Goal: Information Seeking & Learning: Get advice/opinions

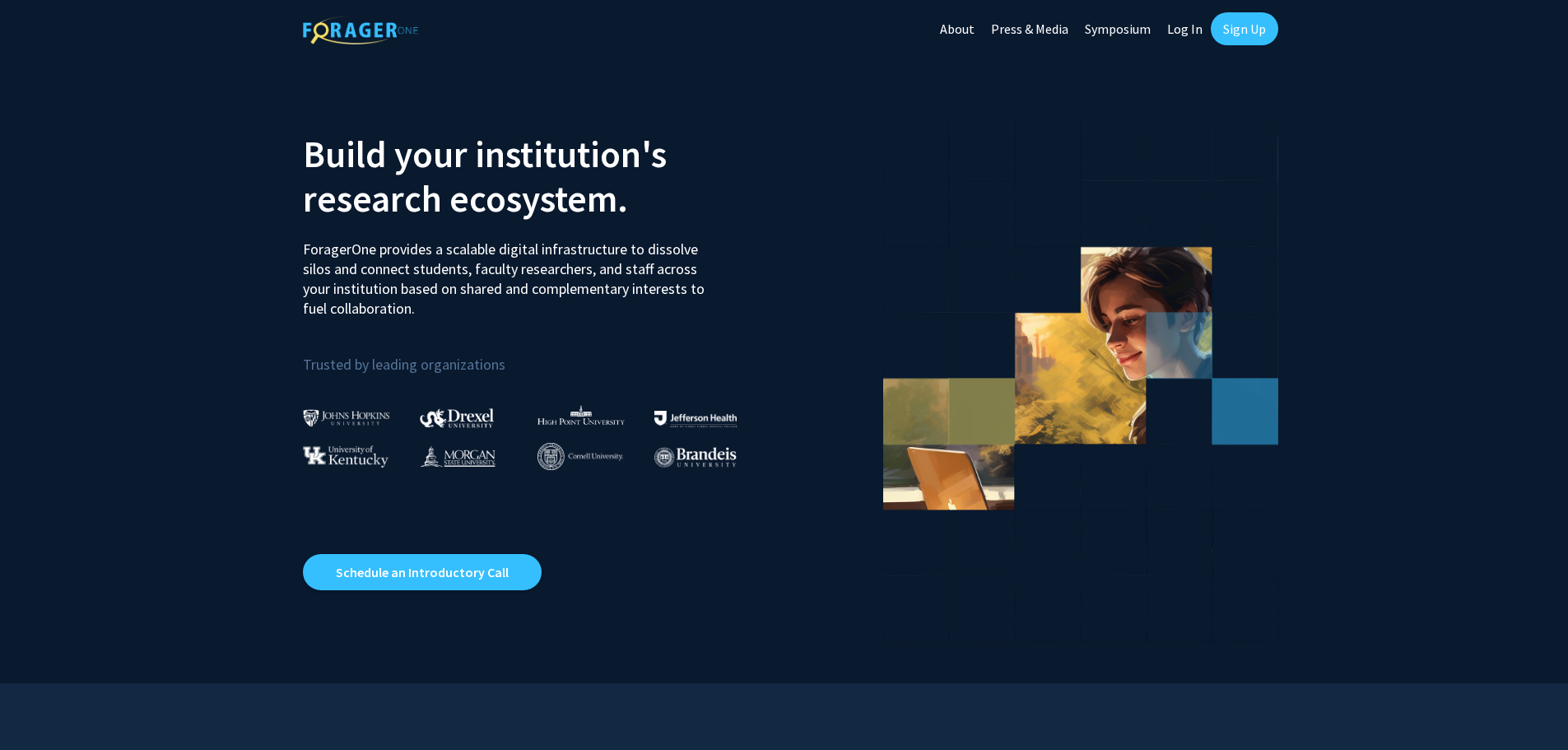
click at [1189, 32] on link "Log In" at bounding box center [1185, 29] width 52 height 58
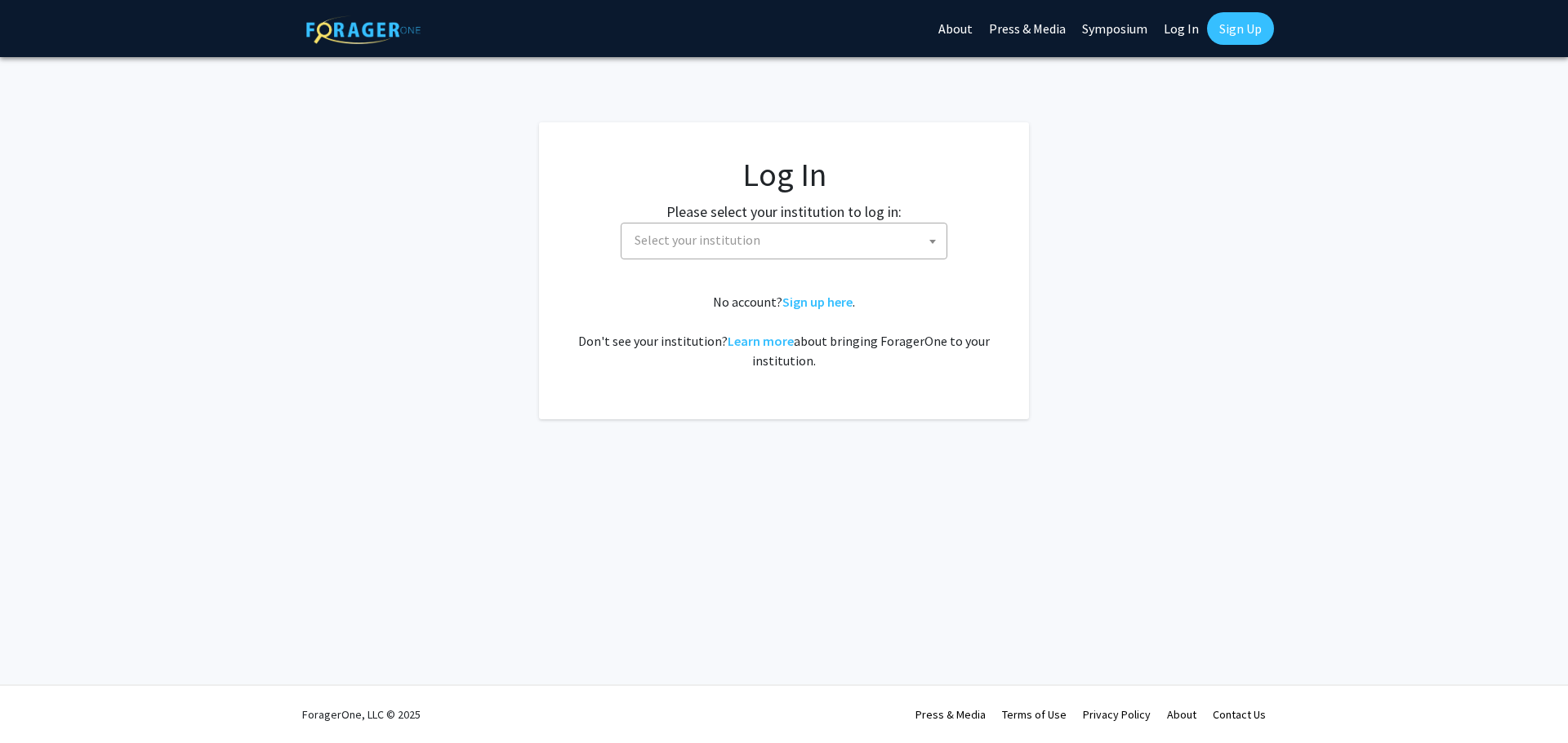
click at [856, 218] on label "Please select your institution to log in:" at bounding box center [784, 212] width 235 height 22
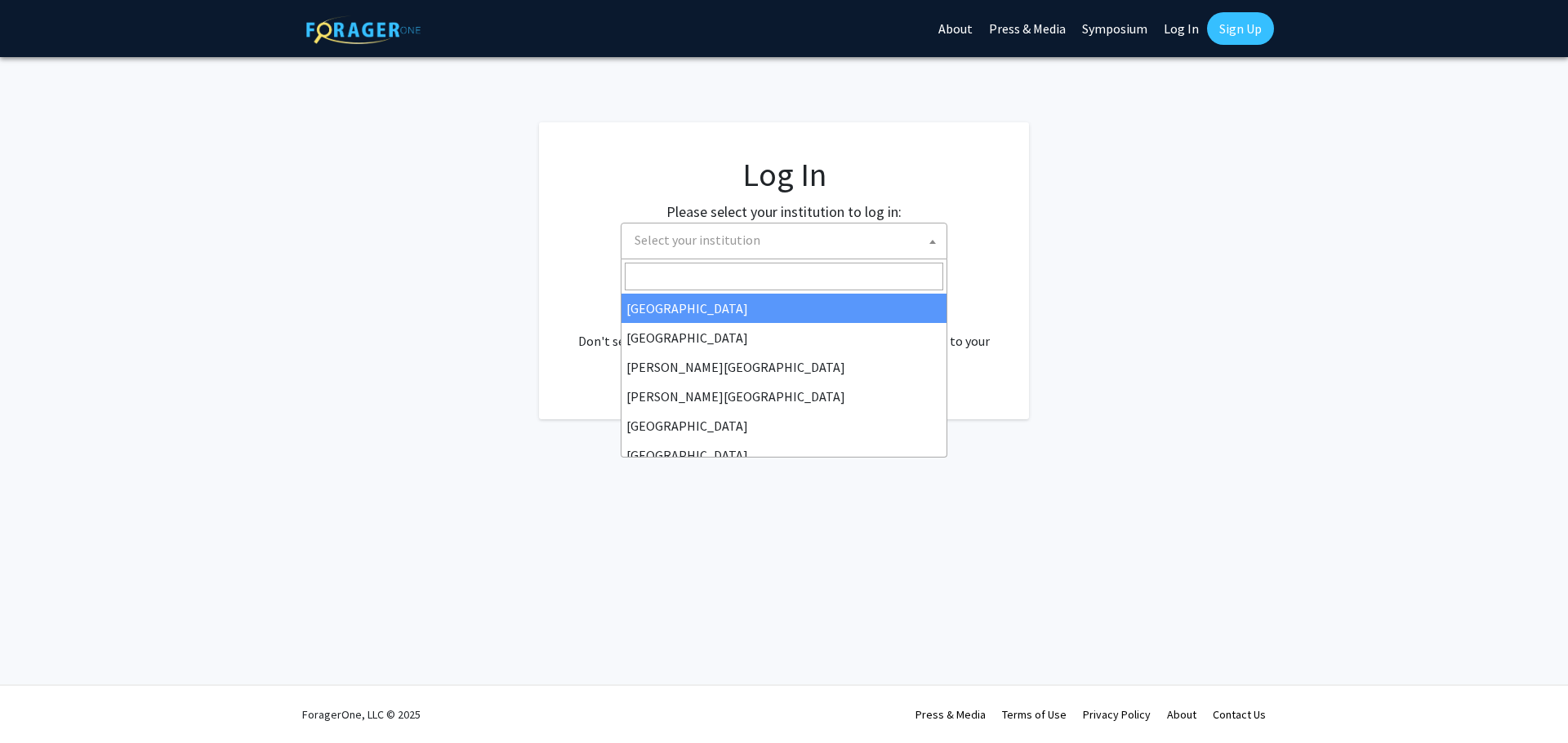
click at [852, 227] on span "Select your institution" at bounding box center [787, 240] width 318 height 33
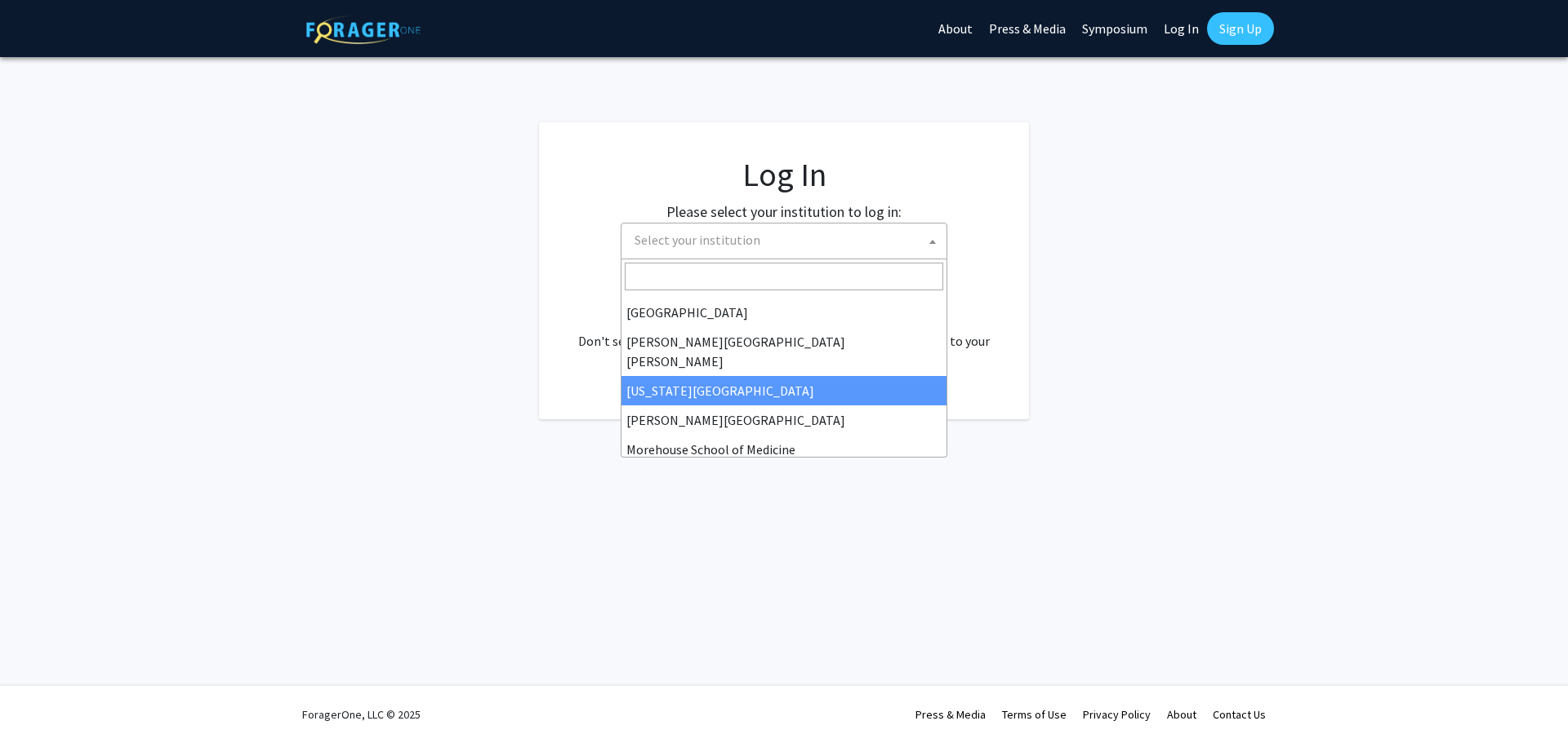
scroll to position [326, 0]
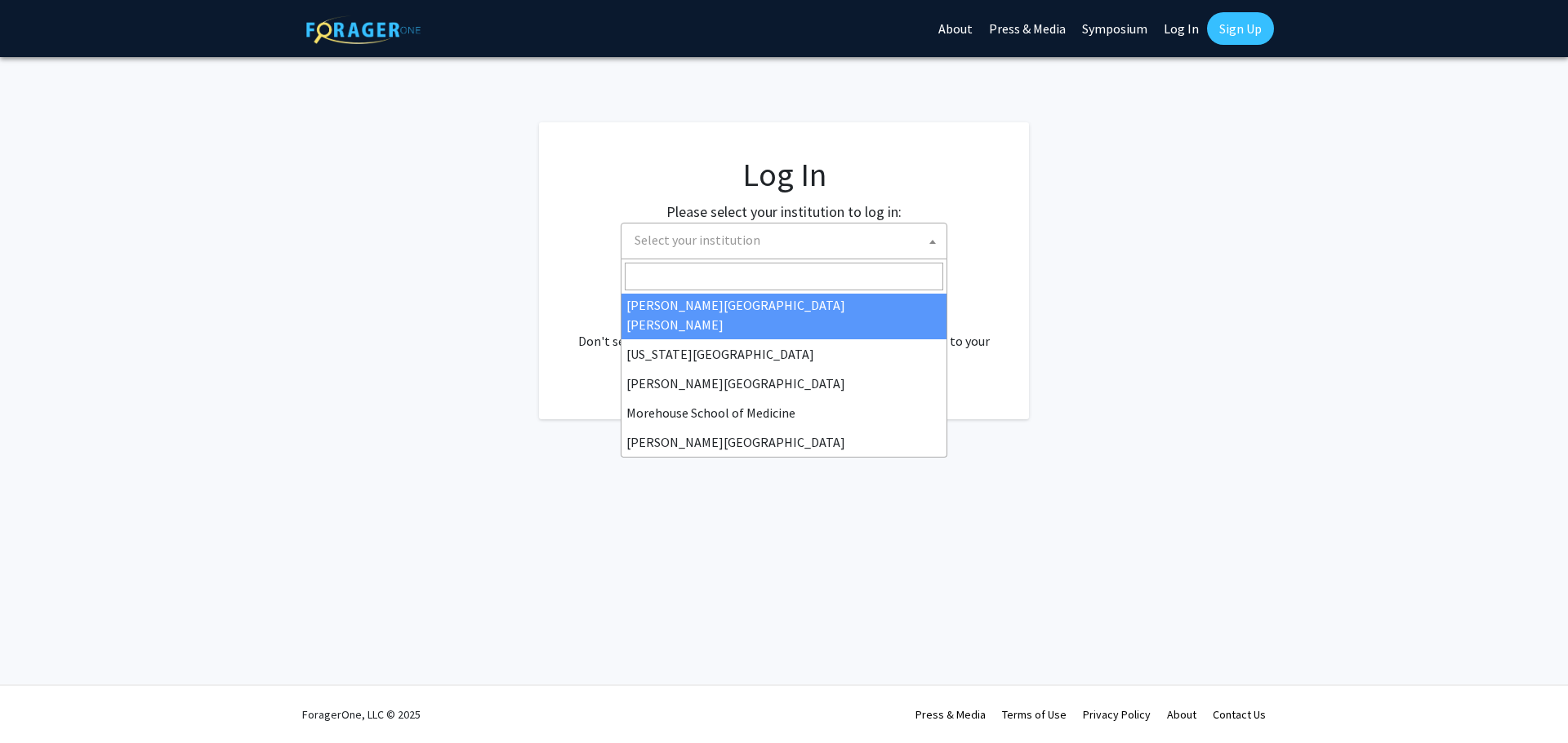
select select "1"
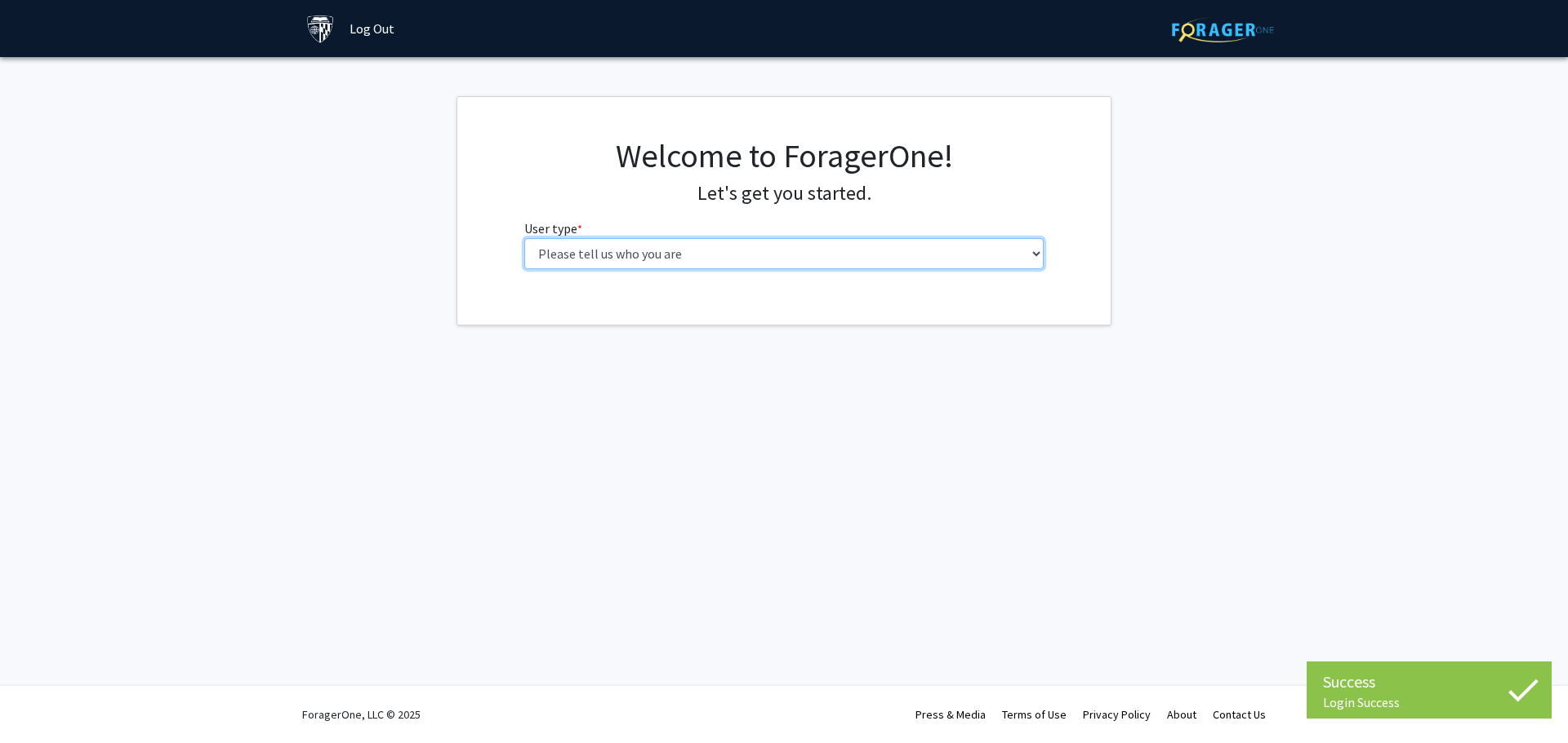
click at [714, 250] on select "Please tell us who you are Undergraduate Student Master's Student Doctoral Cand…" at bounding box center [784, 254] width 520 height 31
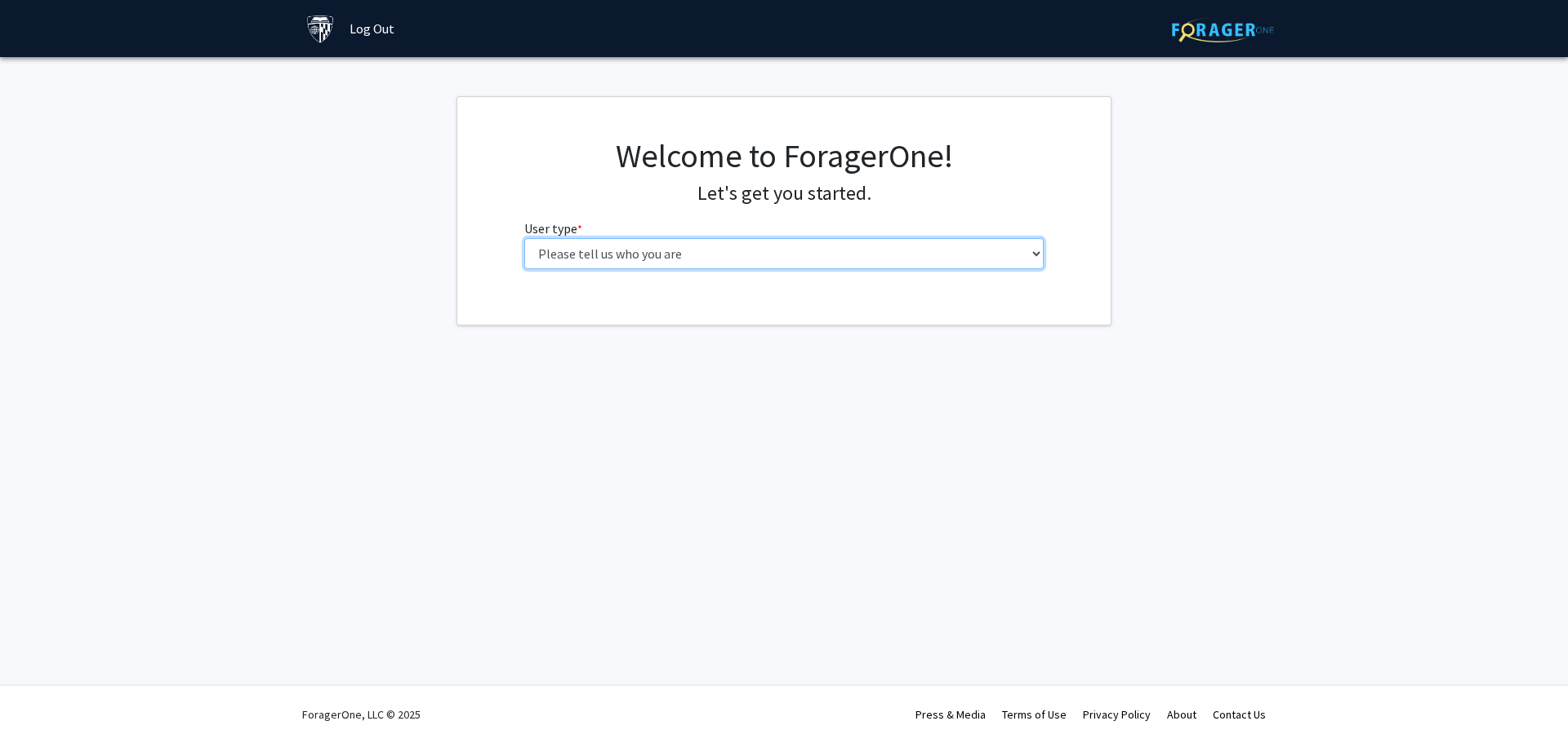
select select "6: adminAssistant"
click at [525, 238] on select "Please tell us who you are Undergraduate Student Master's Student Doctoral Cand…" at bounding box center [784, 254] width 520 height 31
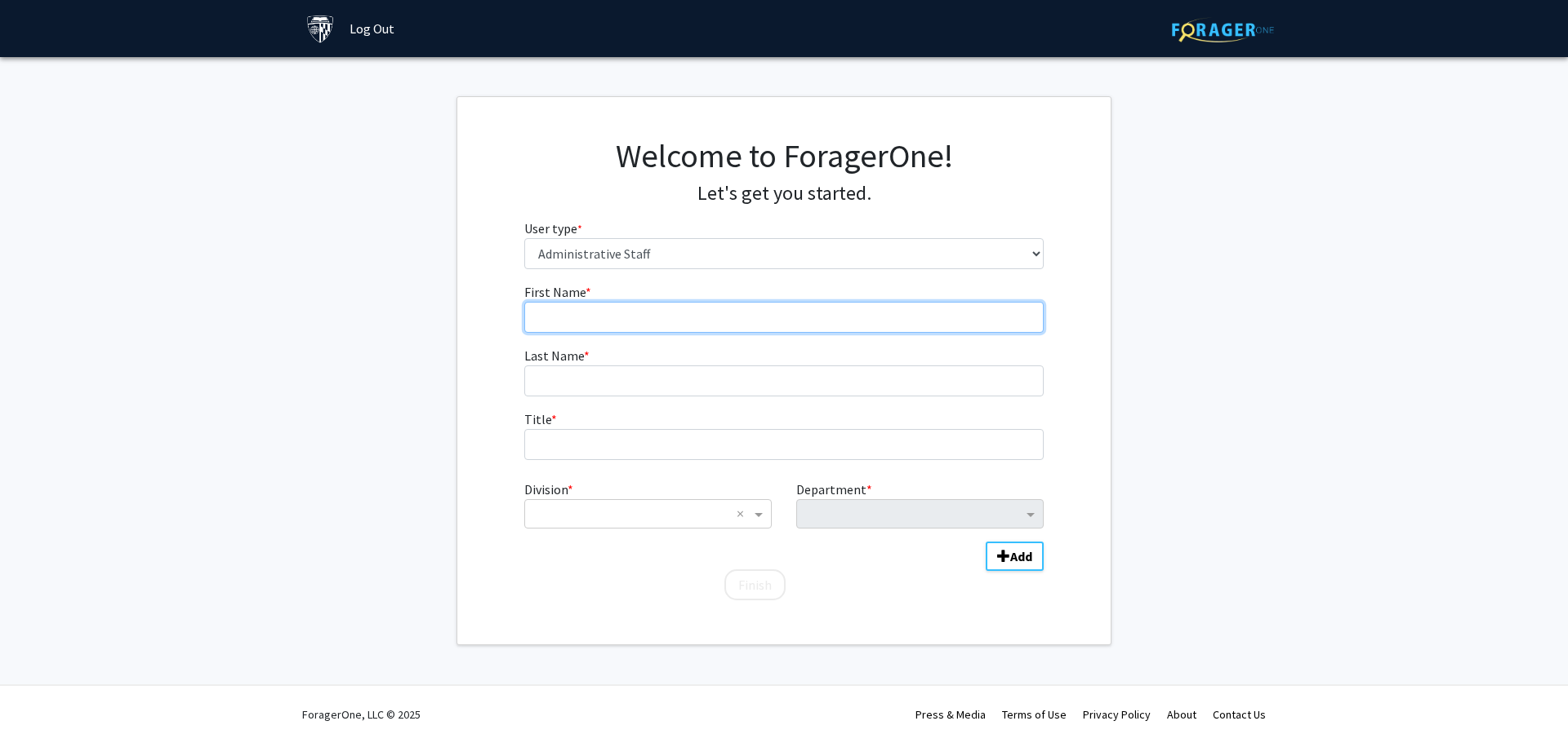
click at [708, 320] on input "First Name * required" at bounding box center [784, 317] width 520 height 31
type input "[PERSON_NAME]"
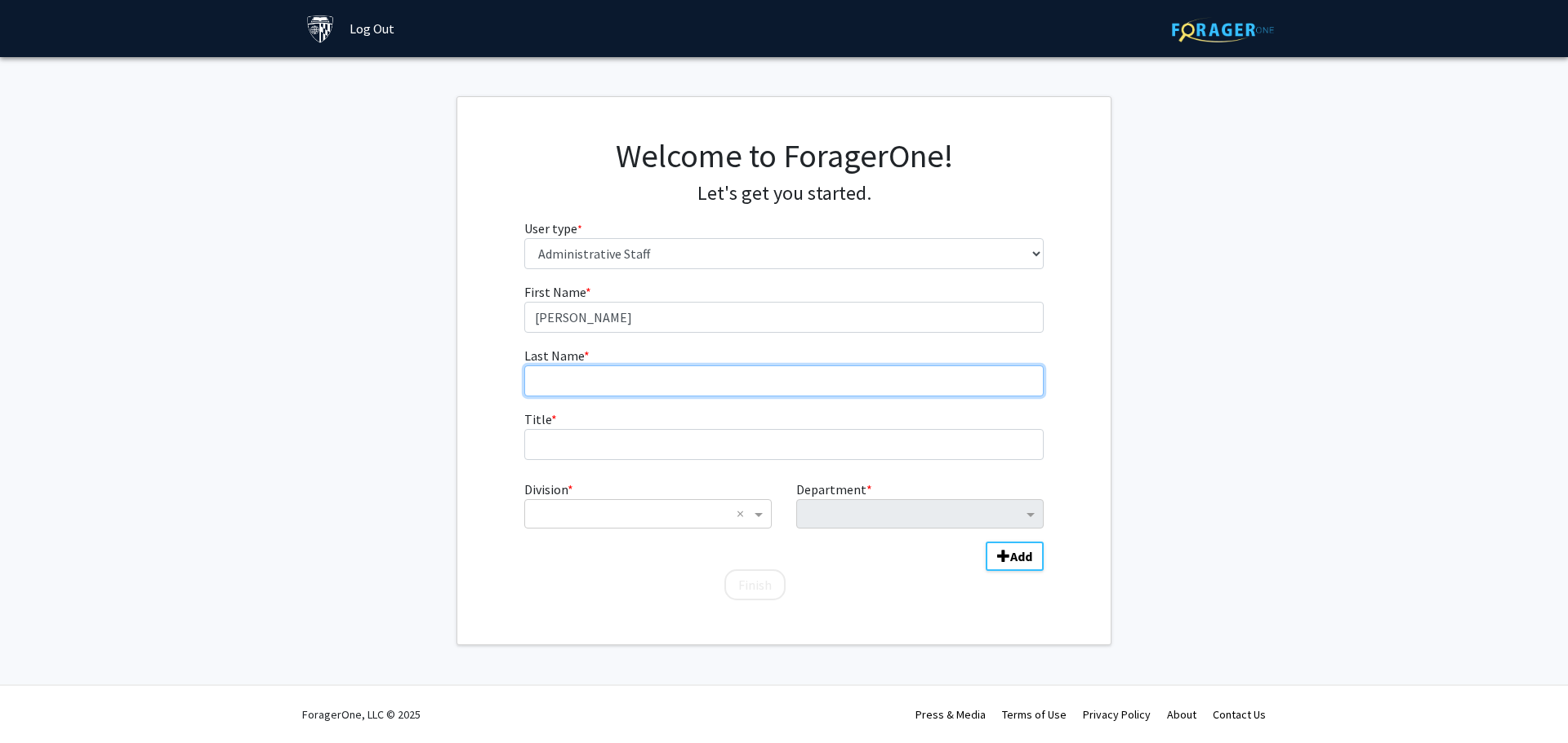
type input "[PERSON_NAME]"
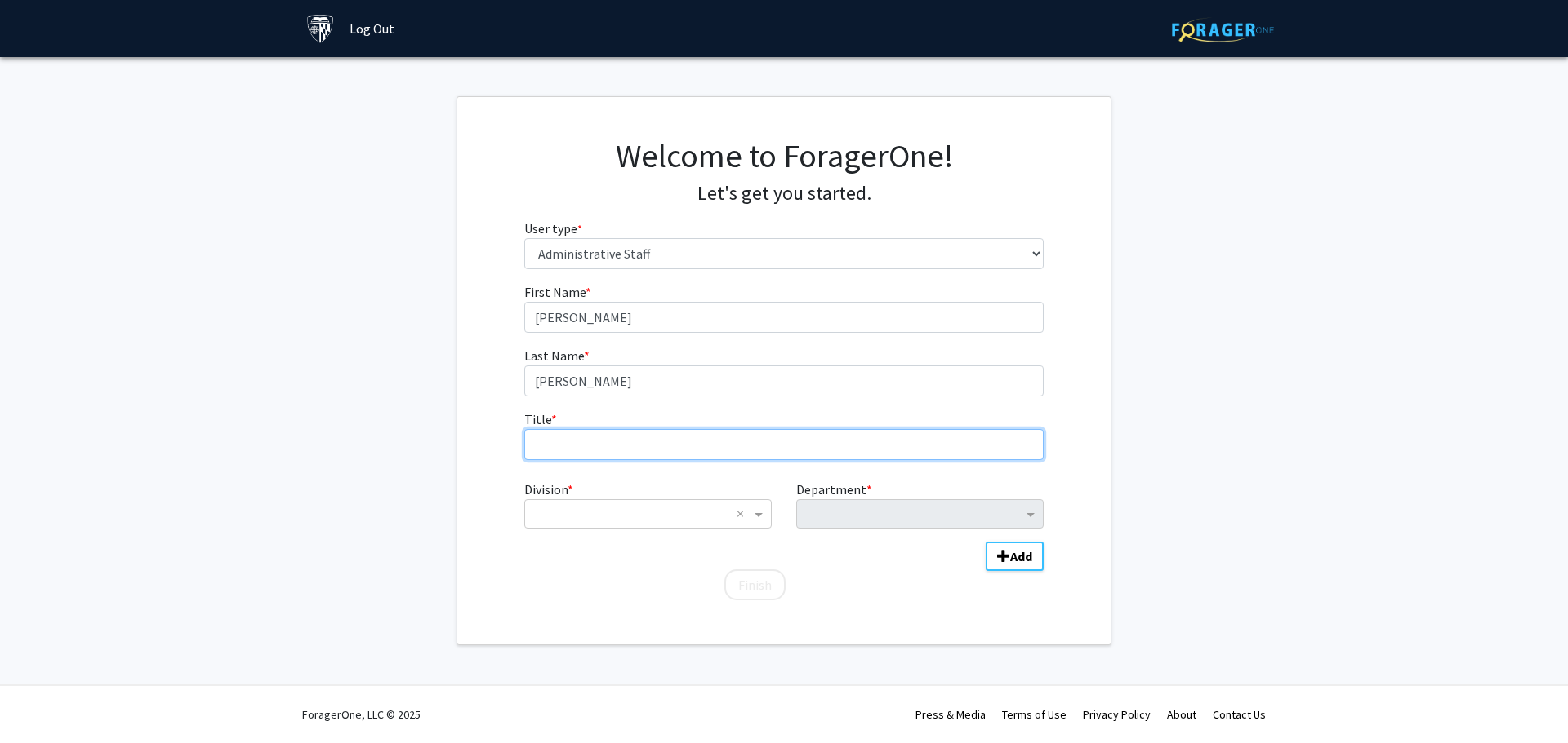
click at [647, 434] on input "Title * required" at bounding box center [784, 445] width 520 height 31
type input "Ms."
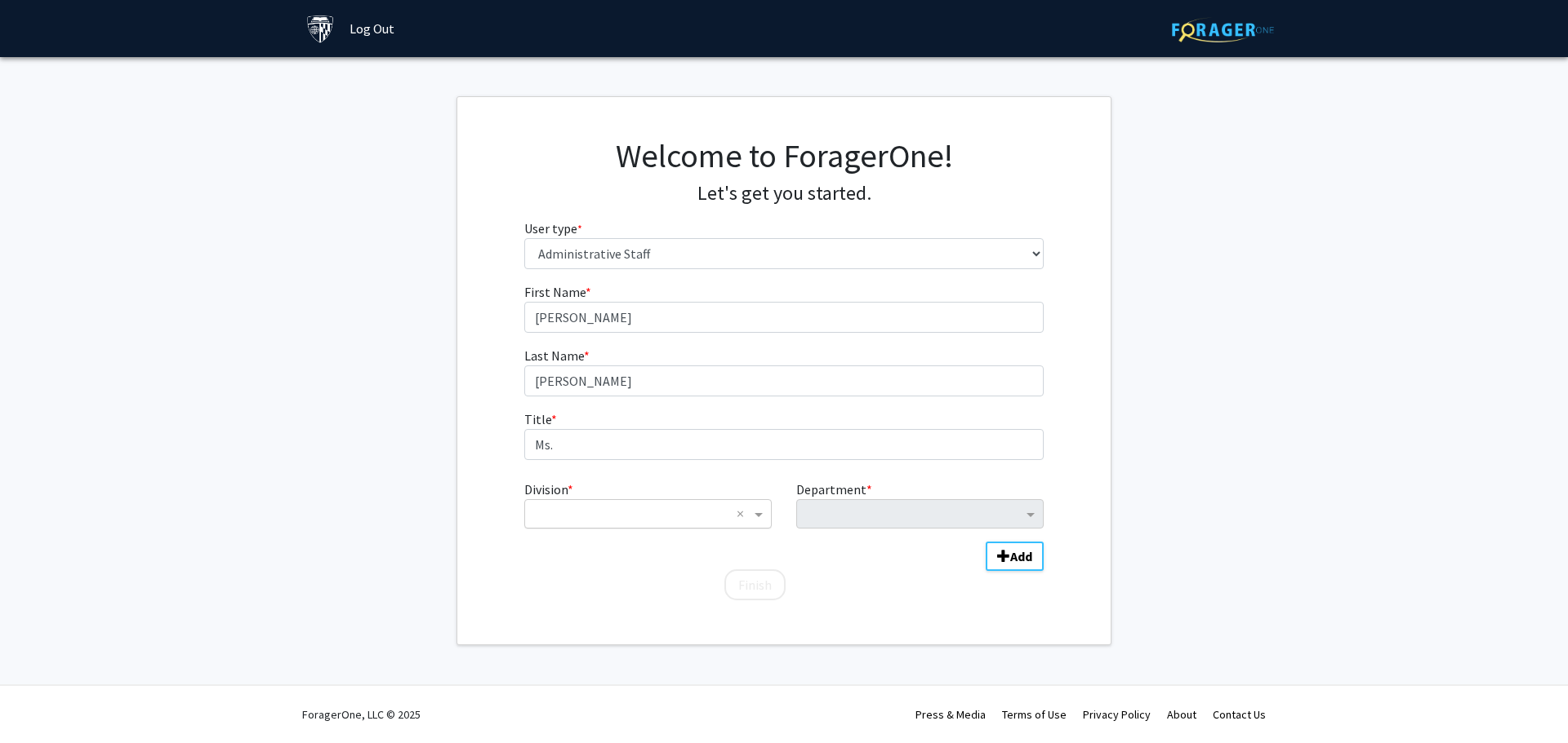
click at [682, 517] on input "Division" at bounding box center [631, 514] width 196 height 20
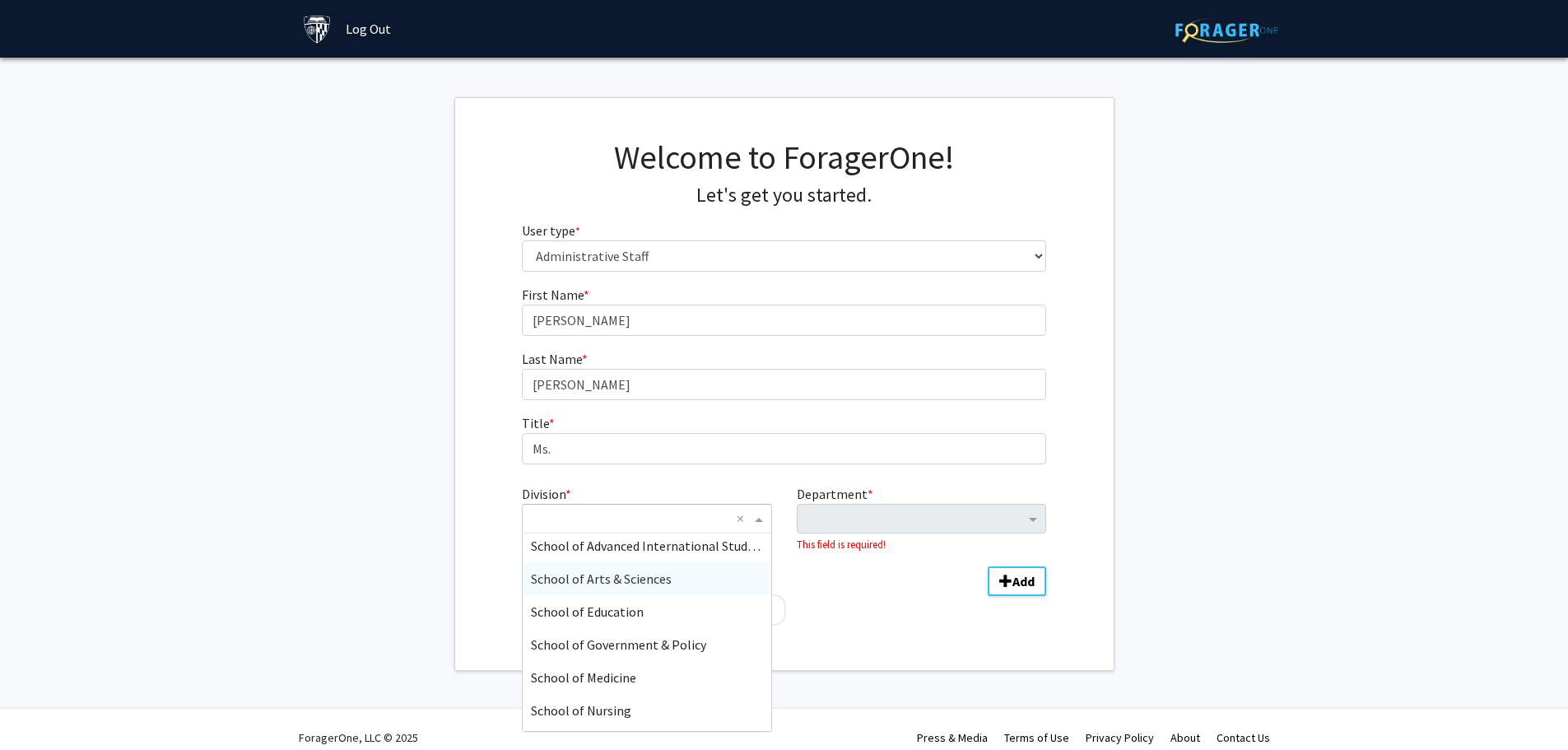
scroll to position [329, 0]
click at [652, 647] on div "School of Medicine" at bounding box center [647, 648] width 248 height 33
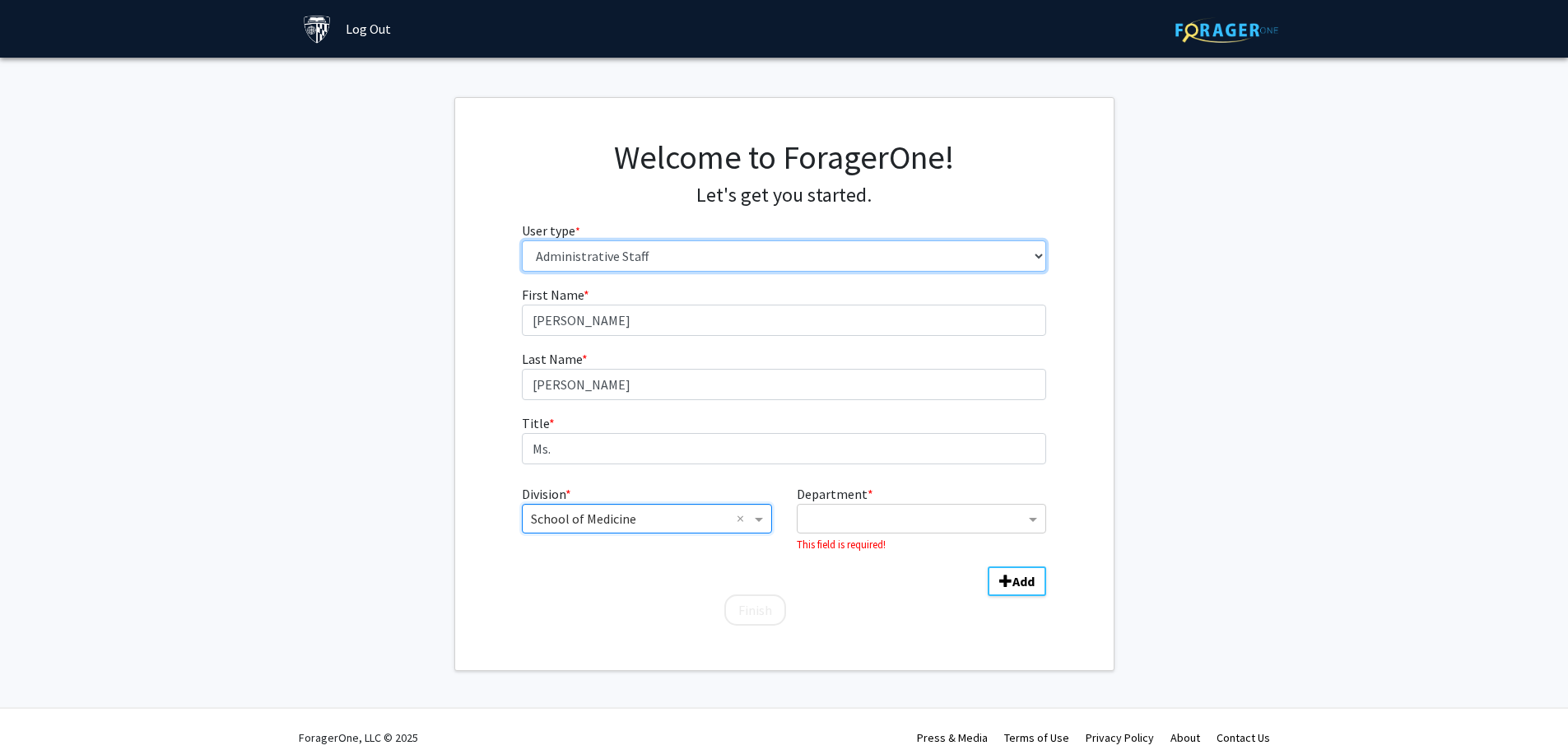
click at [639, 261] on select "Please tell us who you are Undergraduate Student Master's Student Doctoral Cand…" at bounding box center [784, 256] width 524 height 32
select select "1: undergrad"
click at [522, 240] on select "Please tell us who you are Undergraduate Student Master's Student Doctoral Cand…" at bounding box center [784, 256] width 524 height 32
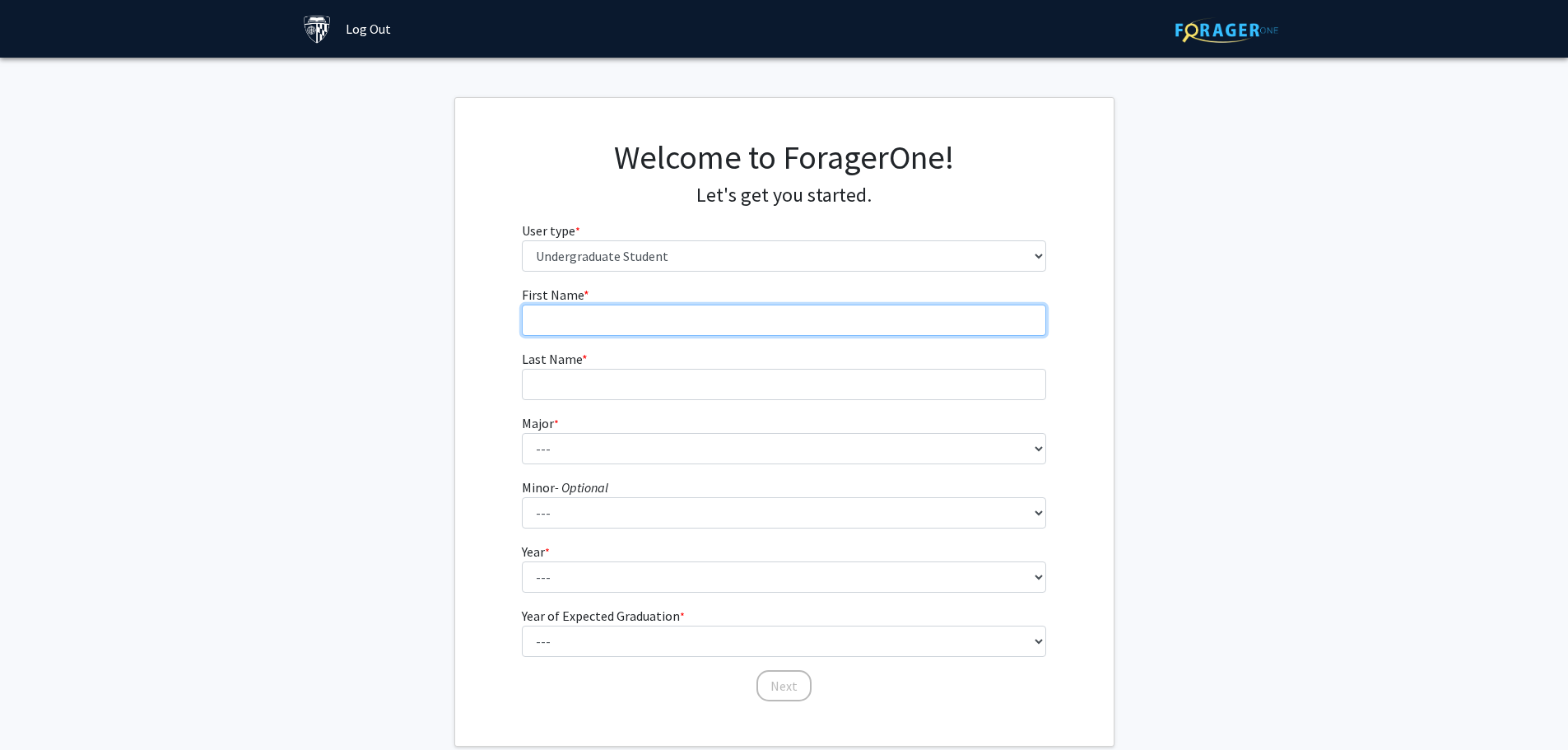
drag, startPoint x: 623, startPoint y: 319, endPoint x: 626, endPoint y: 336, distance: 17.3
click at [622, 323] on input "First Name * required" at bounding box center [784, 320] width 524 height 32
type input "[PERSON_NAME]"
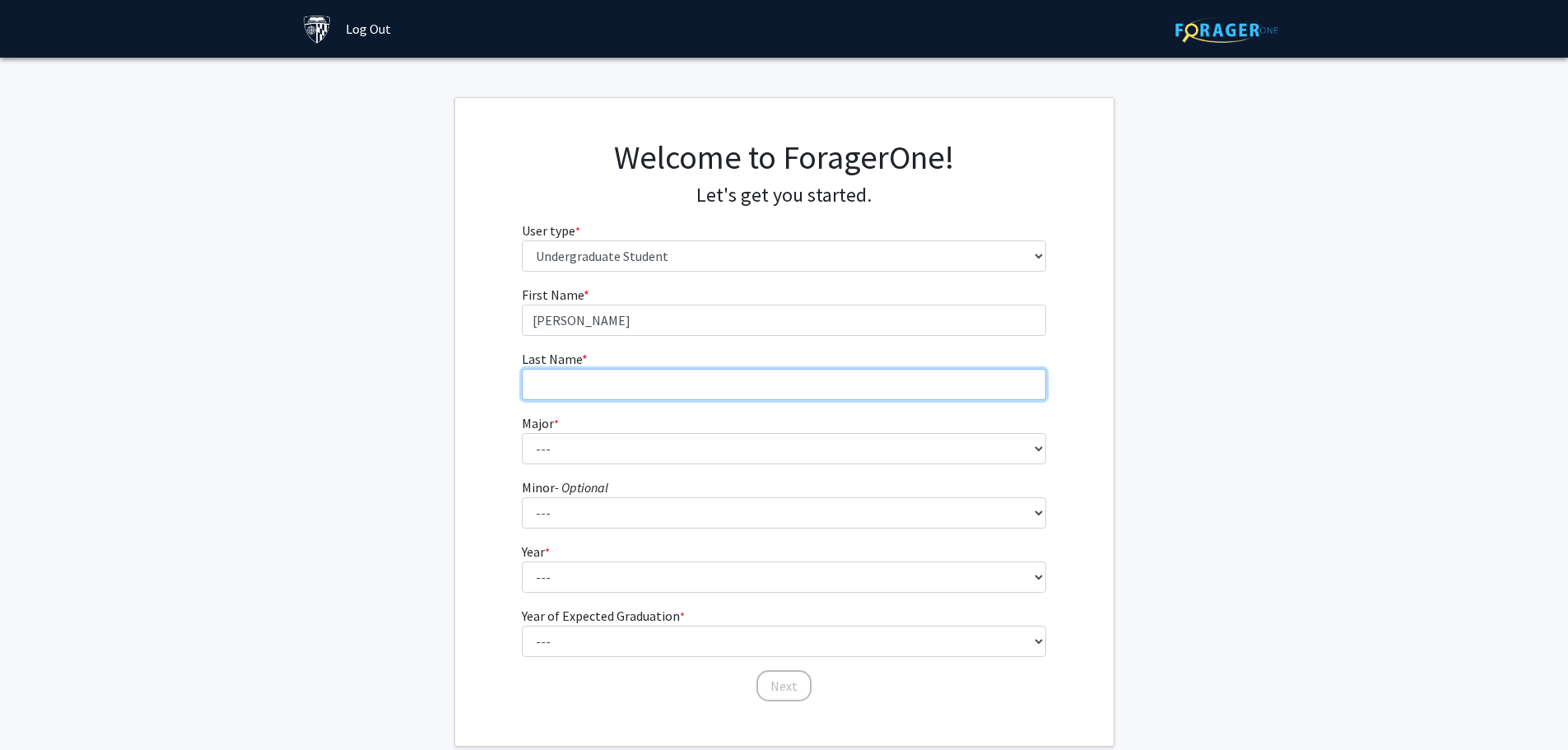
type input "[PERSON_NAME]"
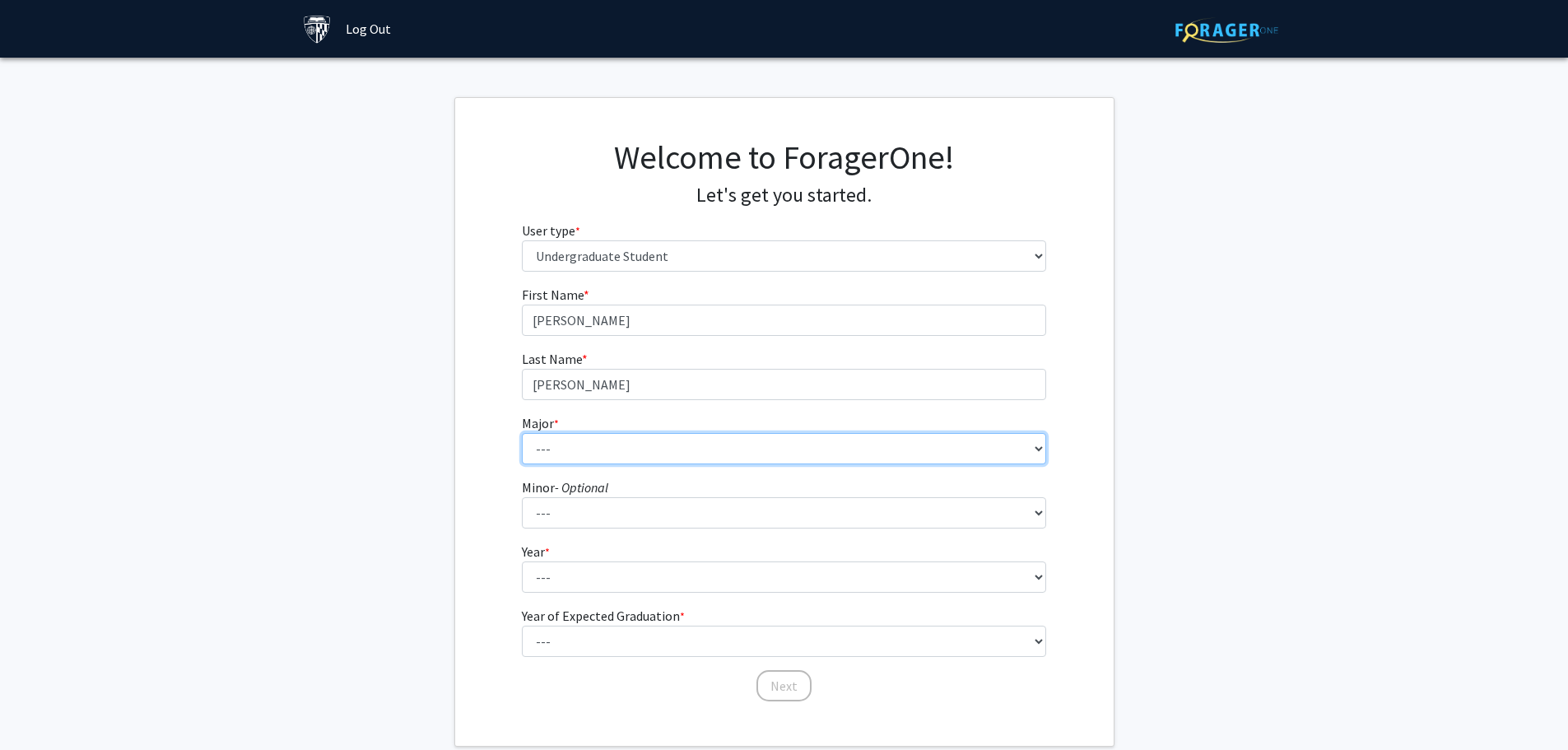
click at [640, 448] on select "--- Africana Studies Anthropology Applied Mathematics & Statistics Archaeology …" at bounding box center [784, 449] width 524 height 32
select select "50: 62"
click at [522, 434] on select "--- Africana Studies Anthropology Applied Mathematics & Statistics Archaeology …" at bounding box center [784, 449] width 524 height 32
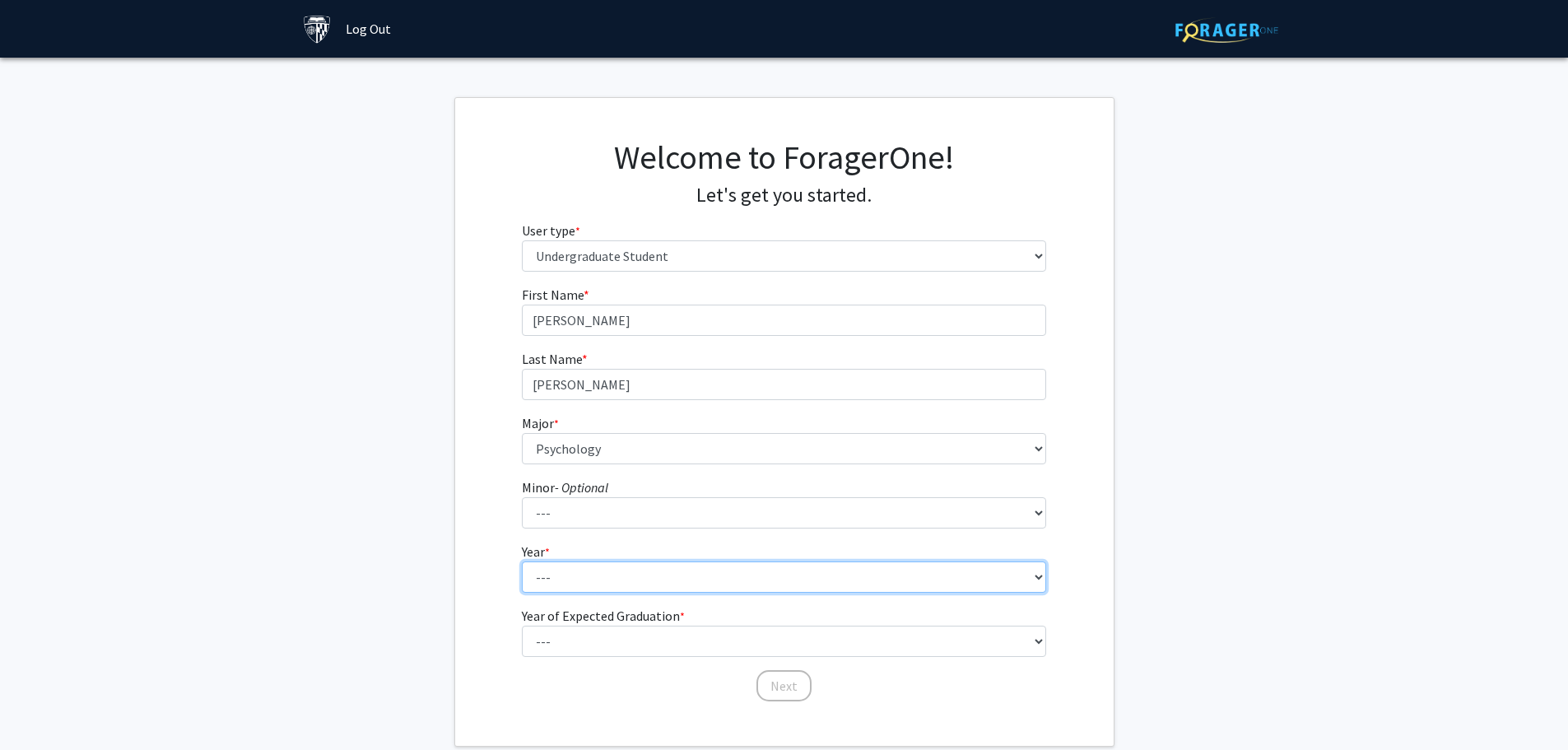
click at [642, 577] on select "--- First-year Sophomore Junior Senior Postbaccalaureate Certificate" at bounding box center [784, 578] width 524 height 32
select select "4: senior"
click at [522, 562] on select "--- First-year Sophomore Junior Senior Postbaccalaureate Certificate" at bounding box center [784, 578] width 524 height 32
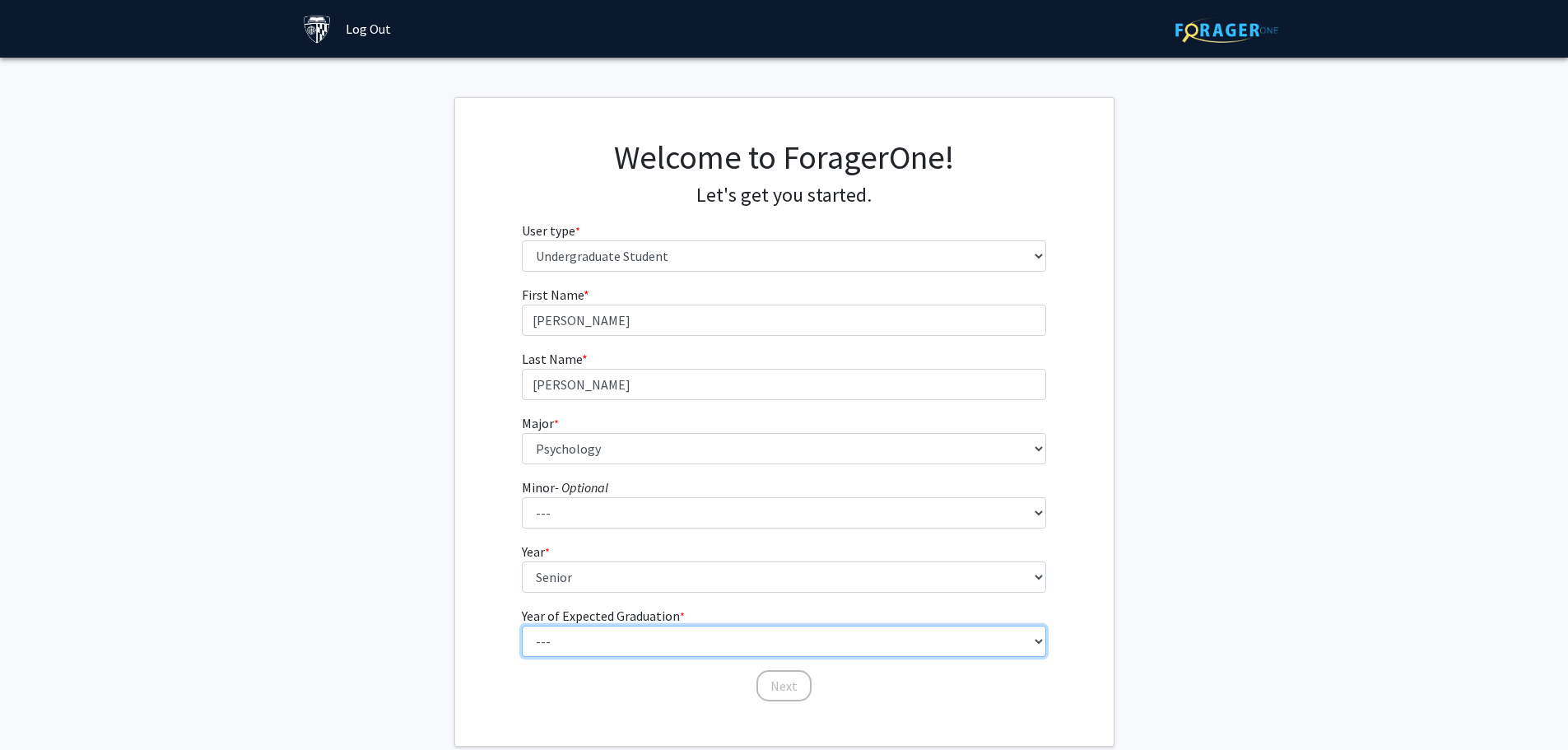
click at [634, 643] on select "--- 2025 2026 2027 2028 2029 2030 2031 2032 2033 2034" at bounding box center [784, 642] width 524 height 32
select select "2: 2026"
click at [522, 626] on select "--- 2025 2026 2027 2028 2029 2030 2031 2032 2033 2034" at bounding box center [784, 642] width 524 height 32
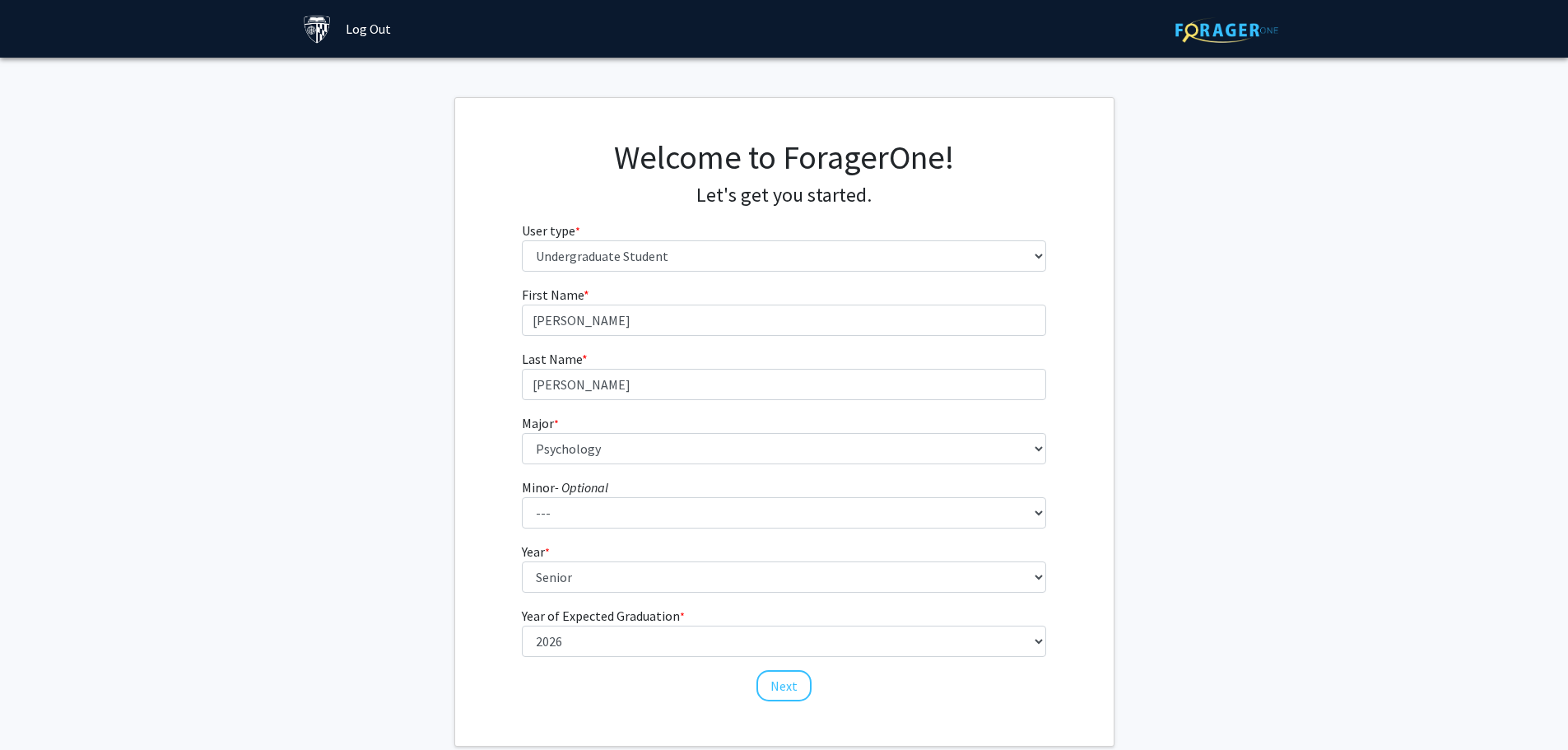
click at [659, 693] on div "First Name * required [PERSON_NAME] Last Name * required [PERSON_NAME] Major * …" at bounding box center [783, 494] width 549 height 419
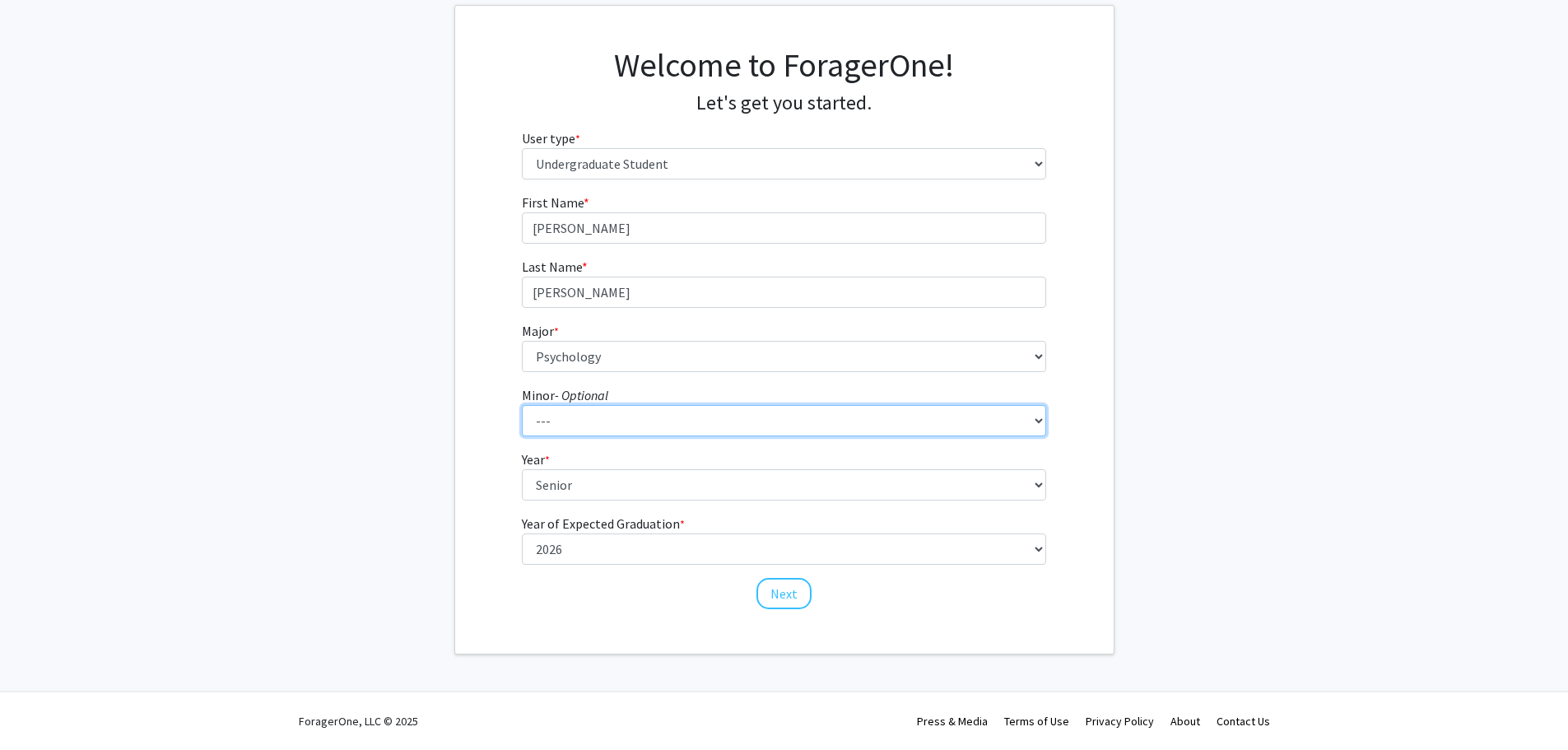
click at [752, 432] on select "--- Accounting and Financial Management Africana Studies Anthropology Applied M…" at bounding box center [784, 421] width 524 height 32
select select "40: 52"
click at [522, 405] on select "--- Accounting and Financial Management Africana Studies Anthropology Applied M…" at bounding box center [784, 421] width 524 height 32
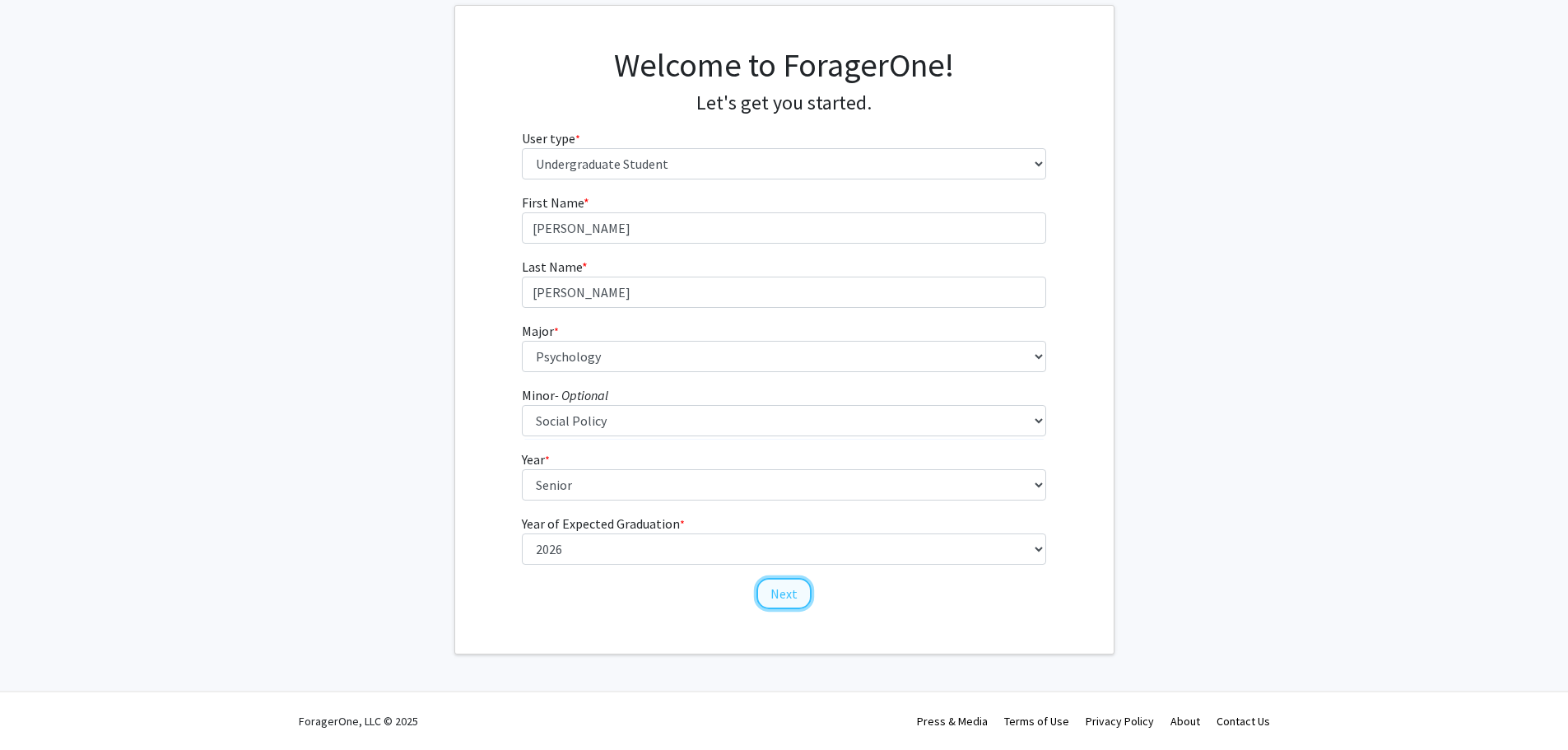
click at [787, 579] on button "Next" at bounding box center [784, 594] width 55 height 32
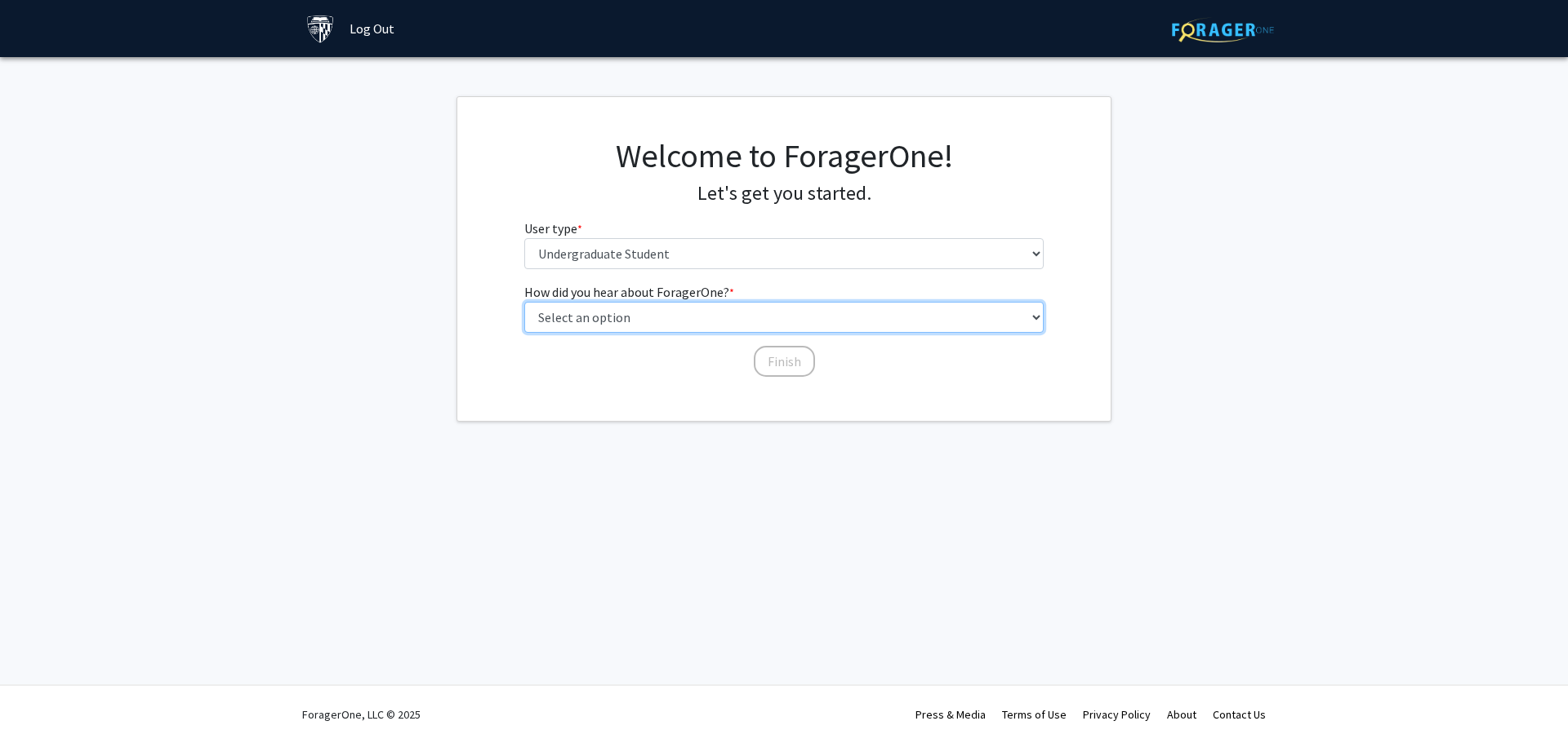
click at [678, 310] on select "Select an option Peer/student recommendation Faculty/staff recommendation Unive…" at bounding box center [784, 317] width 520 height 31
select select "2: faculty_recommendation"
click at [525, 302] on select "Select an option Peer/student recommendation Faculty/staff recommendation Unive…" at bounding box center [784, 317] width 520 height 31
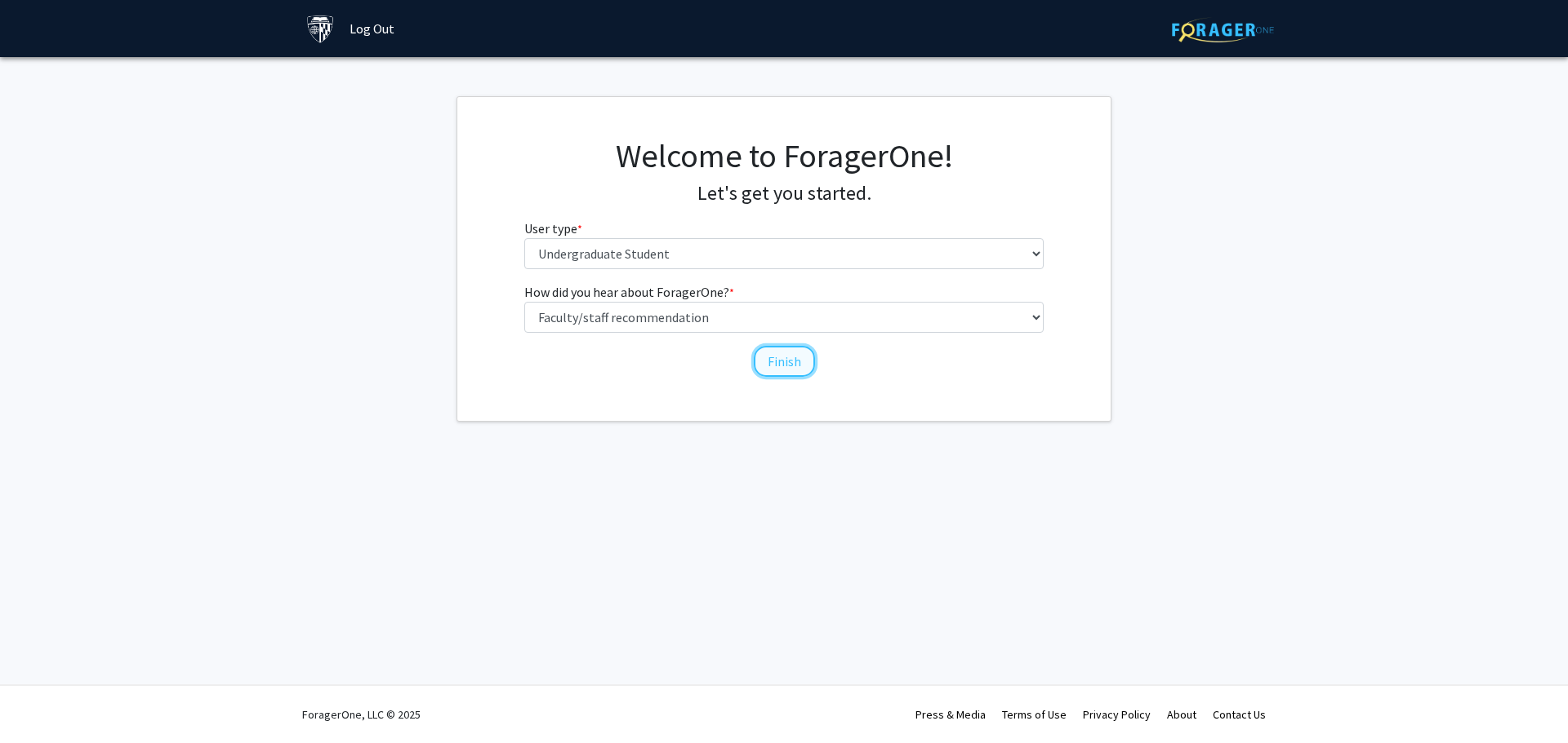
click at [777, 361] on button "Finish" at bounding box center [784, 361] width 62 height 31
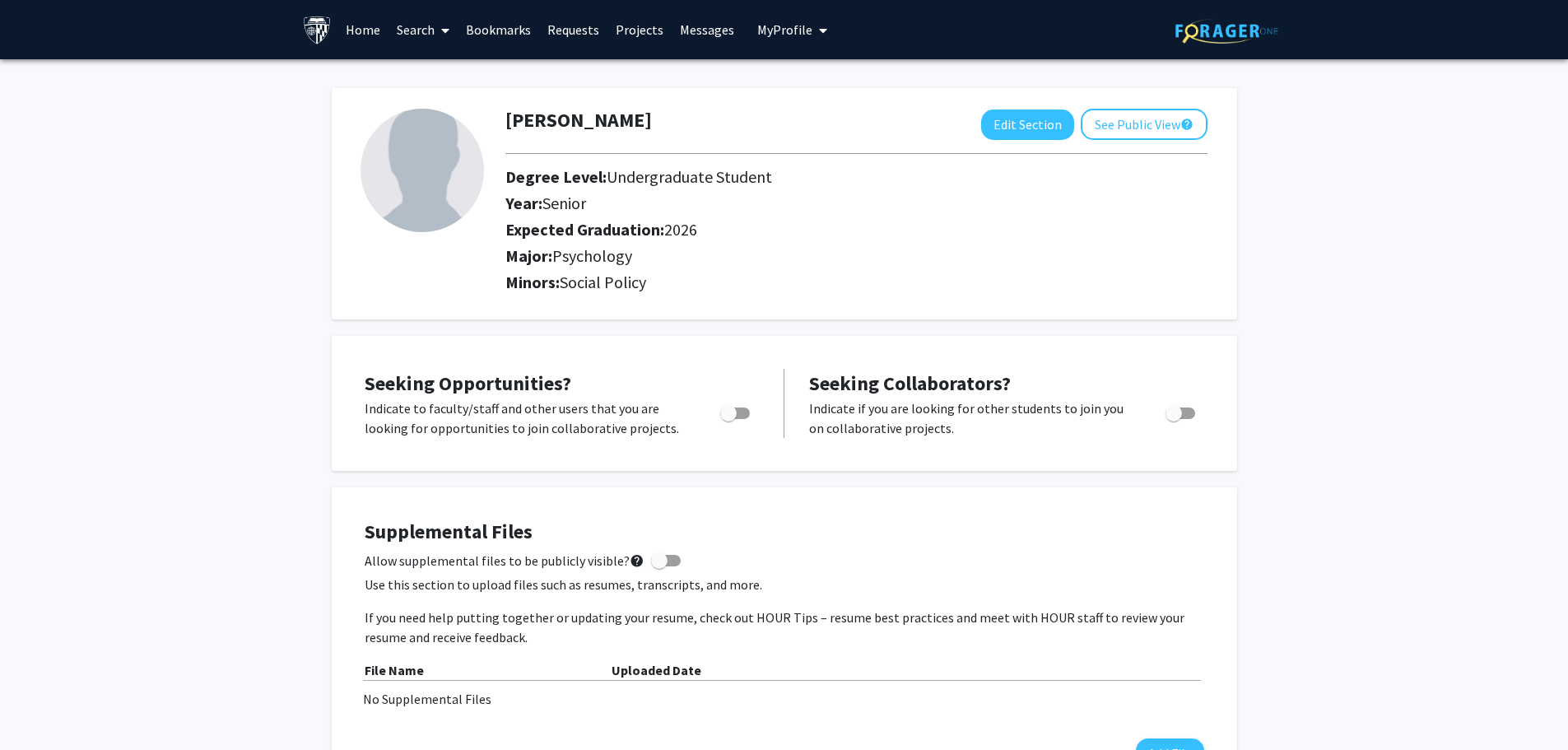
click at [433, 28] on link "Search" at bounding box center [423, 30] width 69 height 58
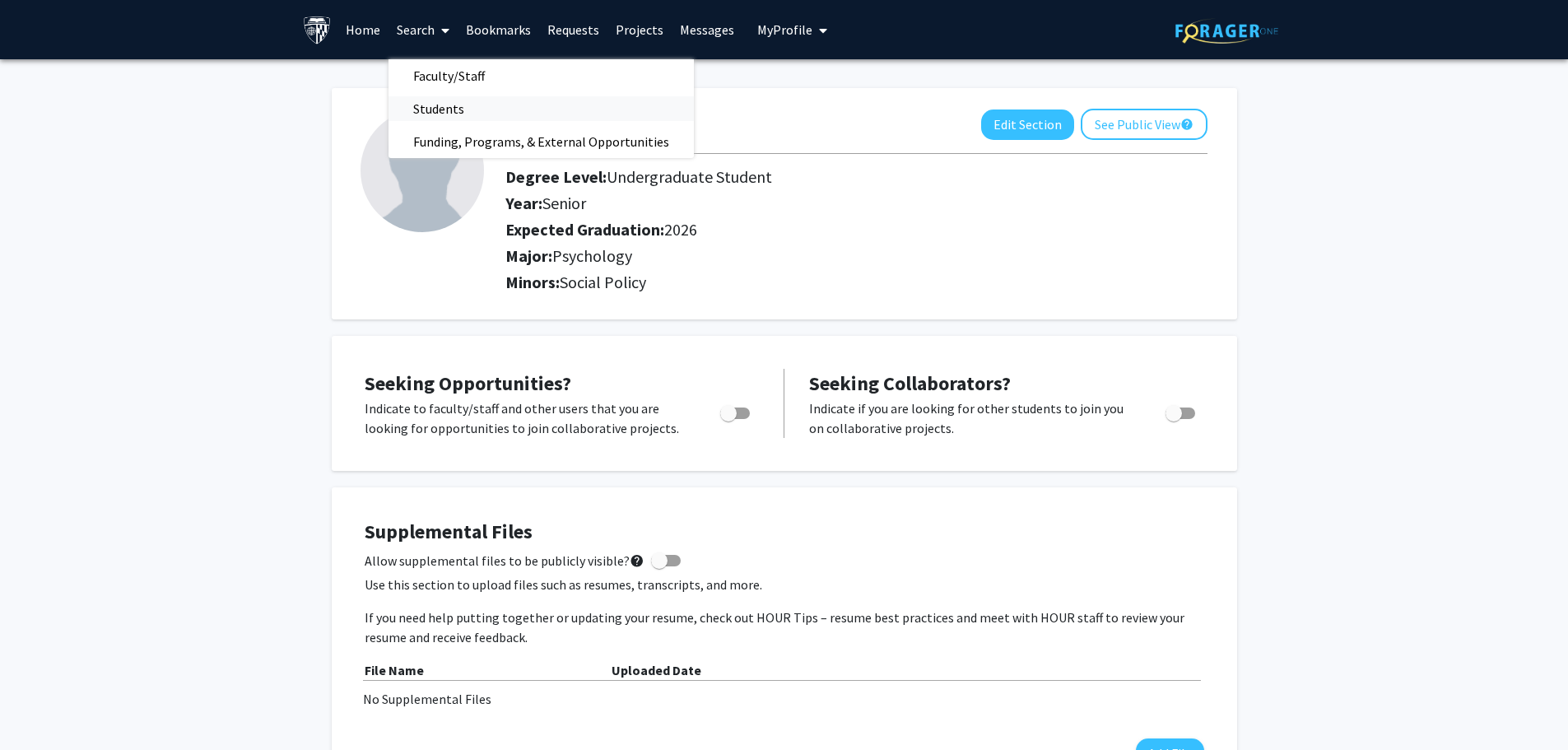
click at [488, 119] on link "Students" at bounding box center [541, 108] width 305 height 25
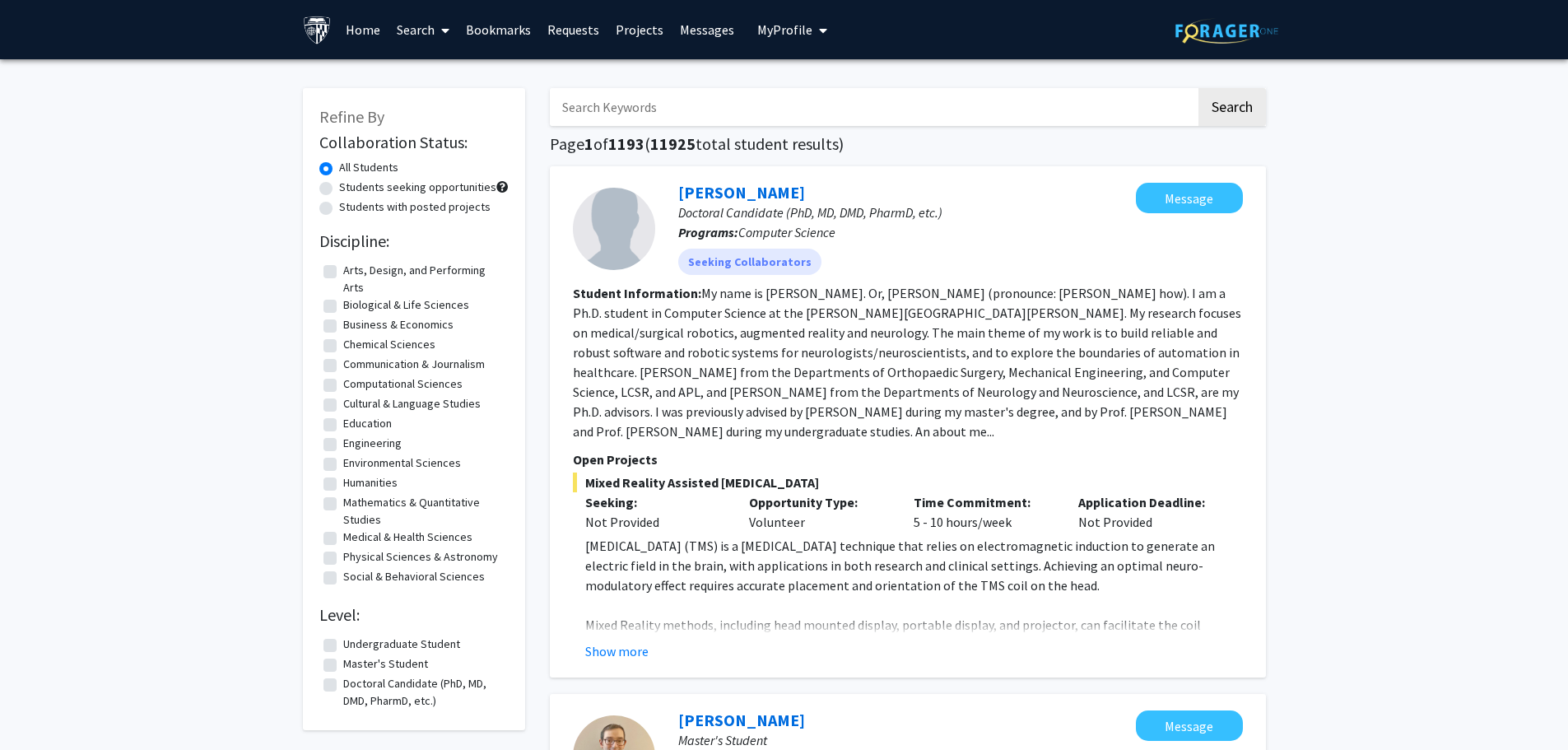
click at [425, 34] on link "Search" at bounding box center [423, 30] width 69 height 58
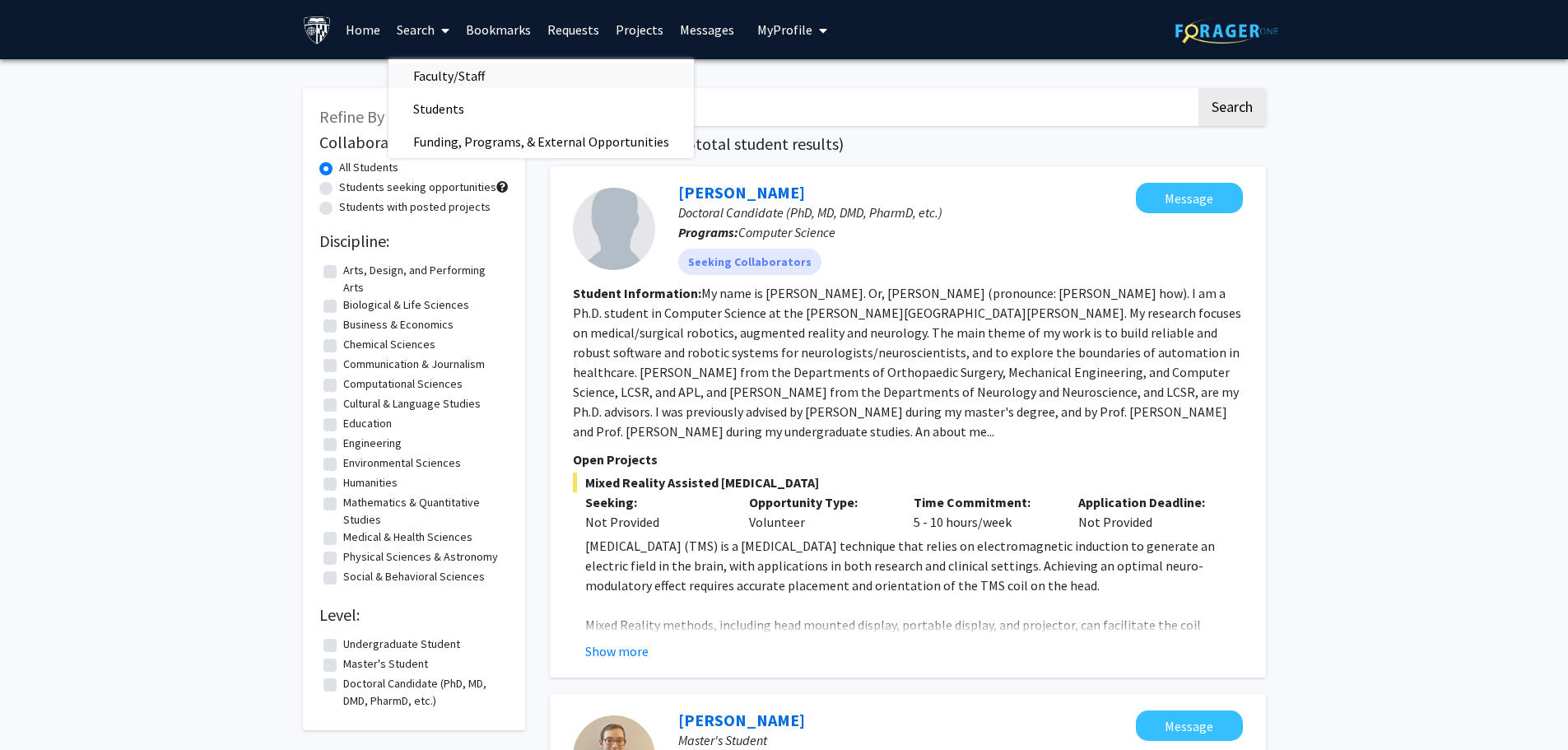
click at [452, 72] on span "Faculty/Staff" at bounding box center [448, 75] width 121 height 33
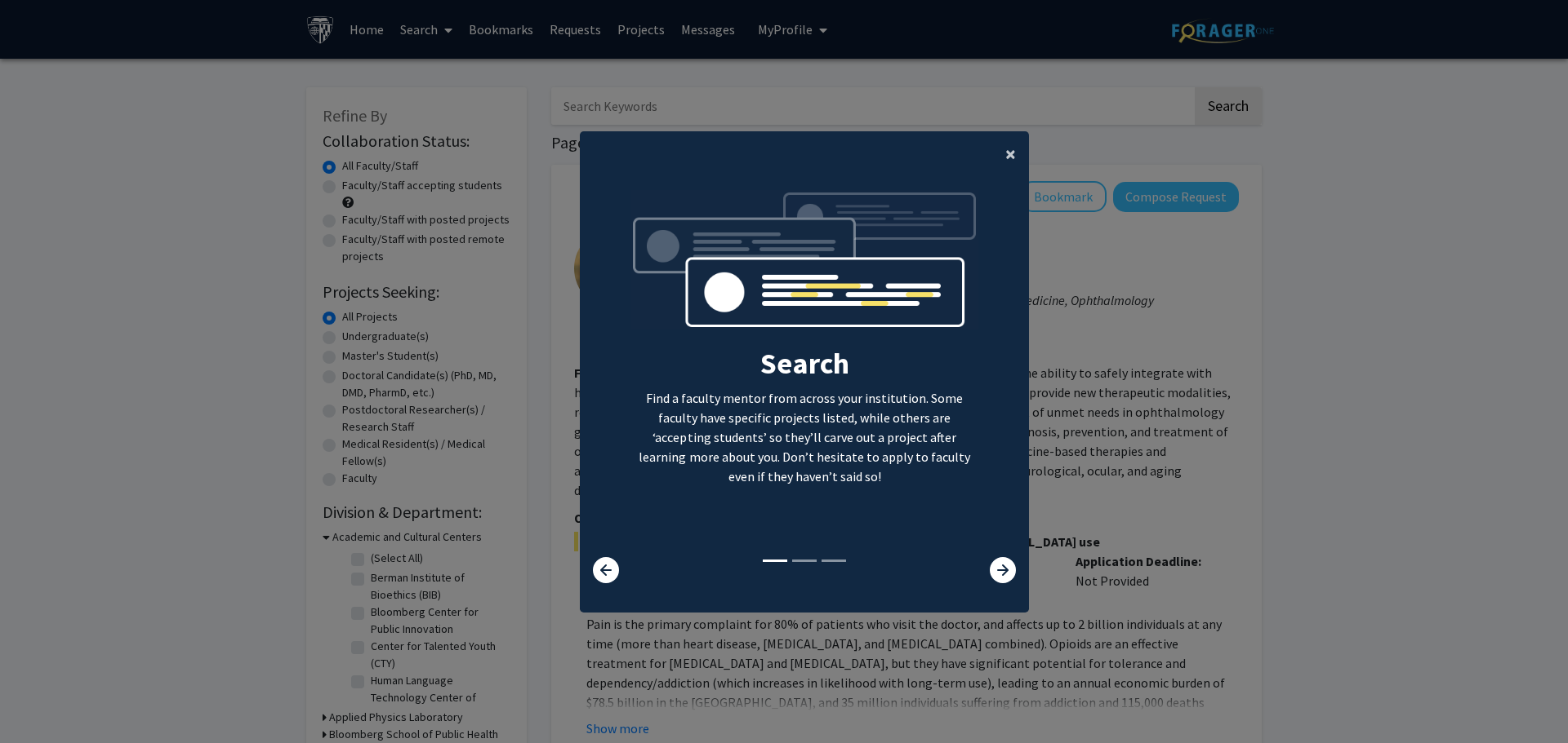
click at [1005, 153] on span "×" at bounding box center [1010, 154] width 11 height 25
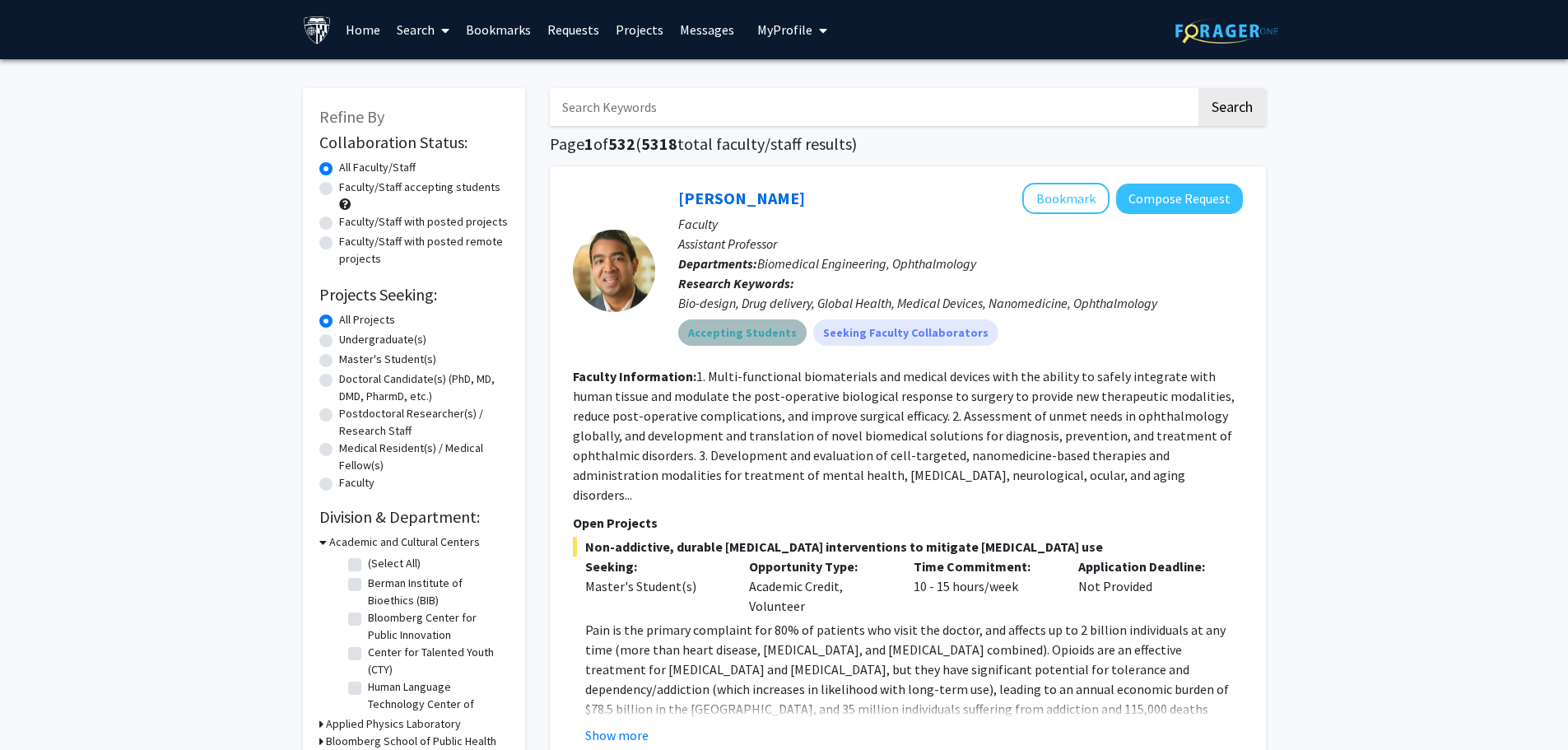
click at [750, 338] on mat-chip "Accepting Students" at bounding box center [743, 332] width 128 height 27
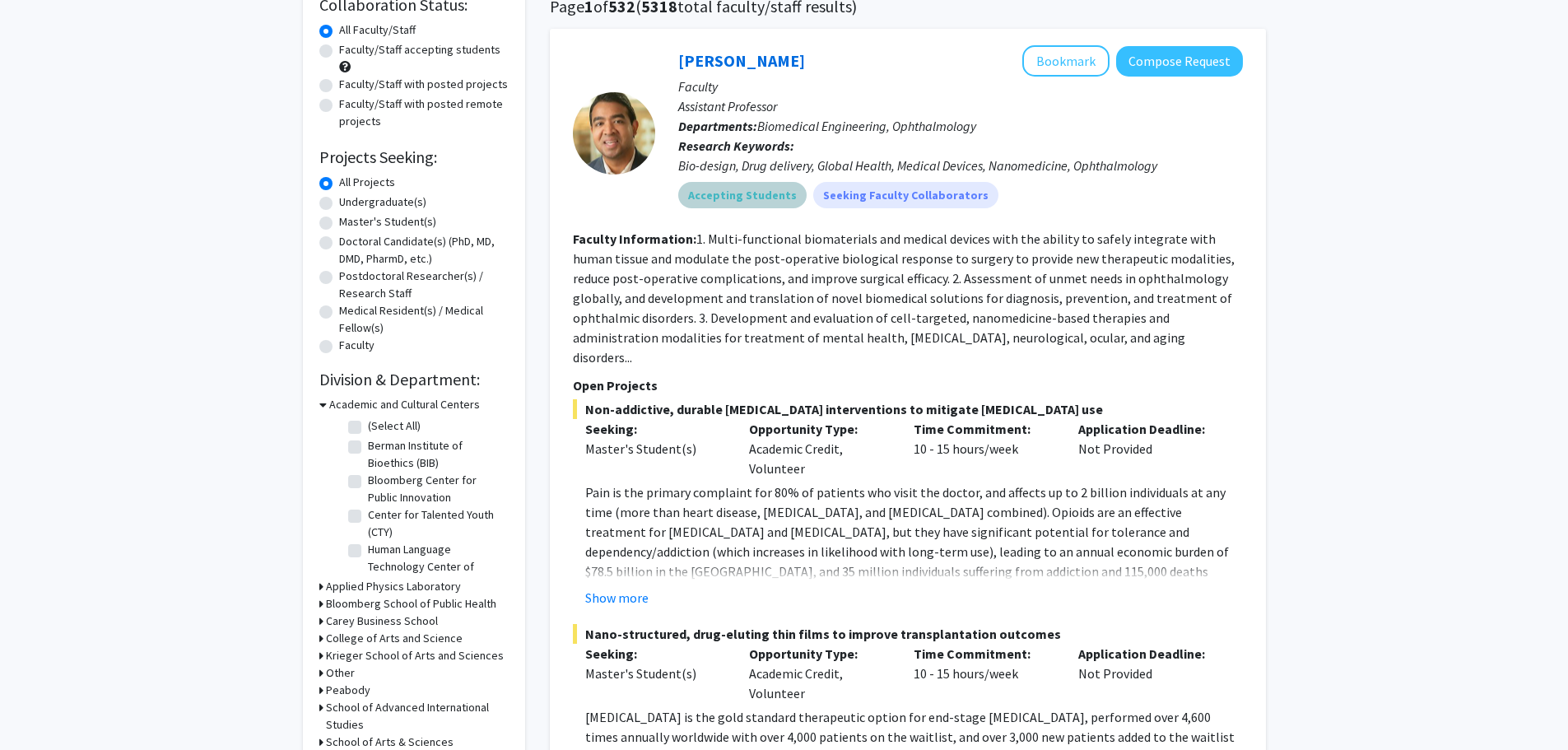
scroll to position [165, 0]
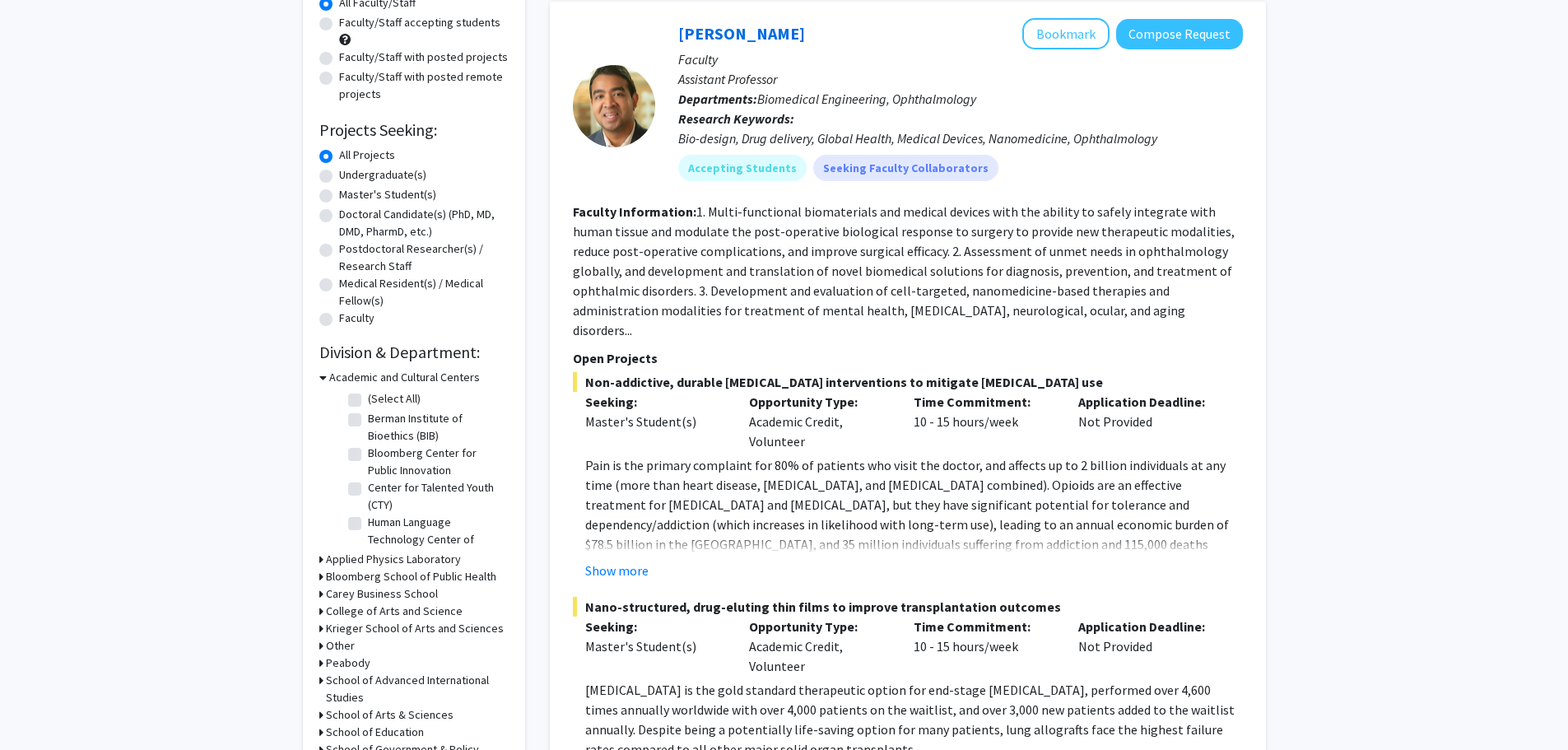
click at [339, 174] on label "Undergraduate(s)" at bounding box center [382, 175] width 88 height 18
click at [339, 174] on input "Undergraduate(s)" at bounding box center [344, 171] width 11 height 11
radio input "true"
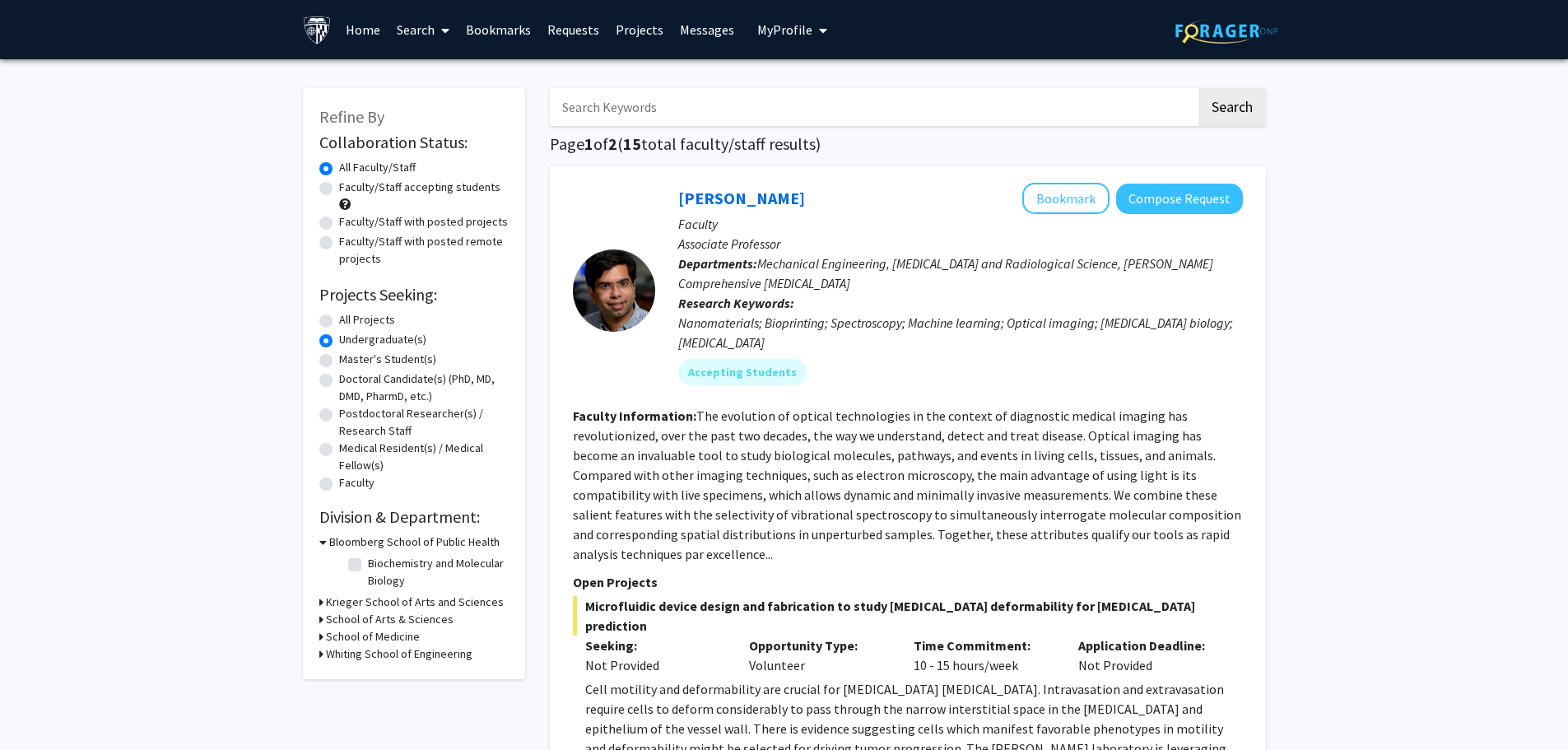
click at [319, 636] on icon at bounding box center [321, 638] width 4 height 18
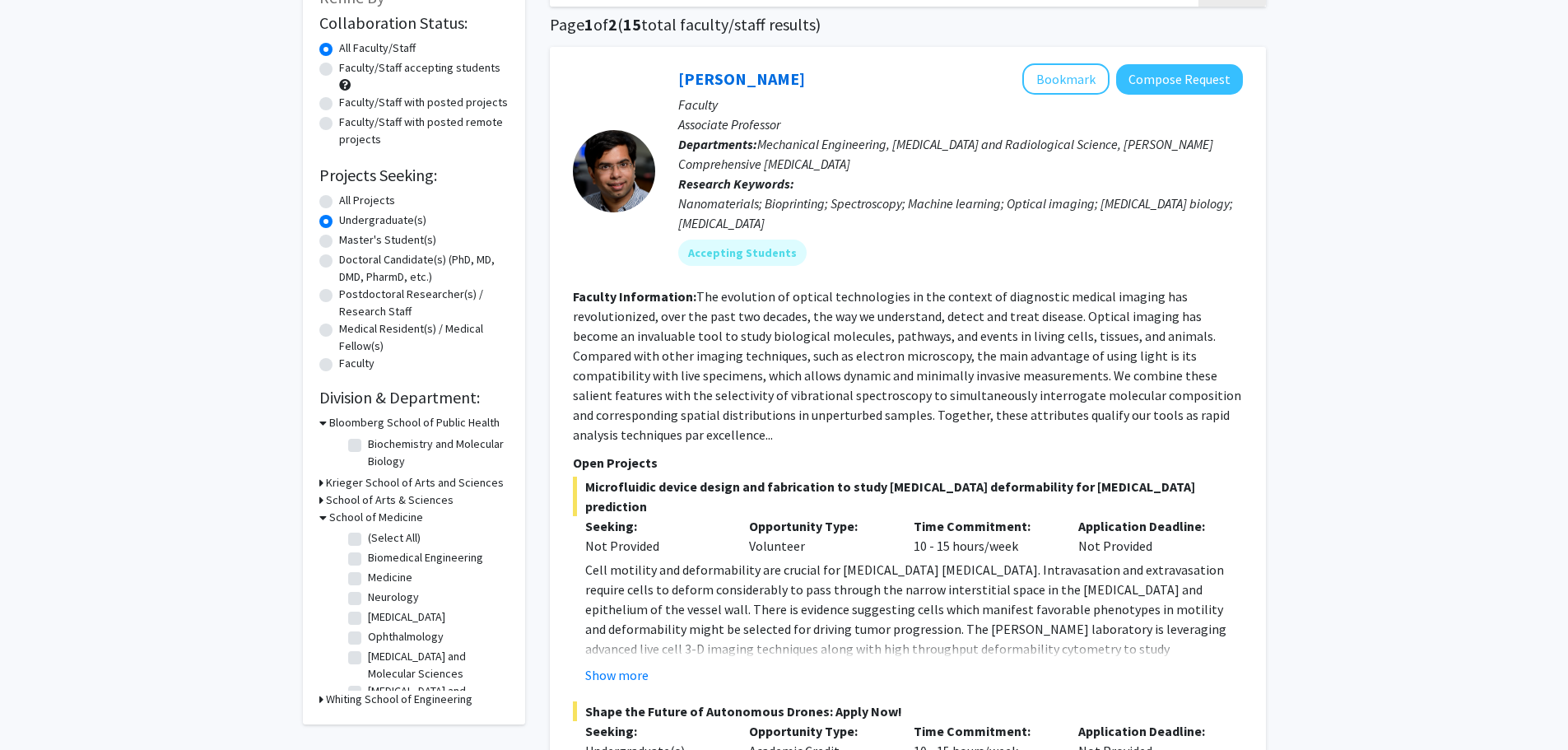
scroll to position [83, 0]
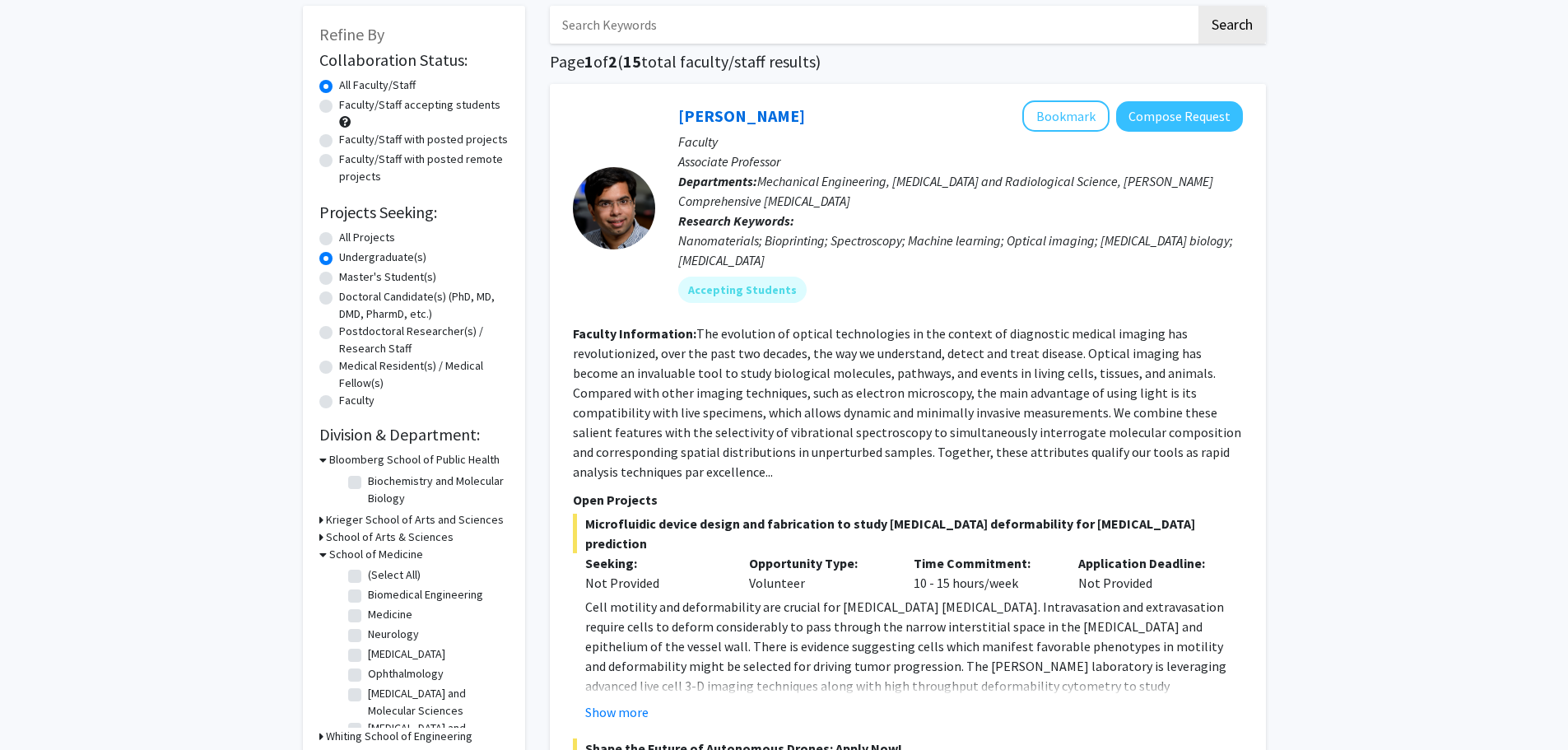
click at [339, 103] on label "Faculty/Staff accepting students" at bounding box center [420, 105] width 162 height 18
click at [339, 103] on input "Faculty/Staff accepting students" at bounding box center [344, 102] width 11 height 11
radio input "true"
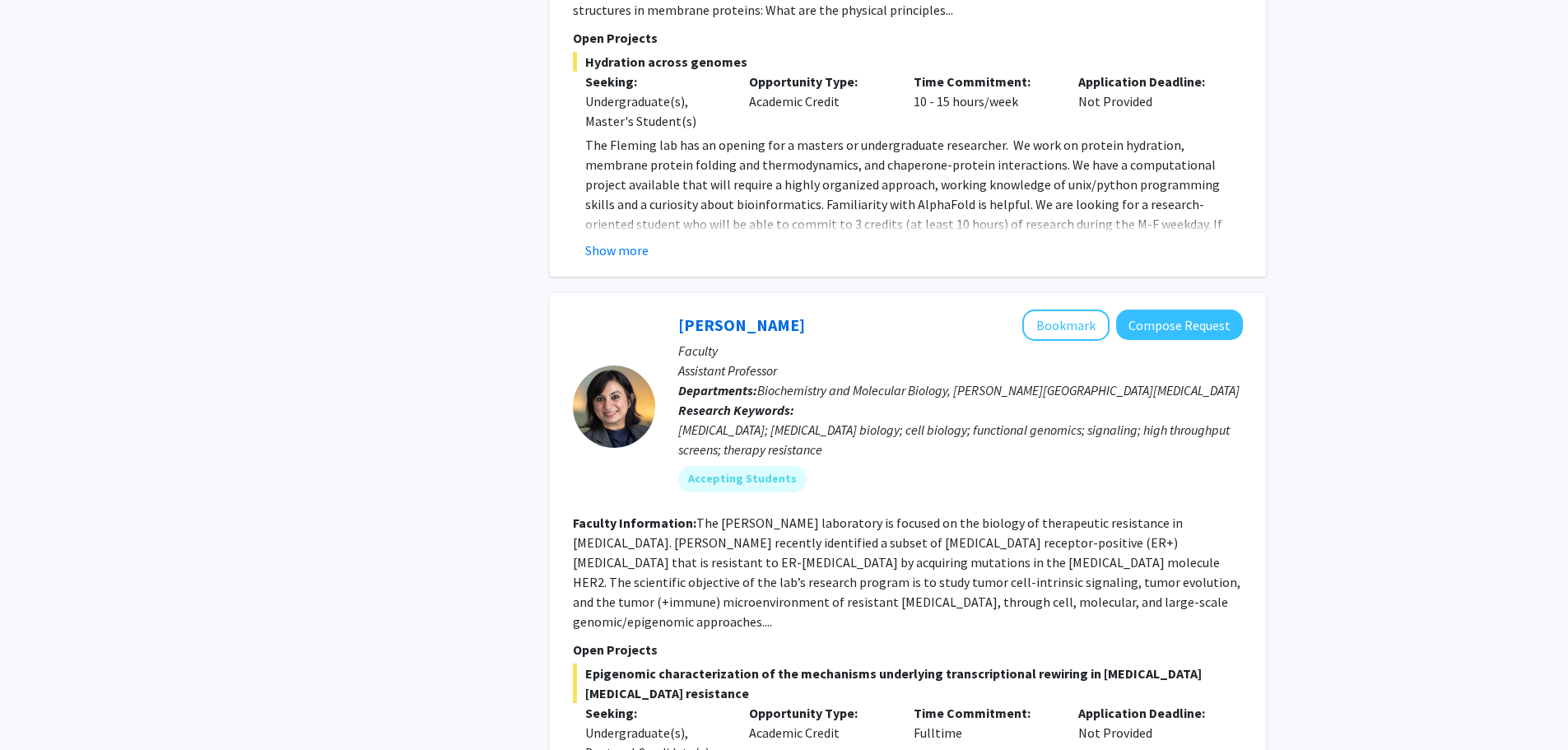
scroll to position [7219, 0]
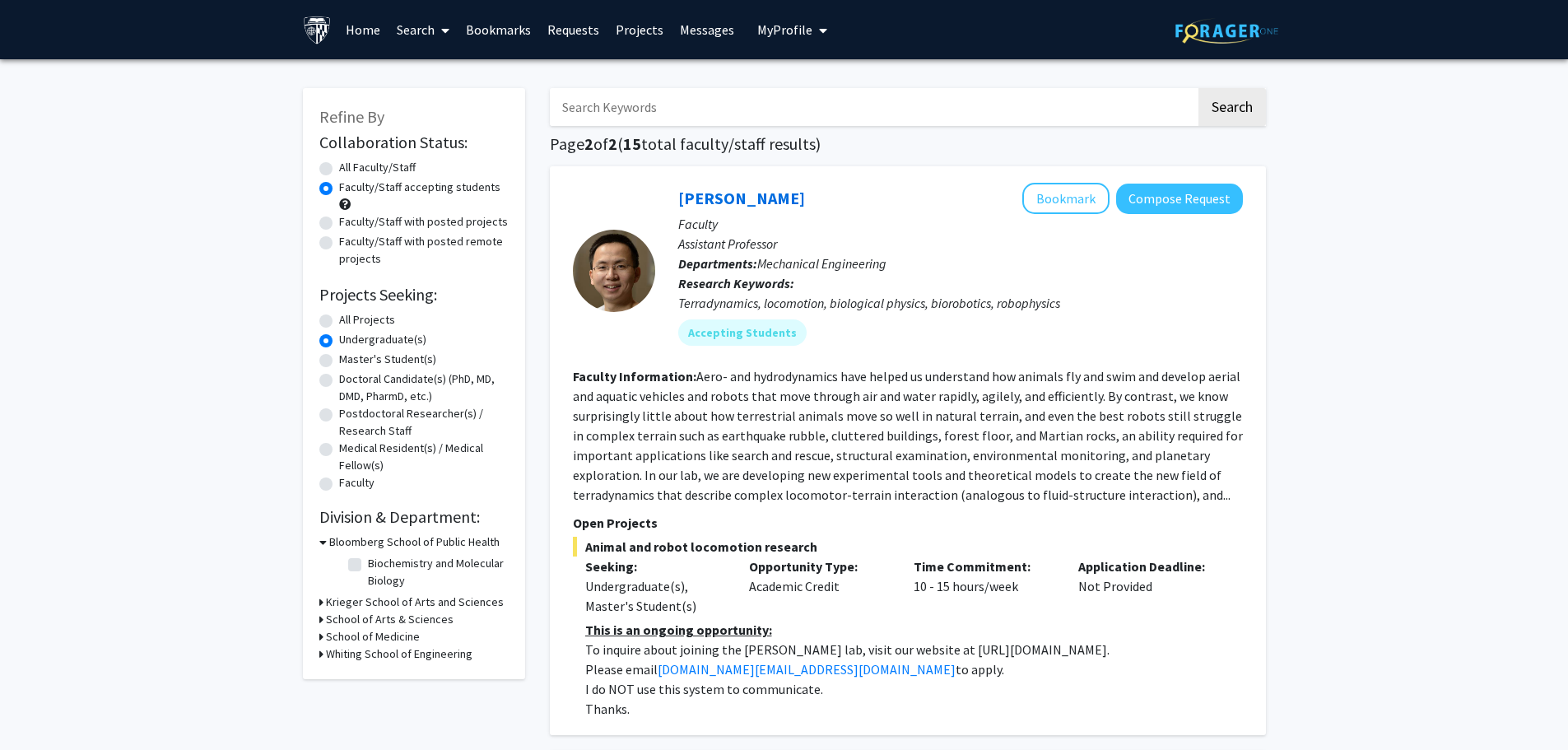
click at [339, 318] on label "All Projects" at bounding box center [366, 320] width 56 height 18
click at [339, 318] on input "All Projects" at bounding box center [344, 316] width 11 height 11
radio input "true"
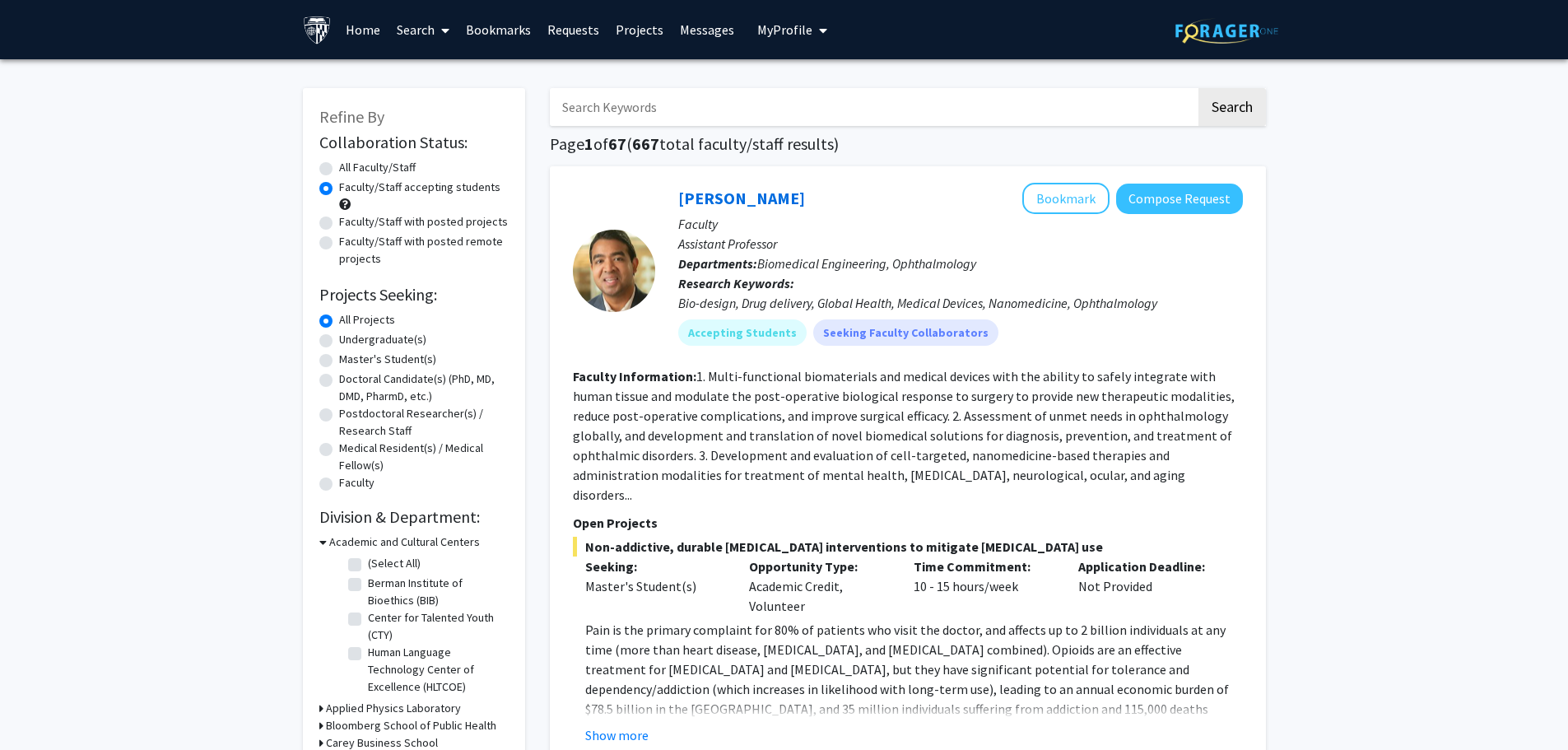
click at [339, 169] on label "All Faculty/Staff" at bounding box center [377, 168] width 77 height 18
click at [339, 169] on input "All Faculty/Staff" at bounding box center [344, 164] width 11 height 11
radio input "true"
click at [671, 99] on input "Search Keywords" at bounding box center [873, 106] width 646 height 37
type input "rassu"
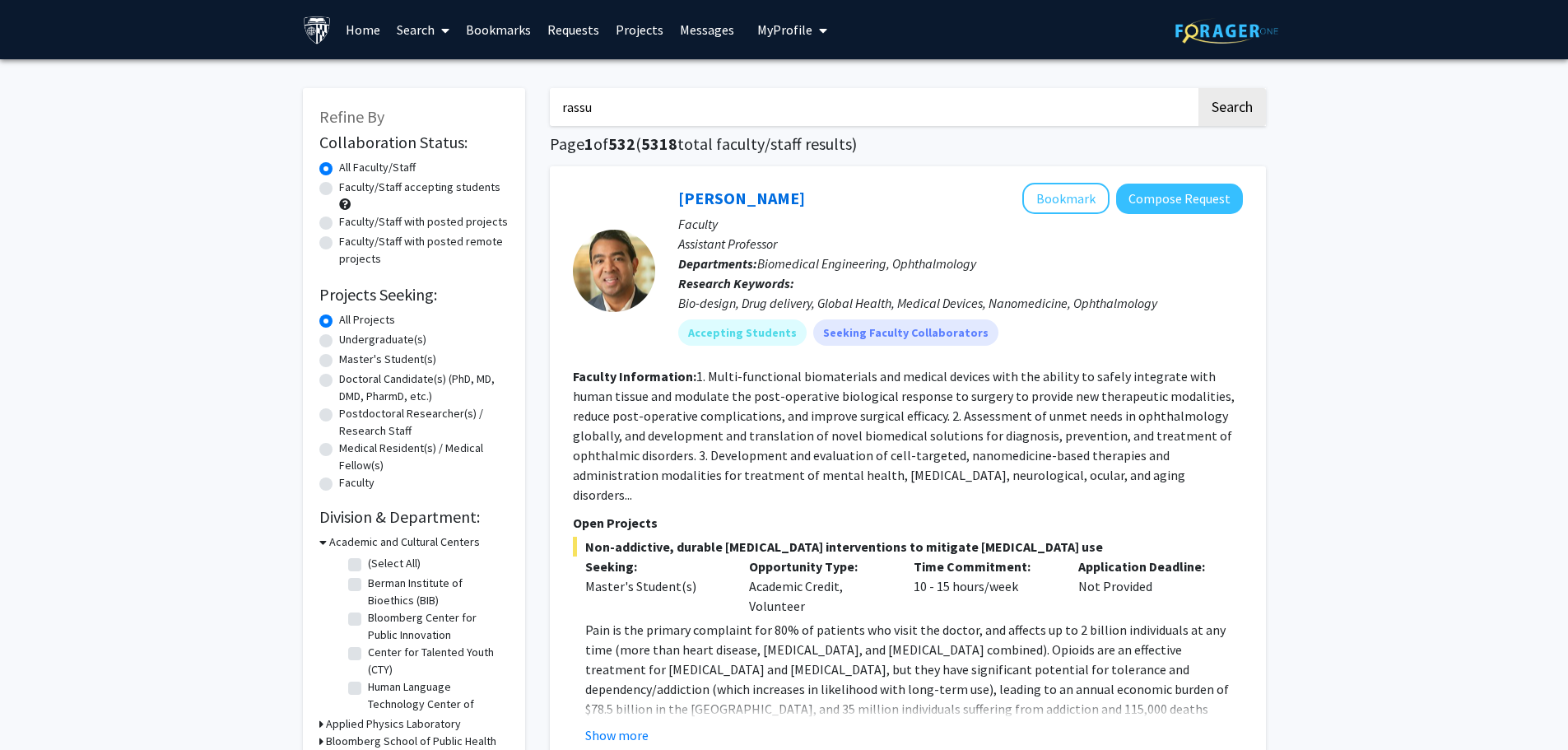
click at [1199, 88] on button "Search" at bounding box center [1232, 106] width 68 height 37
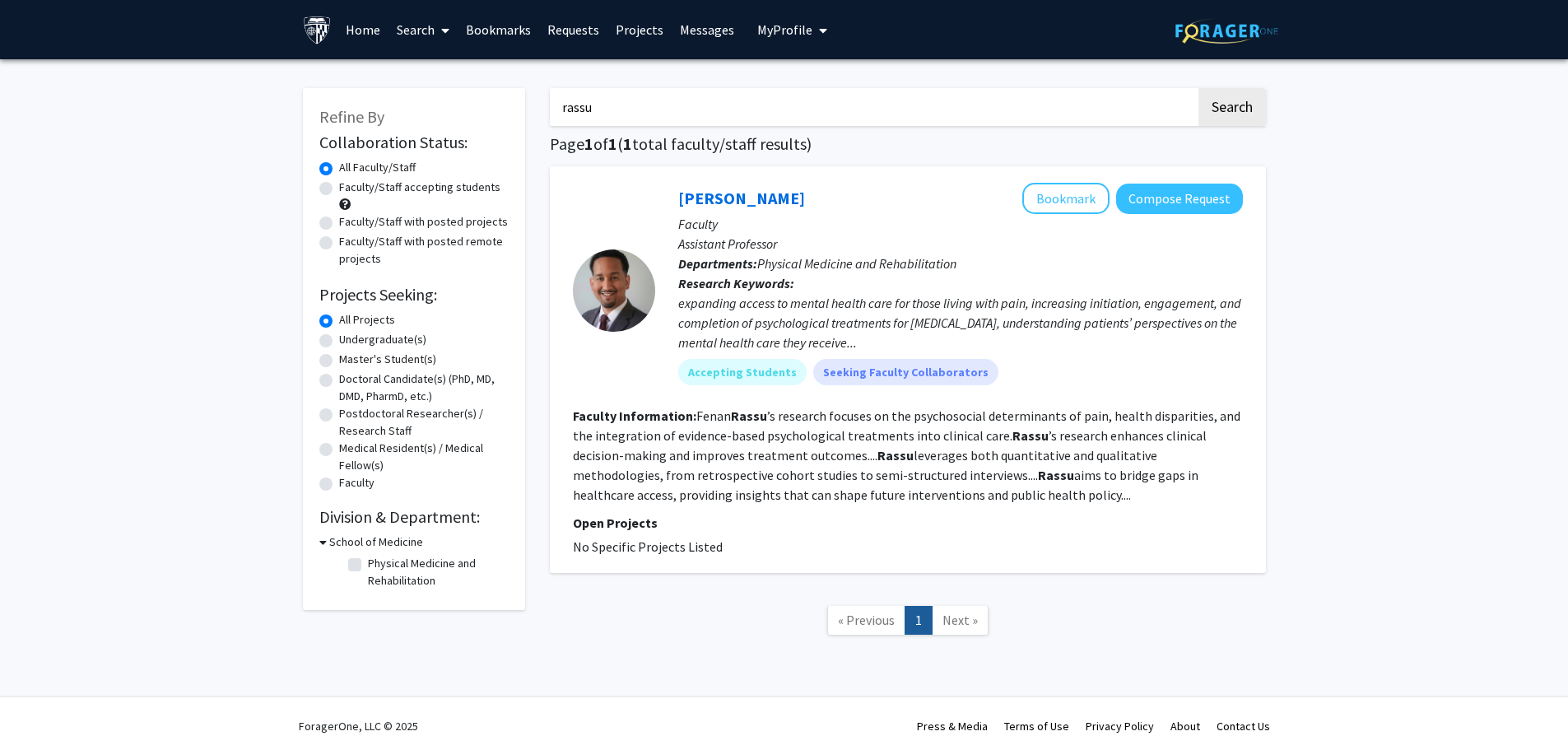
click at [339, 186] on label "Faculty/Staff accepting students" at bounding box center [420, 187] width 162 height 18
click at [339, 186] on input "Faculty/Staff accepting students" at bounding box center [344, 183] width 11 height 11
radio input "true"
drag, startPoint x: 817, startPoint y: 369, endPoint x: 1003, endPoint y: 394, distance: 187.7
click at [1003, 394] on div "[PERSON_NAME] Bookmark Compose Request Faculty Assistant Professor Departments:…" at bounding box center [948, 291] width 588 height 215
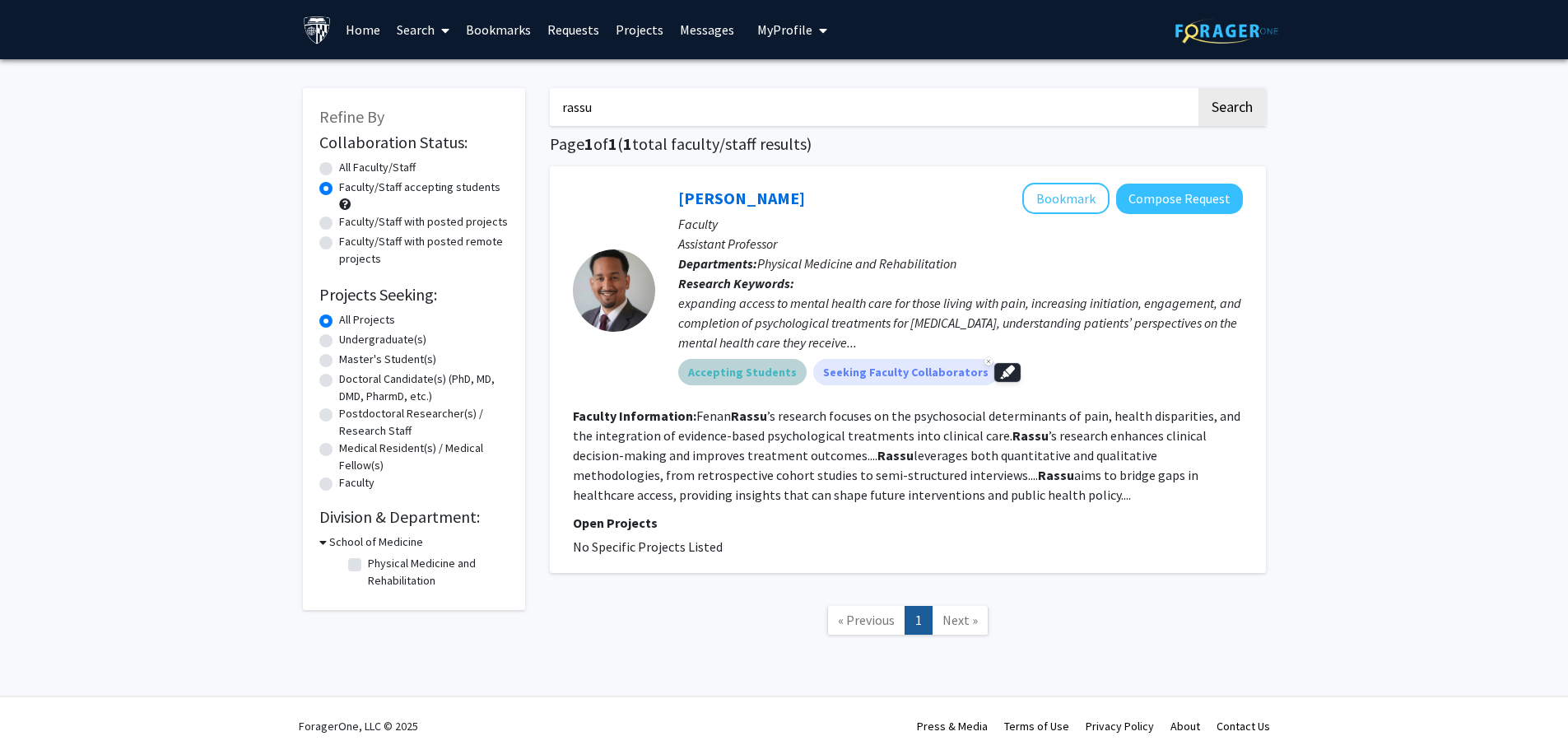
click at [1096, 358] on div "Accepting Students Seeking Faculty Collaborators" at bounding box center [960, 372] width 571 height 33
click at [910, 416] on fg-read-more "[PERSON_NAME] ’s research focuses on the psychosocial determinants of pain, hea…" at bounding box center [907, 455] width 668 height 96
drag, startPoint x: 576, startPoint y: 139, endPoint x: 254, endPoint y: 186, distance: 325.4
click at [255, 186] on div "Refine By Collaboration Status: Collaboration Status All Faculty/Staff Collabor…" at bounding box center [784, 382] width 1568 height 647
click at [438, 40] on span at bounding box center [441, 31] width 15 height 58
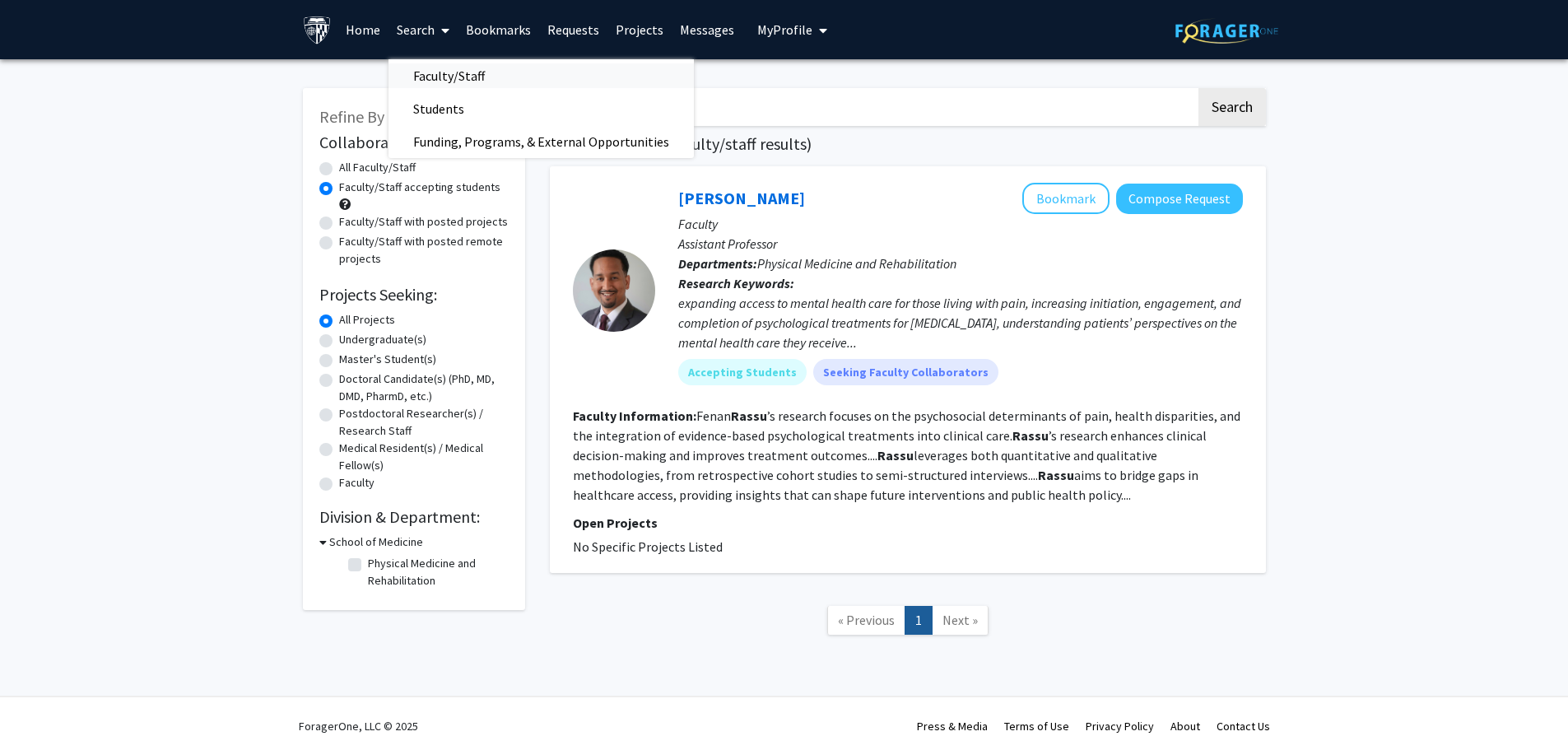
click at [487, 83] on span "Faculty/Staff" at bounding box center [448, 75] width 121 height 33
radio input "true"
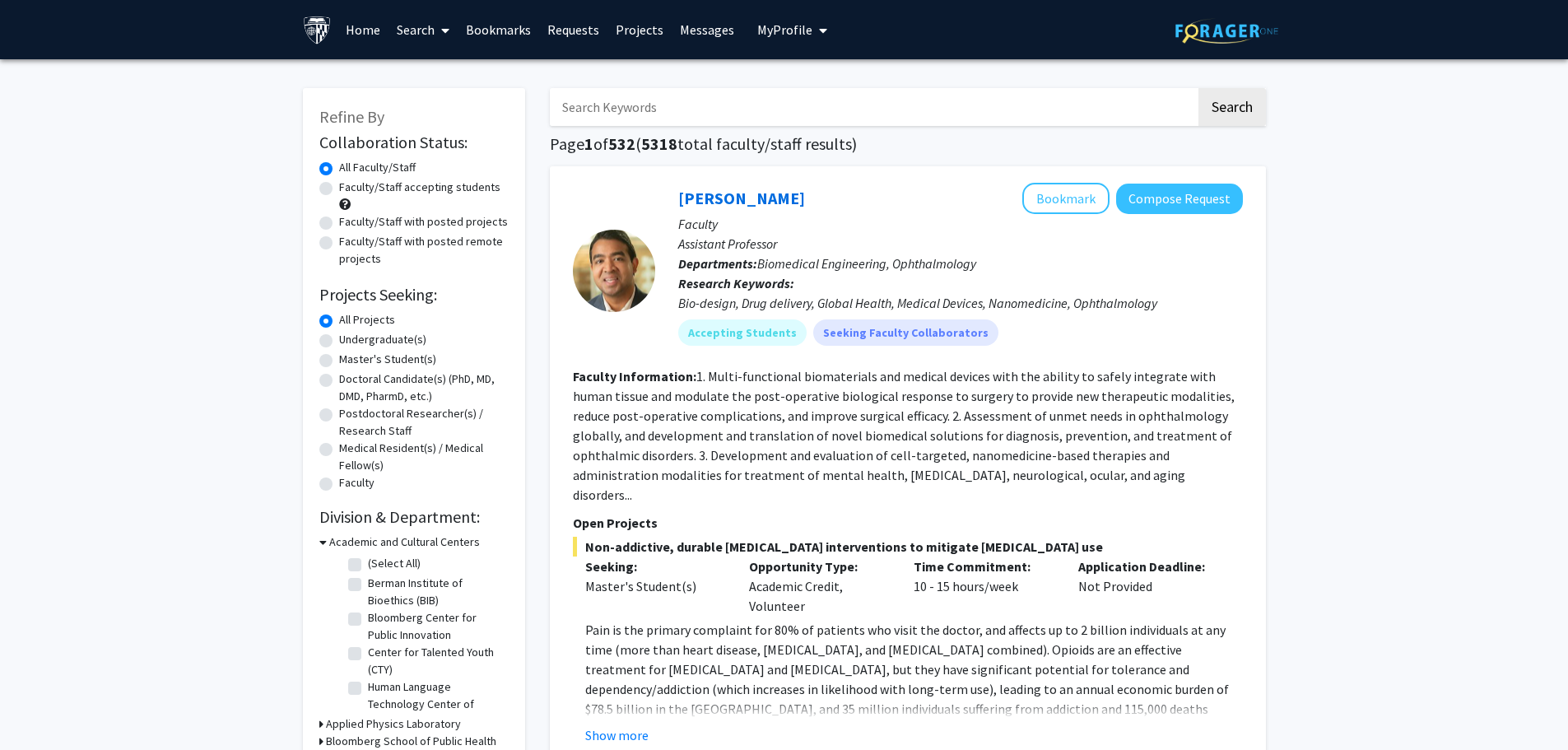
click at [339, 190] on label "Faculty/Staff accepting students" at bounding box center [420, 187] width 162 height 18
click at [339, 189] on input "Faculty/Staff accepting students" at bounding box center [344, 183] width 11 height 11
radio input "true"
click at [318, 166] on div "Refine By Collaboration Status: Collaboration Status All Faculty/Staff Collabor…" at bounding box center [415, 497] width 223 height 819
click at [339, 171] on label "All Faculty/Staff" at bounding box center [377, 168] width 77 height 18
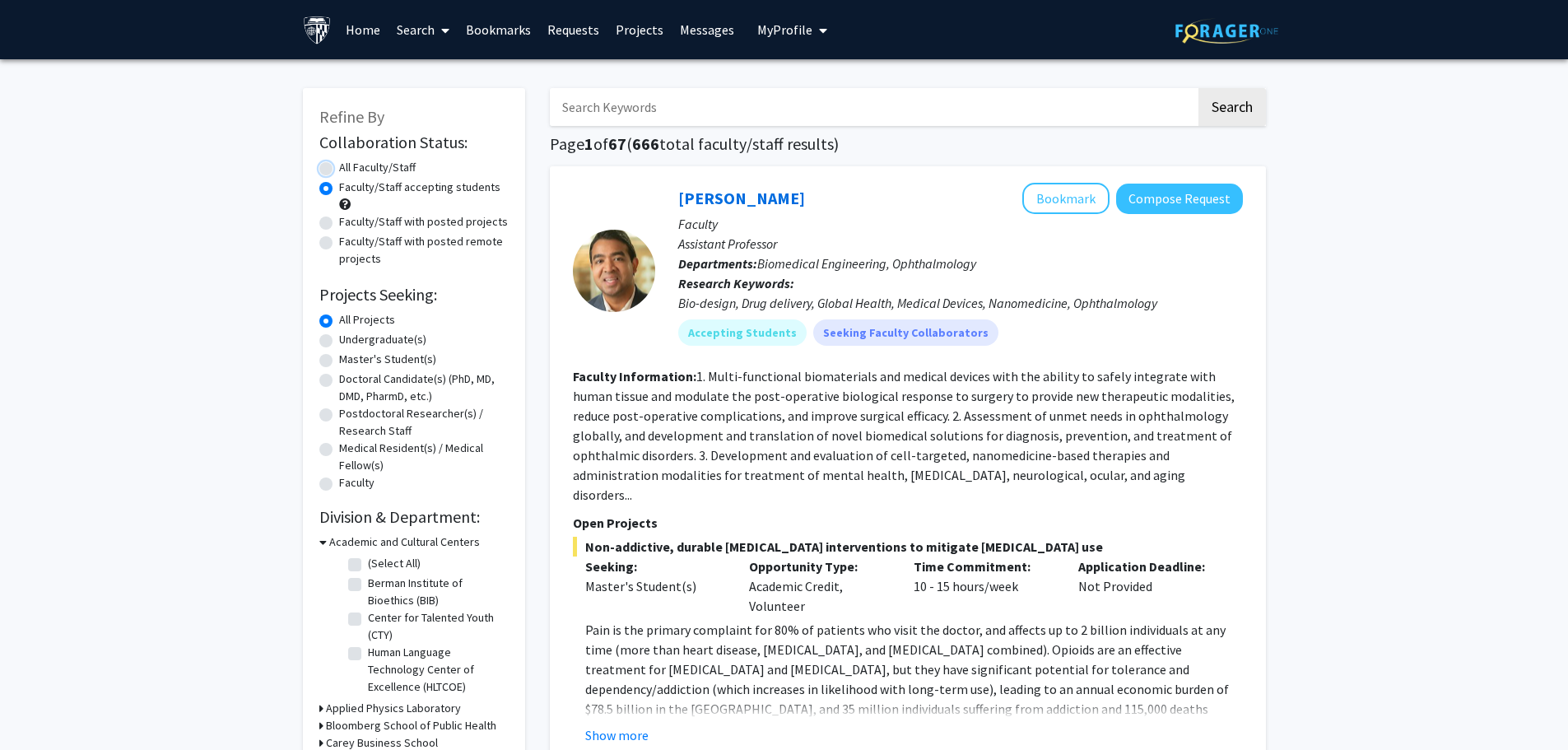
click at [339, 170] on input "All Faculty/Staff" at bounding box center [344, 164] width 11 height 11
radio input "true"
click at [339, 186] on label "Faculty/Staff accepting students" at bounding box center [420, 187] width 162 height 18
click at [339, 186] on input "Faculty/Staff accepting students" at bounding box center [344, 183] width 11 height 11
radio input "true"
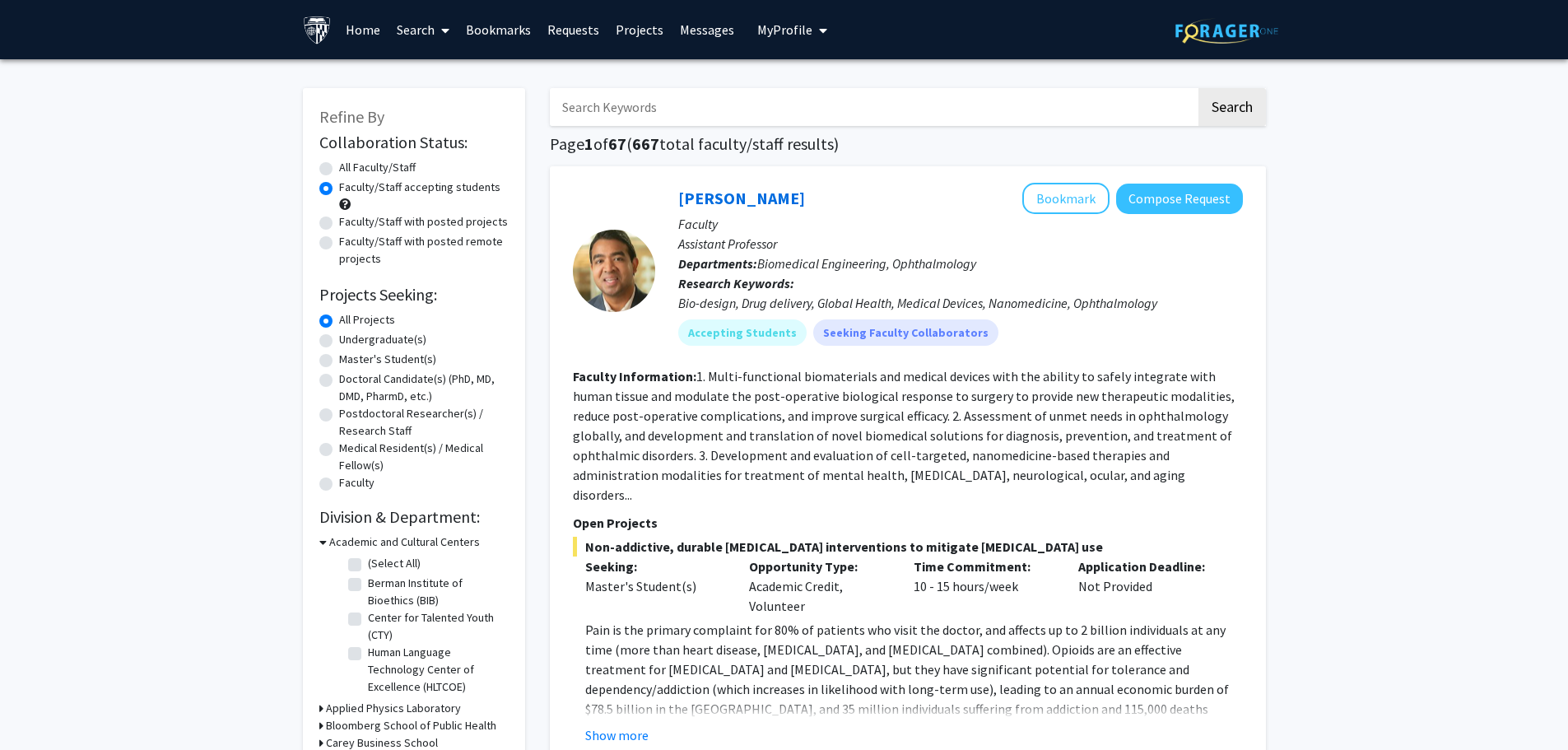
click at [753, 114] on input "Search Keywords" at bounding box center [873, 106] width 646 height 37
type input "rassu"
click at [1199, 88] on button "Search" at bounding box center [1232, 106] width 68 height 37
radio input "true"
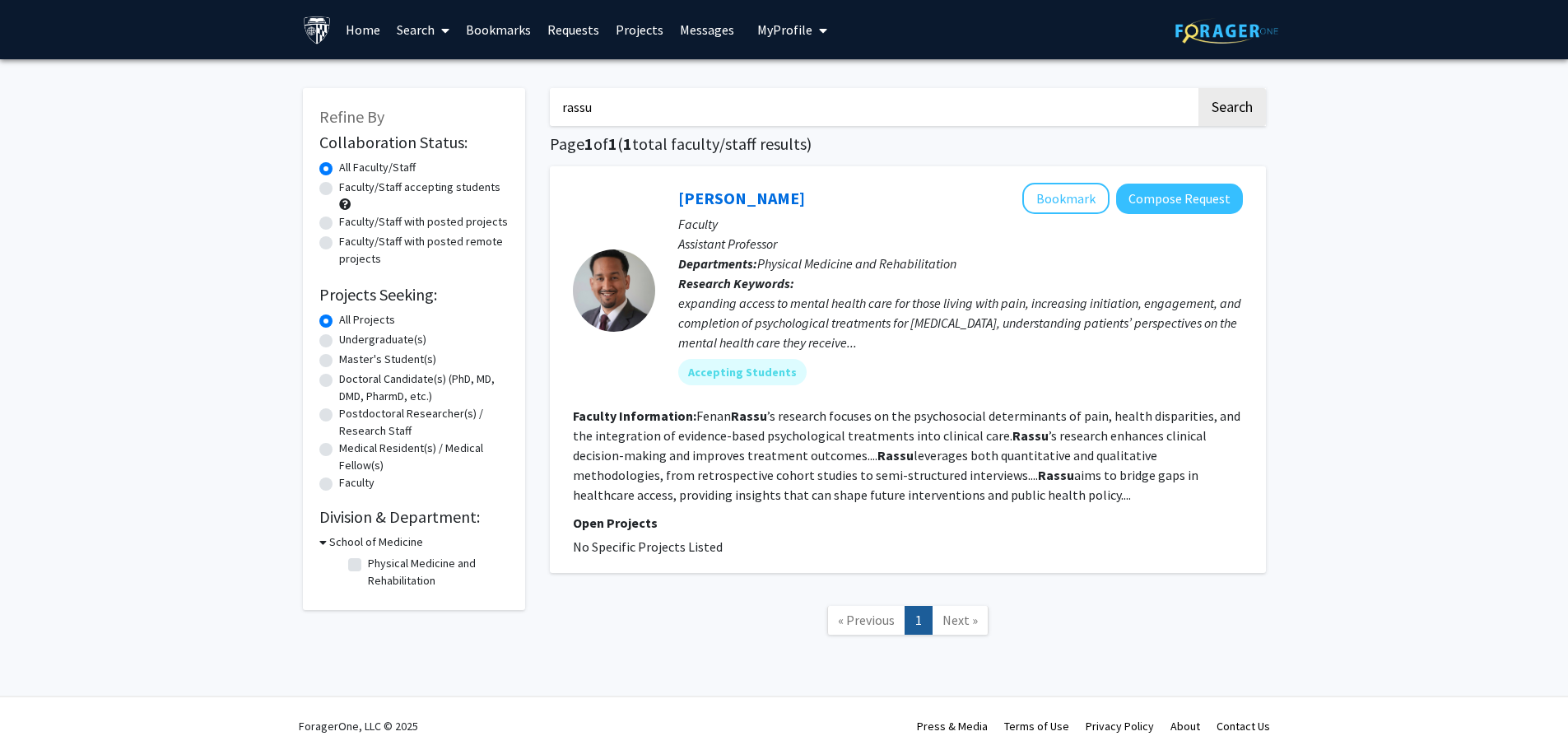
click at [339, 191] on label "Faculty/Staff accepting students" at bounding box center [420, 187] width 162 height 18
click at [339, 189] on input "Faculty/Staff accepting students" at bounding box center [344, 183] width 11 height 11
radio input "true"
drag, startPoint x: 633, startPoint y: 117, endPoint x: 430, endPoint y: 88, distance: 205.1
click at [430, 88] on div "Refine By Collaboration Status: Collaboration Status All Faculty/Staff Collabor…" at bounding box center [784, 371] width 988 height 597
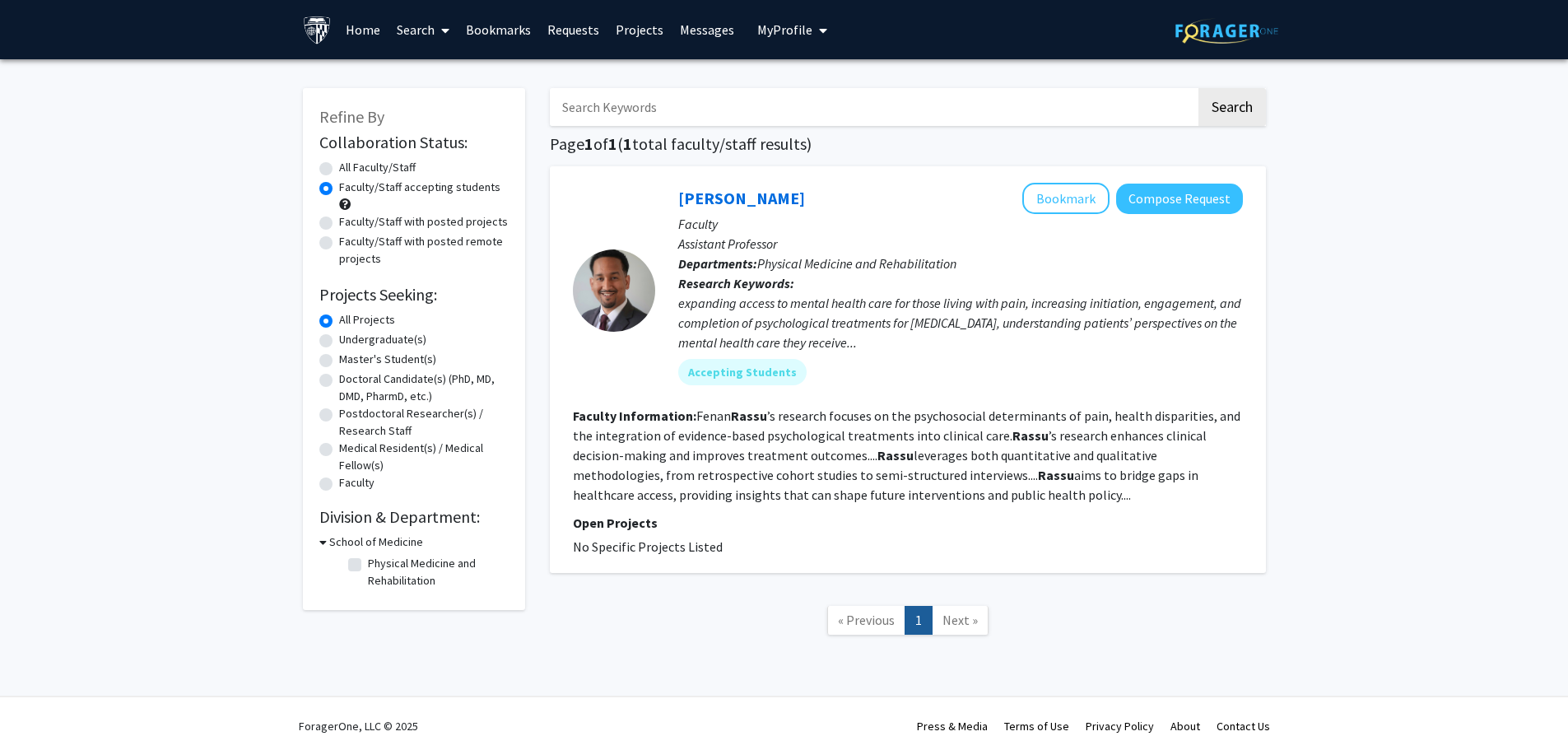
click at [1199, 88] on button "Search" at bounding box center [1232, 106] width 68 height 37
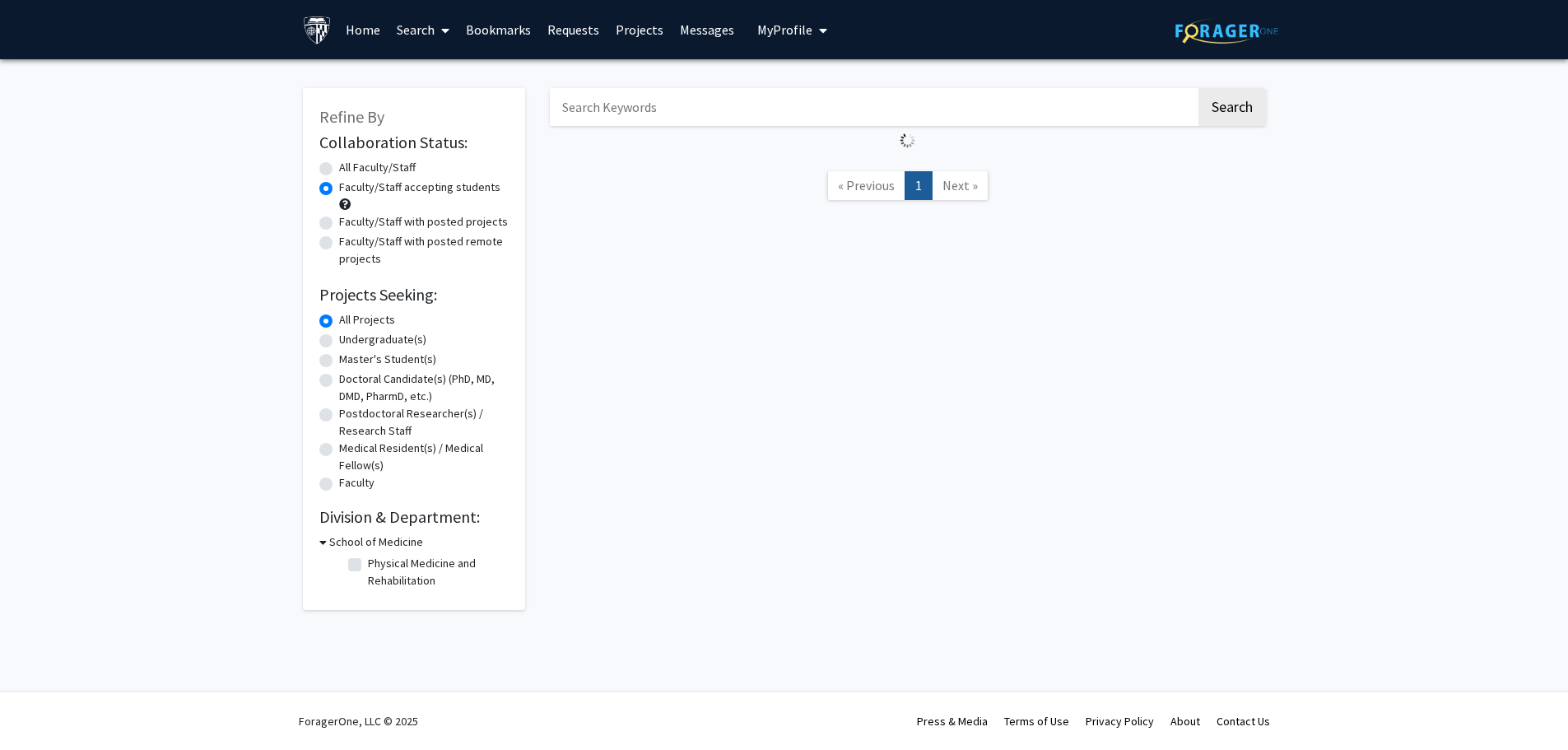
radio input "true"
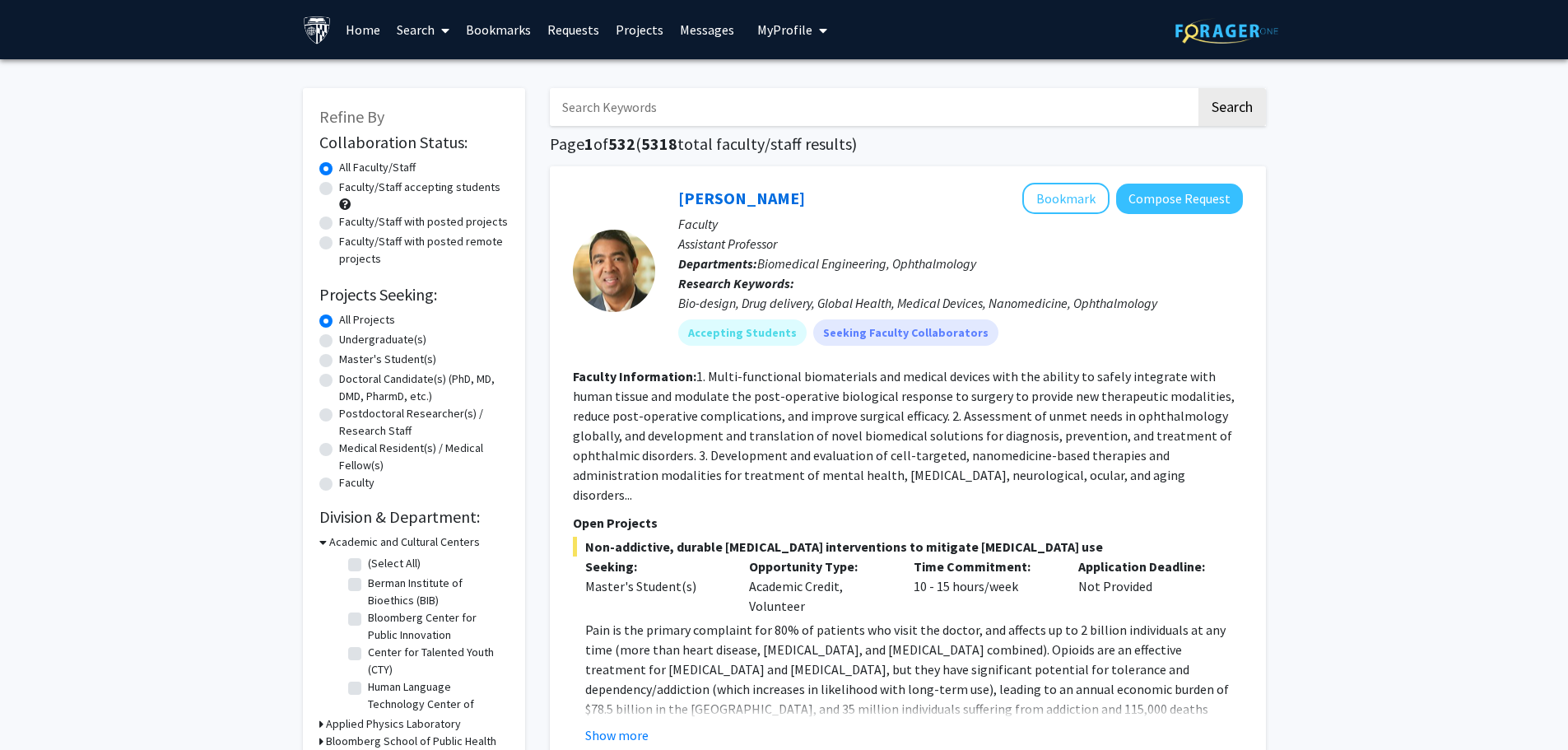
click at [339, 186] on label "Faculty/Staff accepting students" at bounding box center [420, 187] width 162 height 18
click at [339, 186] on input "Faculty/Staff accepting students" at bounding box center [344, 183] width 11 height 11
radio input "true"
click at [335, 336] on div "Undergraduate(s)" at bounding box center [414, 341] width 189 height 20
click at [339, 343] on label "Undergraduate(s)" at bounding box center [382, 340] width 88 height 18
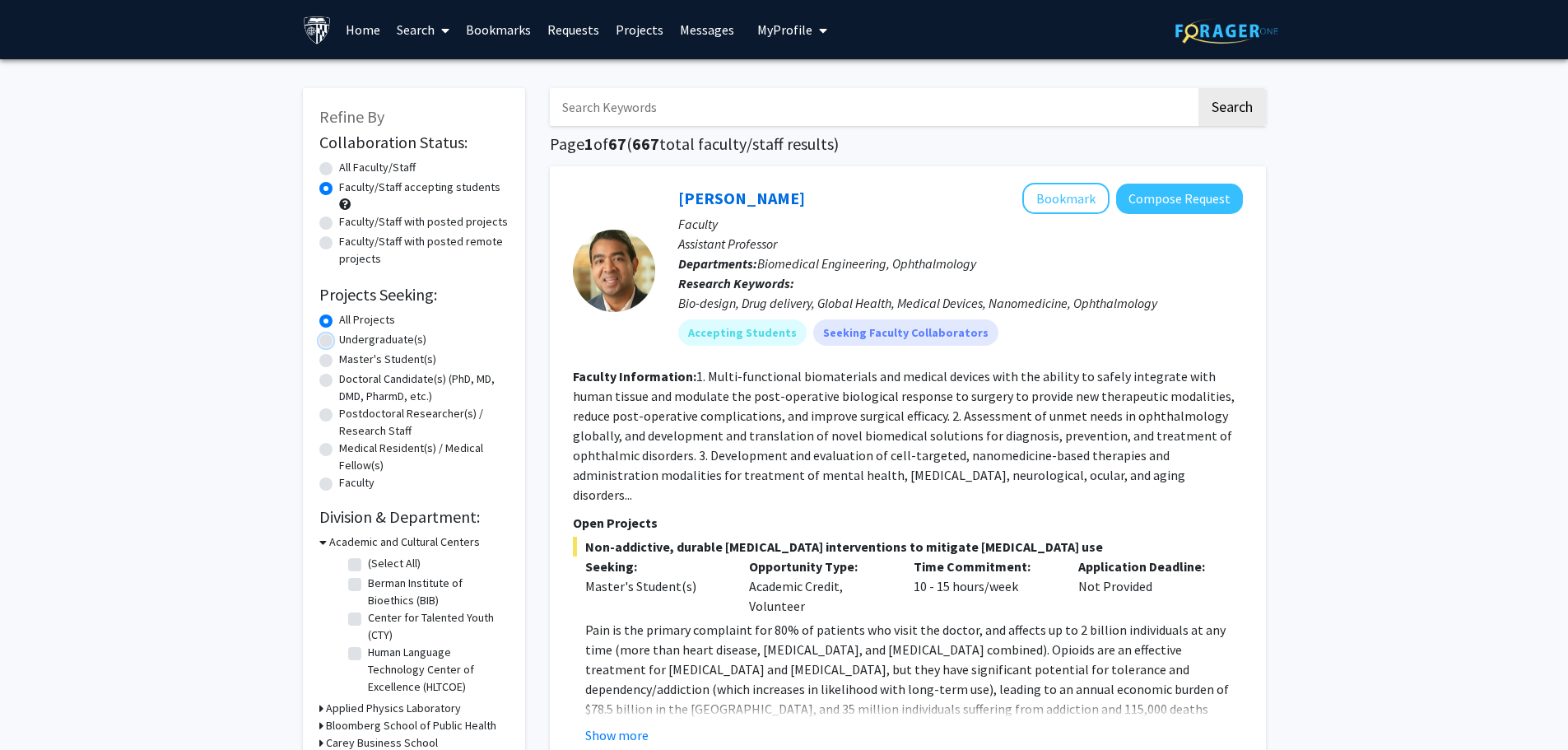
click at [339, 342] on input "Undergraduate(s)" at bounding box center [344, 336] width 11 height 11
radio input "true"
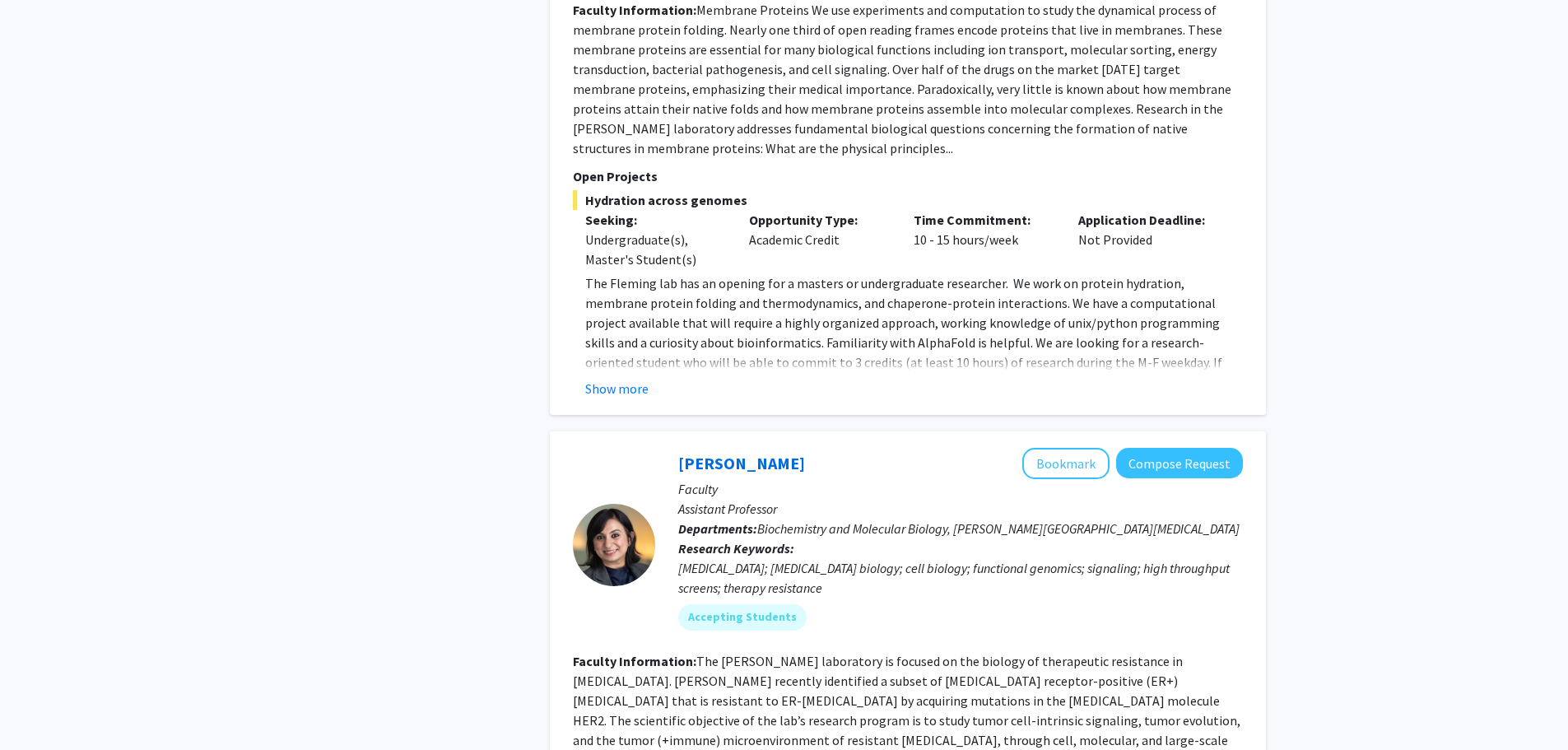
scroll to position [7219, 0]
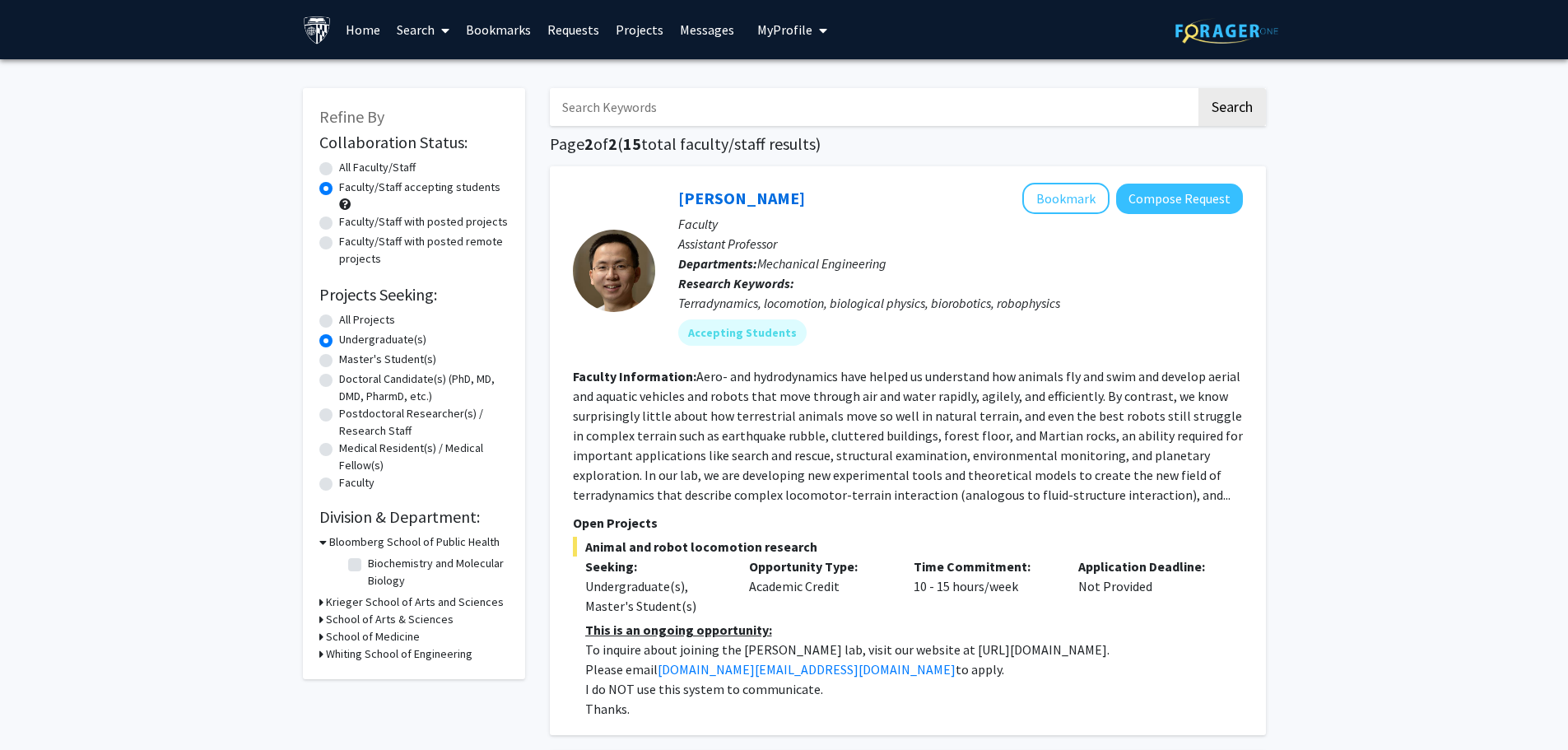
click at [318, 622] on div "Refine By Collaboration Status: Collaboration Status All Faculty/Staff Collabor…" at bounding box center [415, 383] width 223 height 591
click at [323, 619] on div "School of Arts & Sciences" at bounding box center [414, 620] width 189 height 18
click at [322, 619] on icon at bounding box center [321, 620] width 4 height 18
click at [319, 684] on icon at bounding box center [321, 680] width 4 height 18
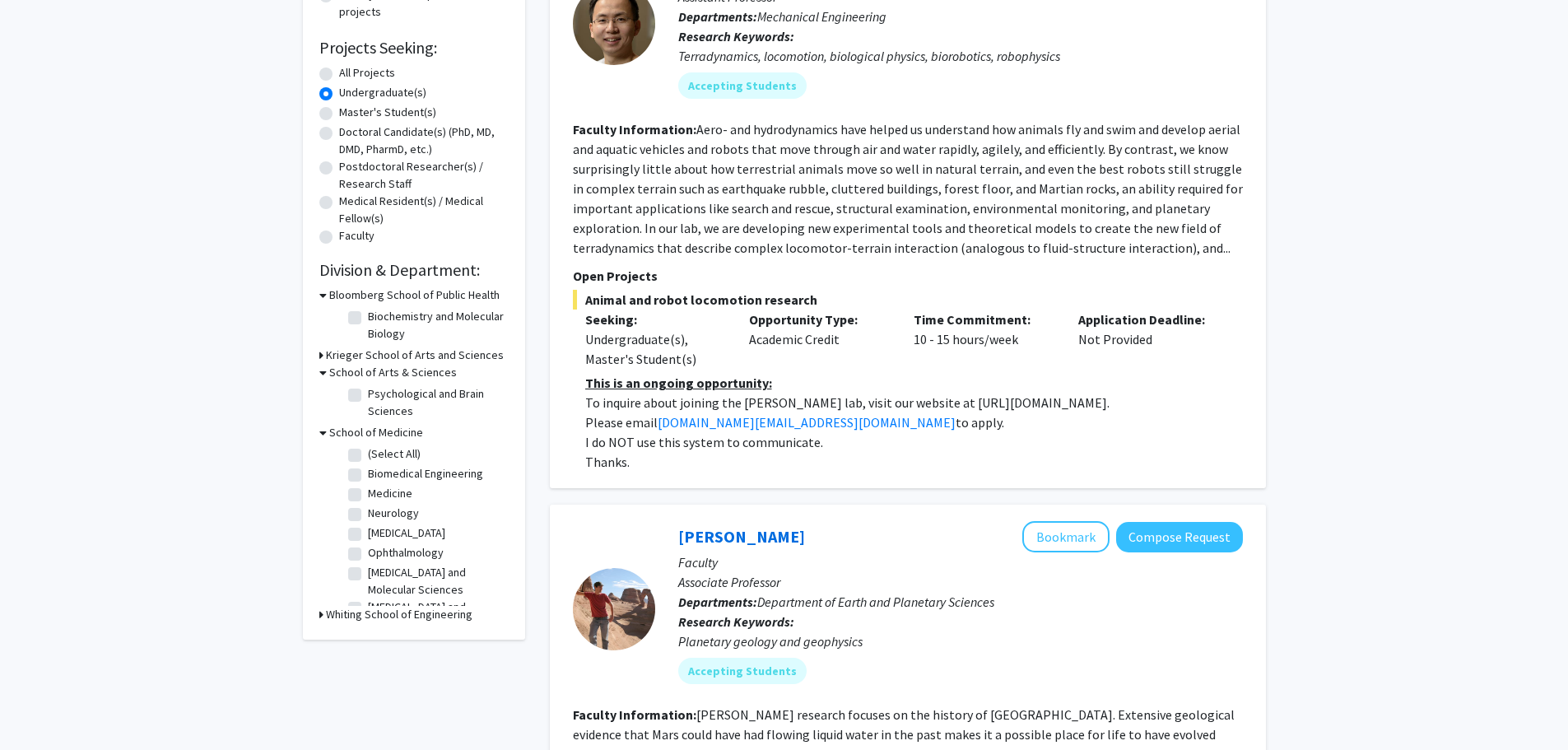
click at [339, 70] on label "All Projects" at bounding box center [366, 73] width 56 height 18
click at [339, 70] on input "All Projects" at bounding box center [344, 69] width 11 height 11
radio input "true"
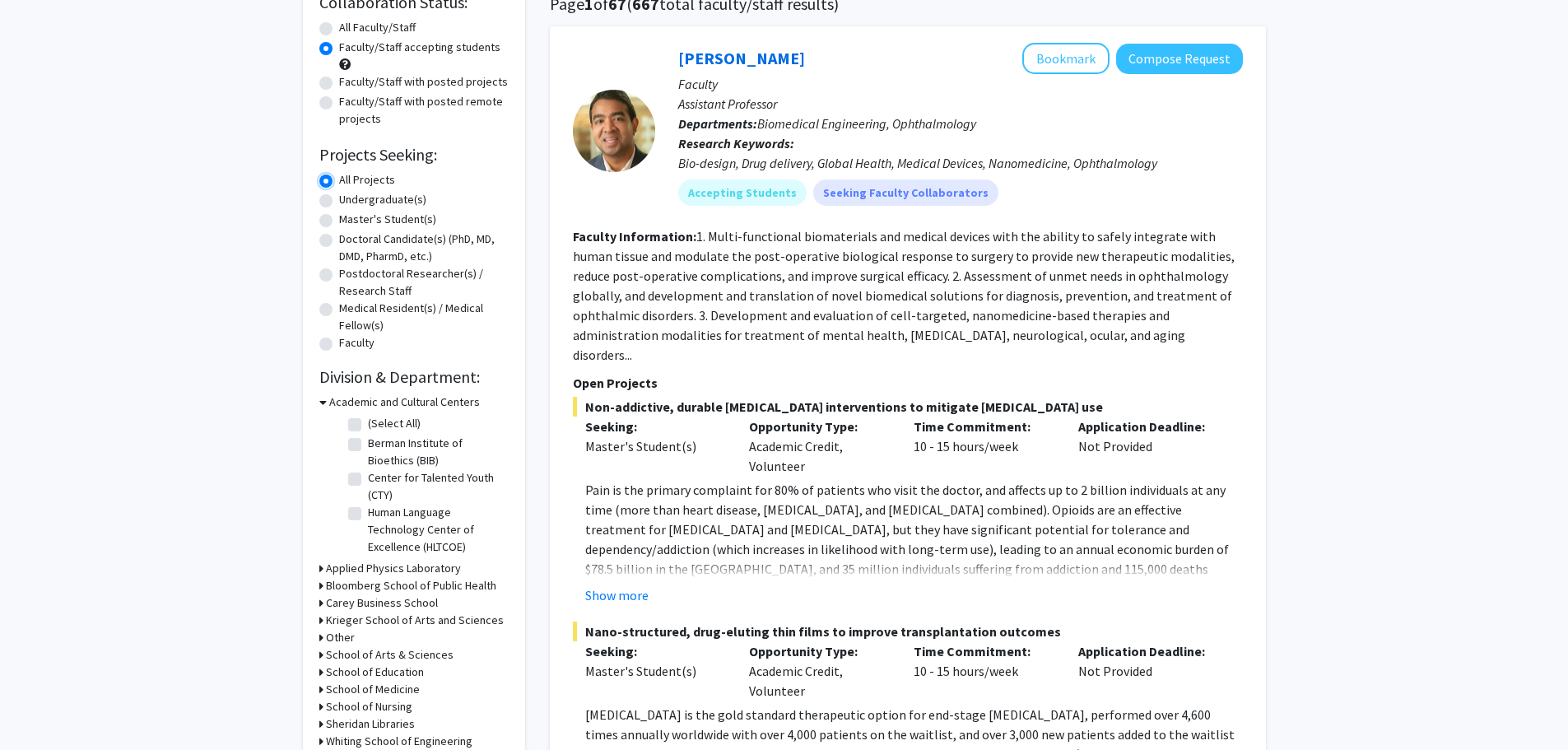
scroll to position [247, 0]
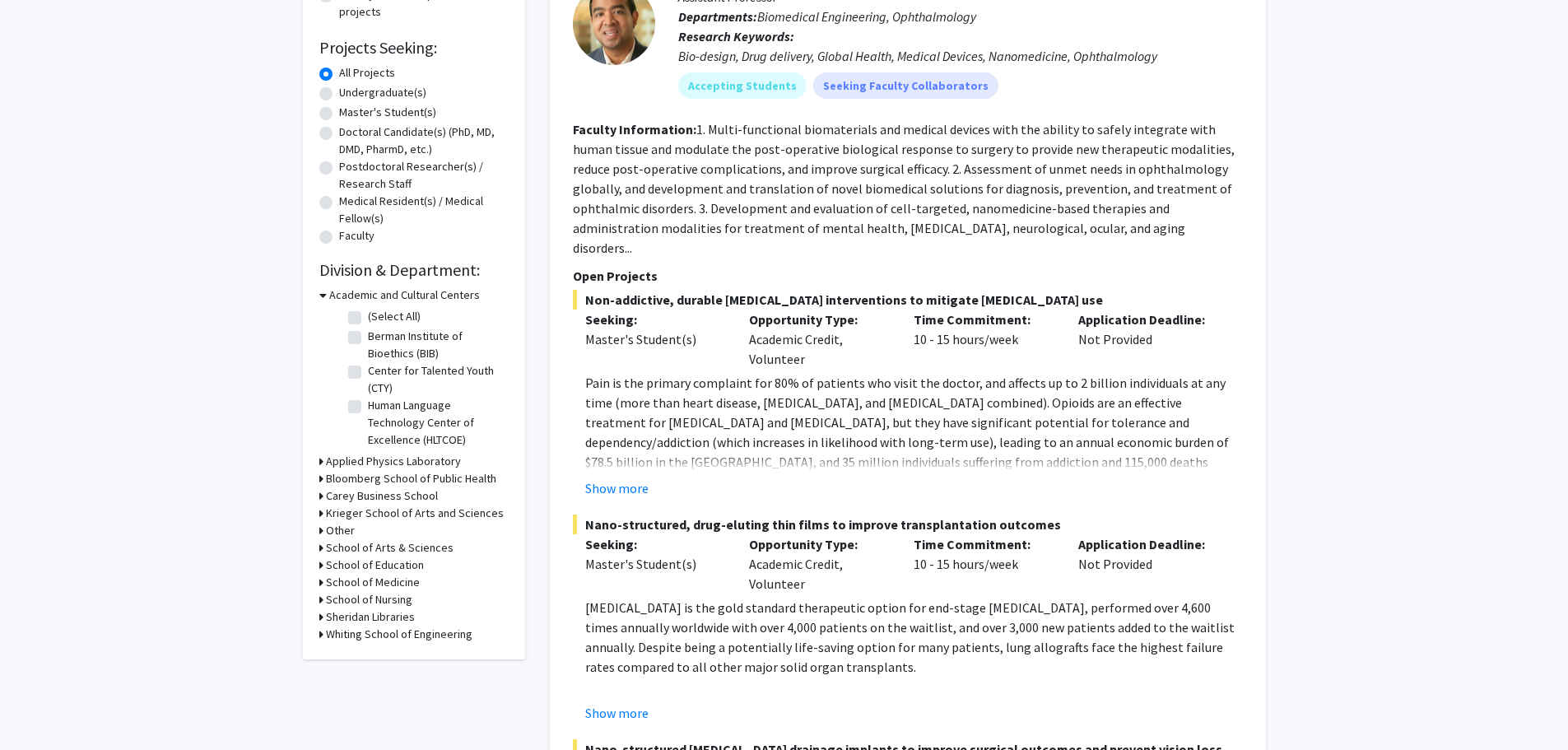
click at [320, 583] on icon at bounding box center [321, 582] width 4 height 18
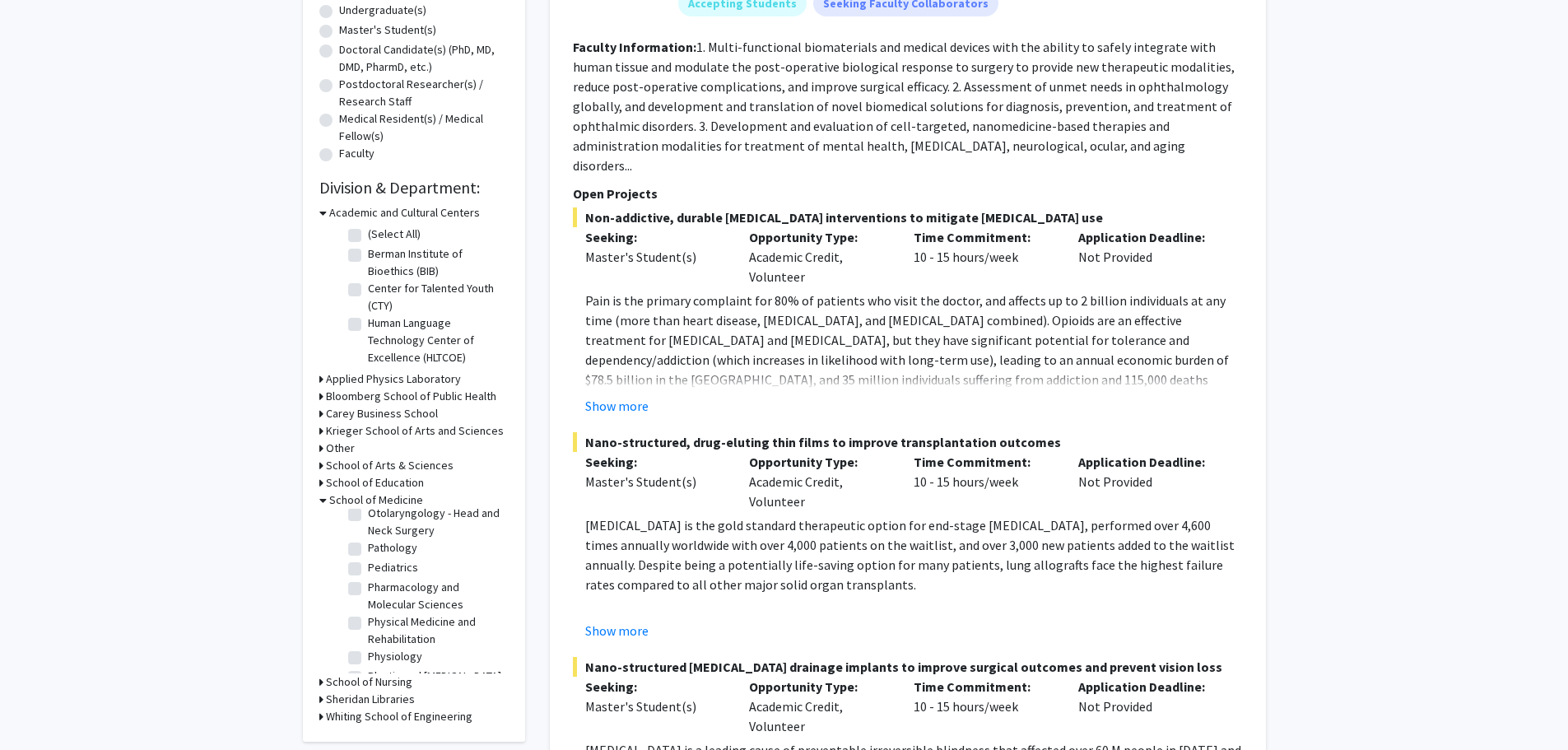
scroll to position [1400, 0]
click at [368, 566] on label "Physical Medicine and Rehabilitation" at bounding box center [436, 548] width 137 height 34
click at [368, 542] on input "Physical Medicine and Rehabilitation" at bounding box center [373, 536] width 11 height 11
checkbox input "true"
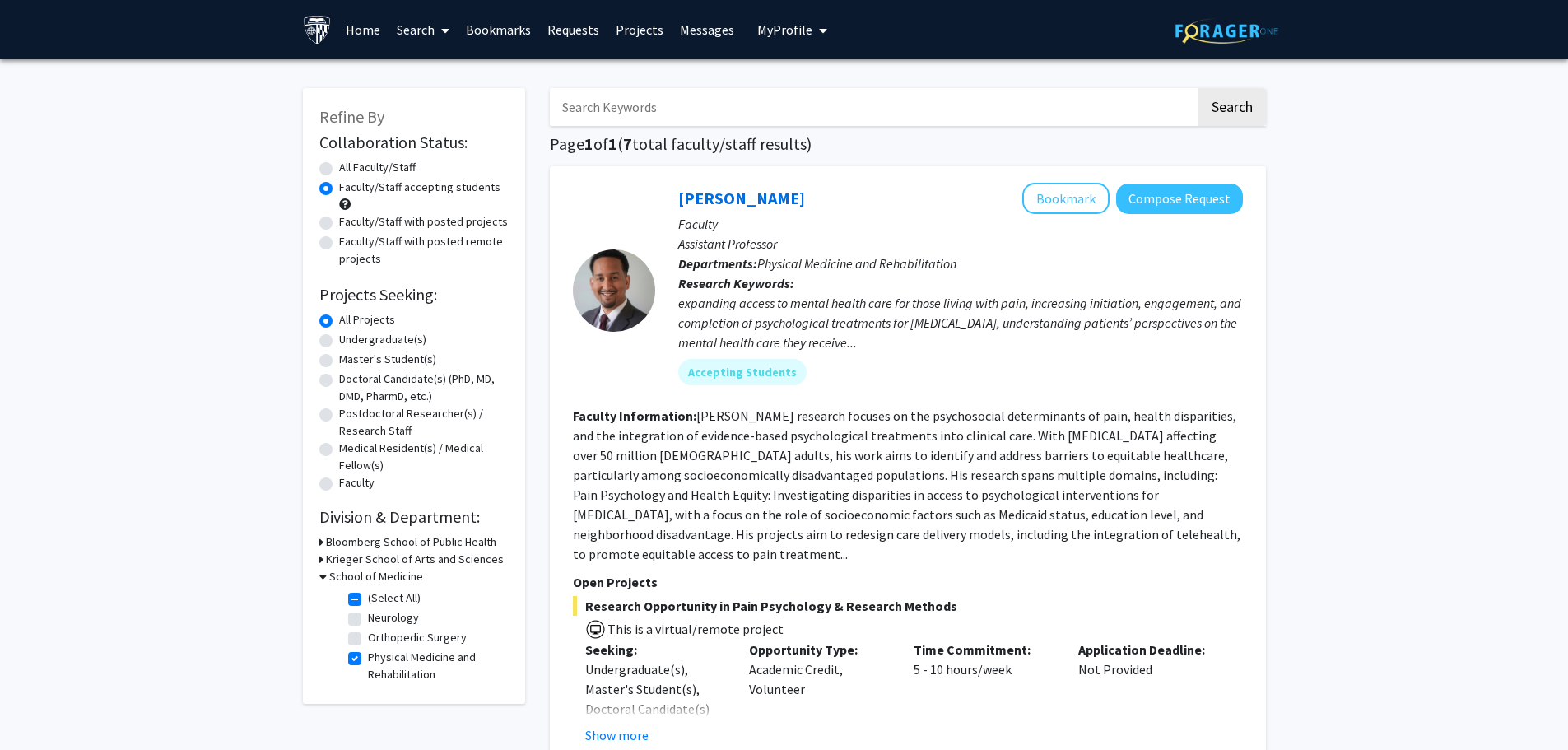
click at [440, 28] on span at bounding box center [441, 31] width 15 height 58
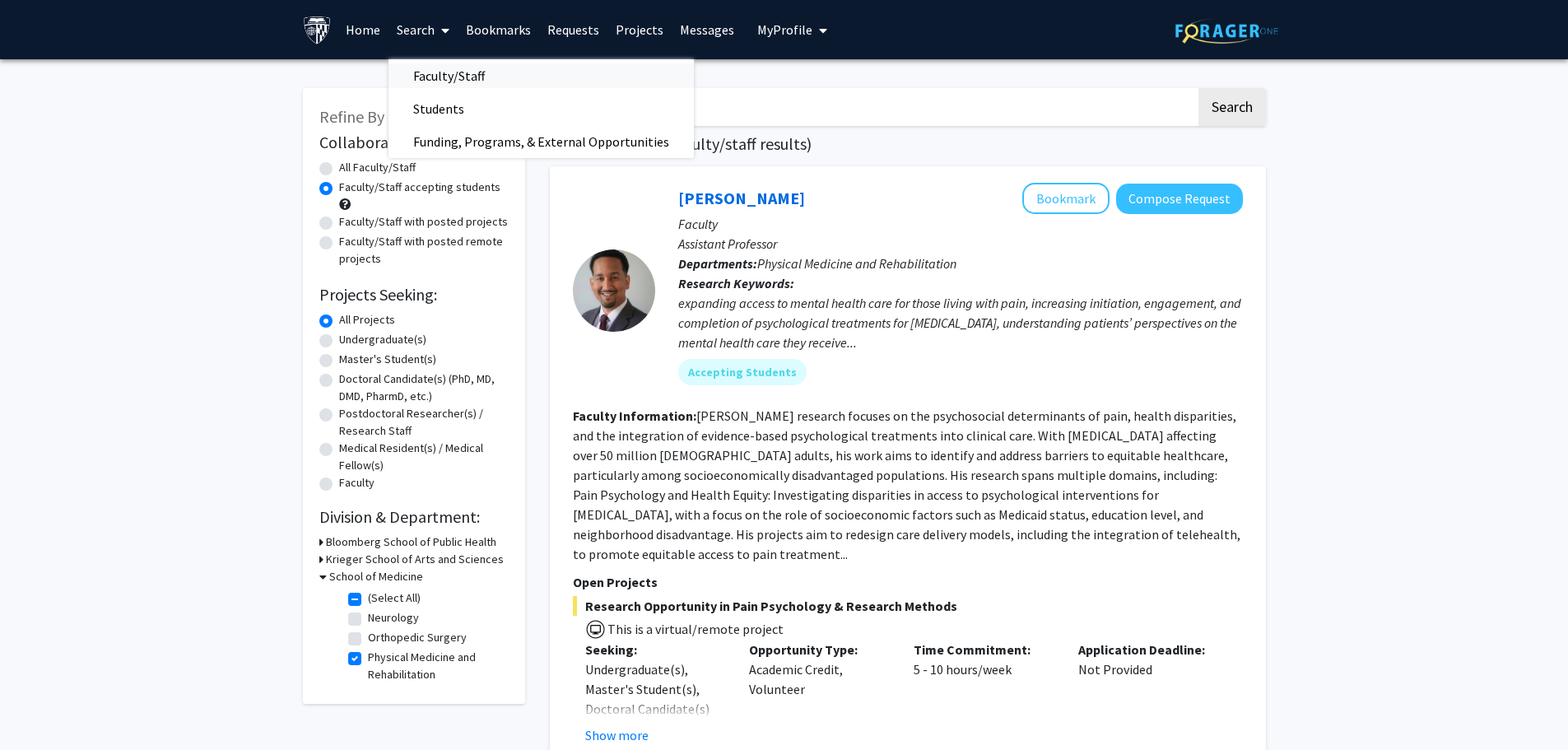
click at [460, 83] on span "Faculty/Staff" at bounding box center [448, 75] width 121 height 33
radio input "true"
checkbox input "false"
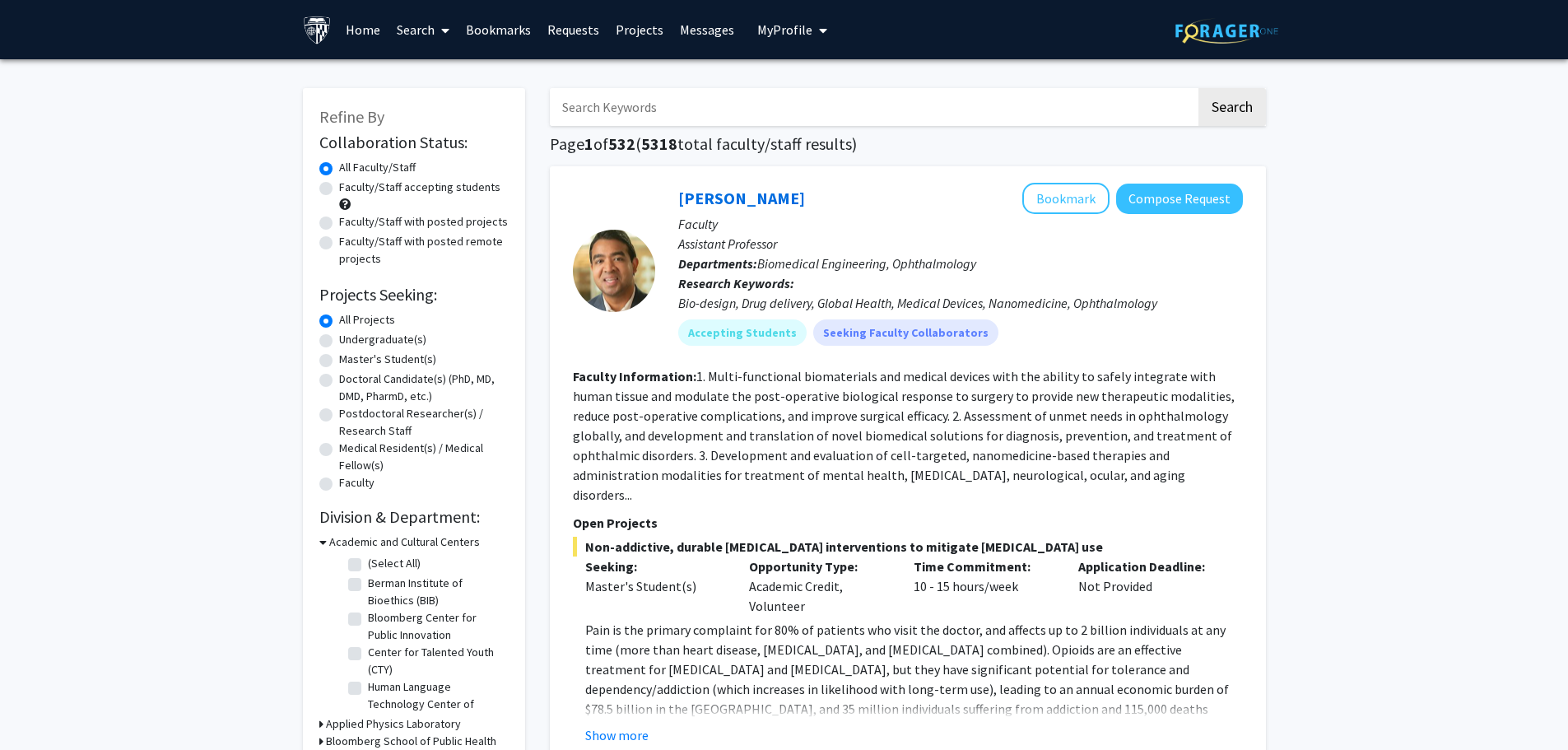
click at [339, 343] on label "Undergraduate(s)" at bounding box center [382, 340] width 88 height 18
click at [339, 342] on input "Undergraduate(s)" at bounding box center [344, 336] width 11 height 11
radio input "true"
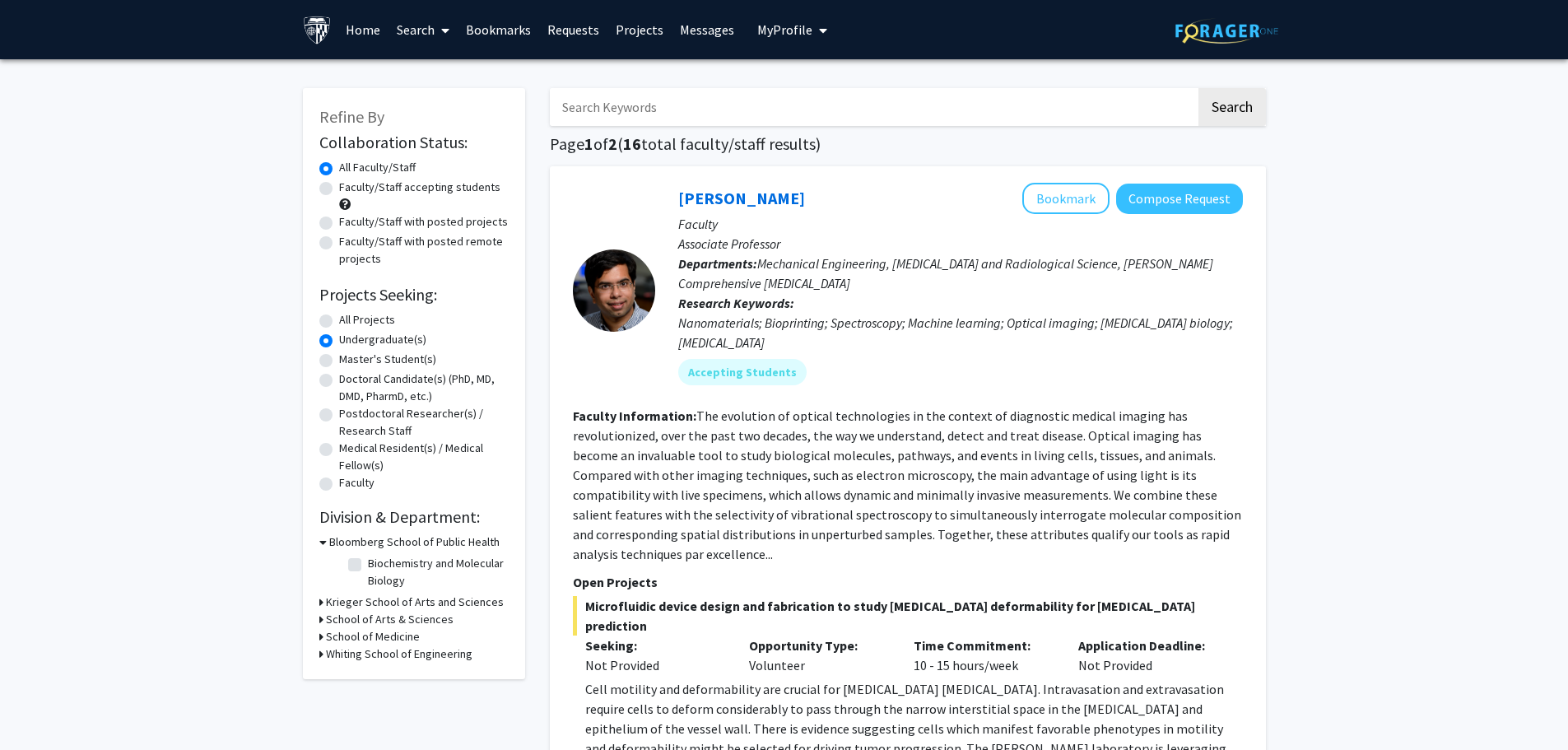
click at [339, 191] on label "Faculty/Staff accepting students" at bounding box center [420, 187] width 162 height 18
click at [339, 189] on input "Faculty/Staff accepting students" at bounding box center [344, 183] width 11 height 11
radio input "true"
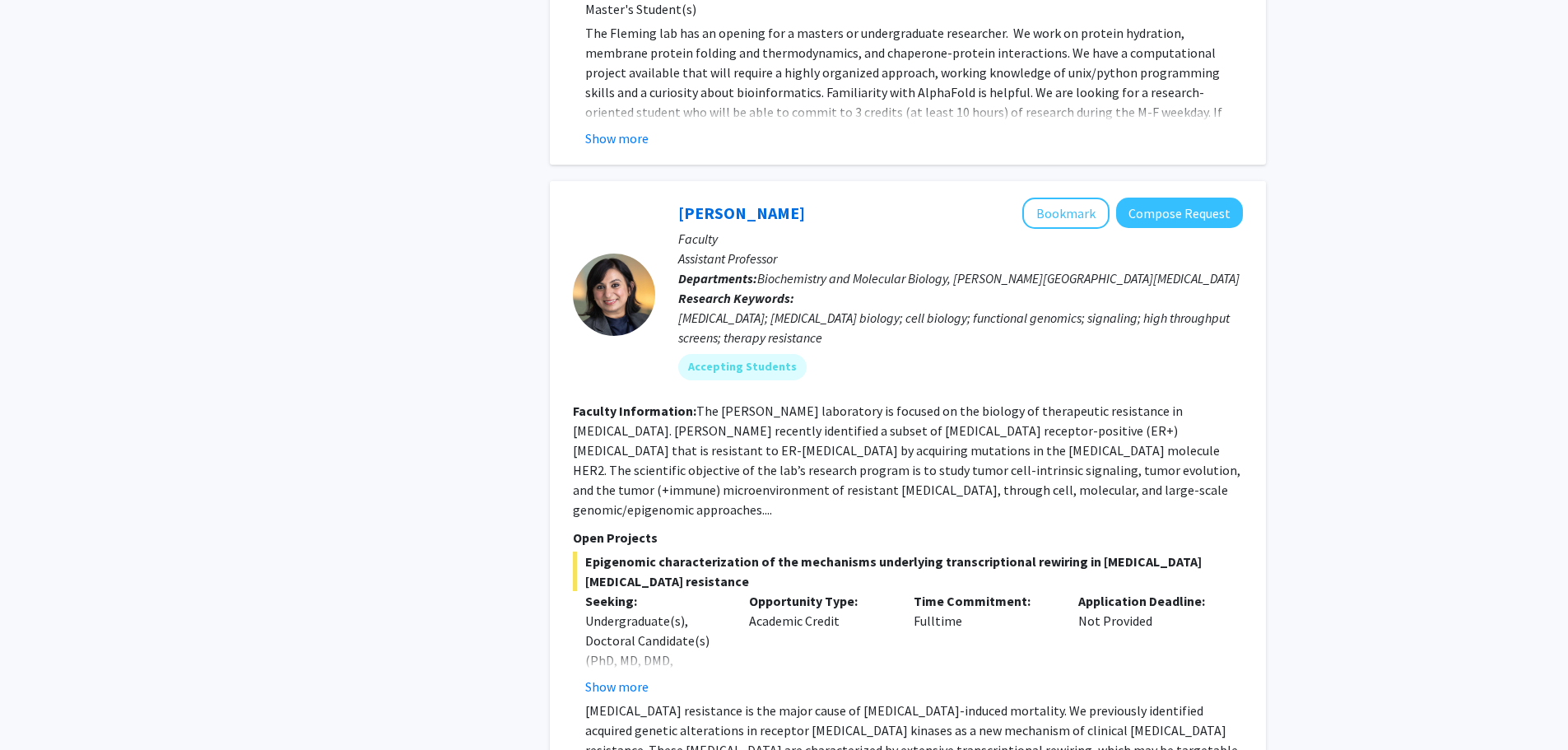
scroll to position [7219, 0]
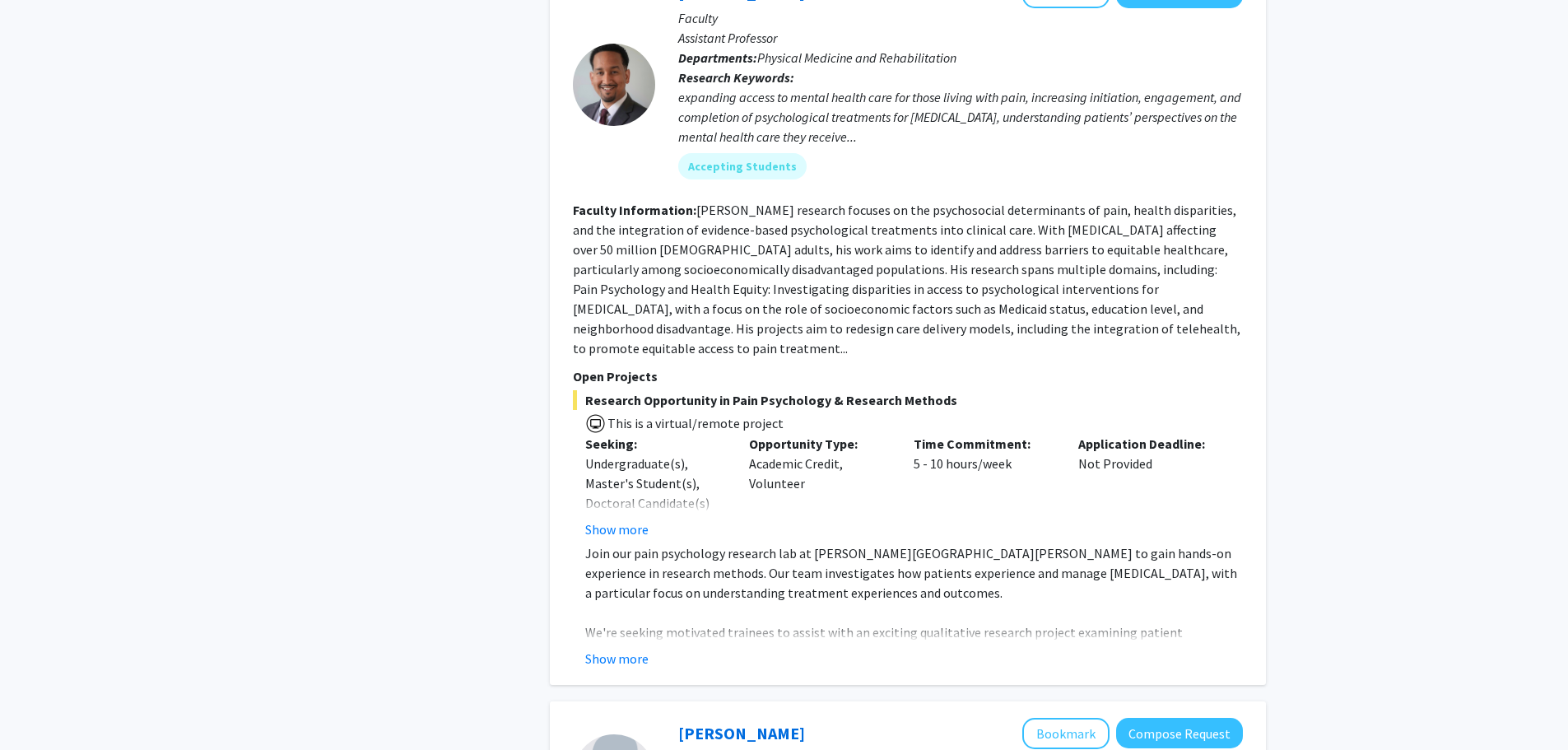
scroll to position [1977, 0]
click at [627, 519] on button "Show more" at bounding box center [617, 529] width 63 height 20
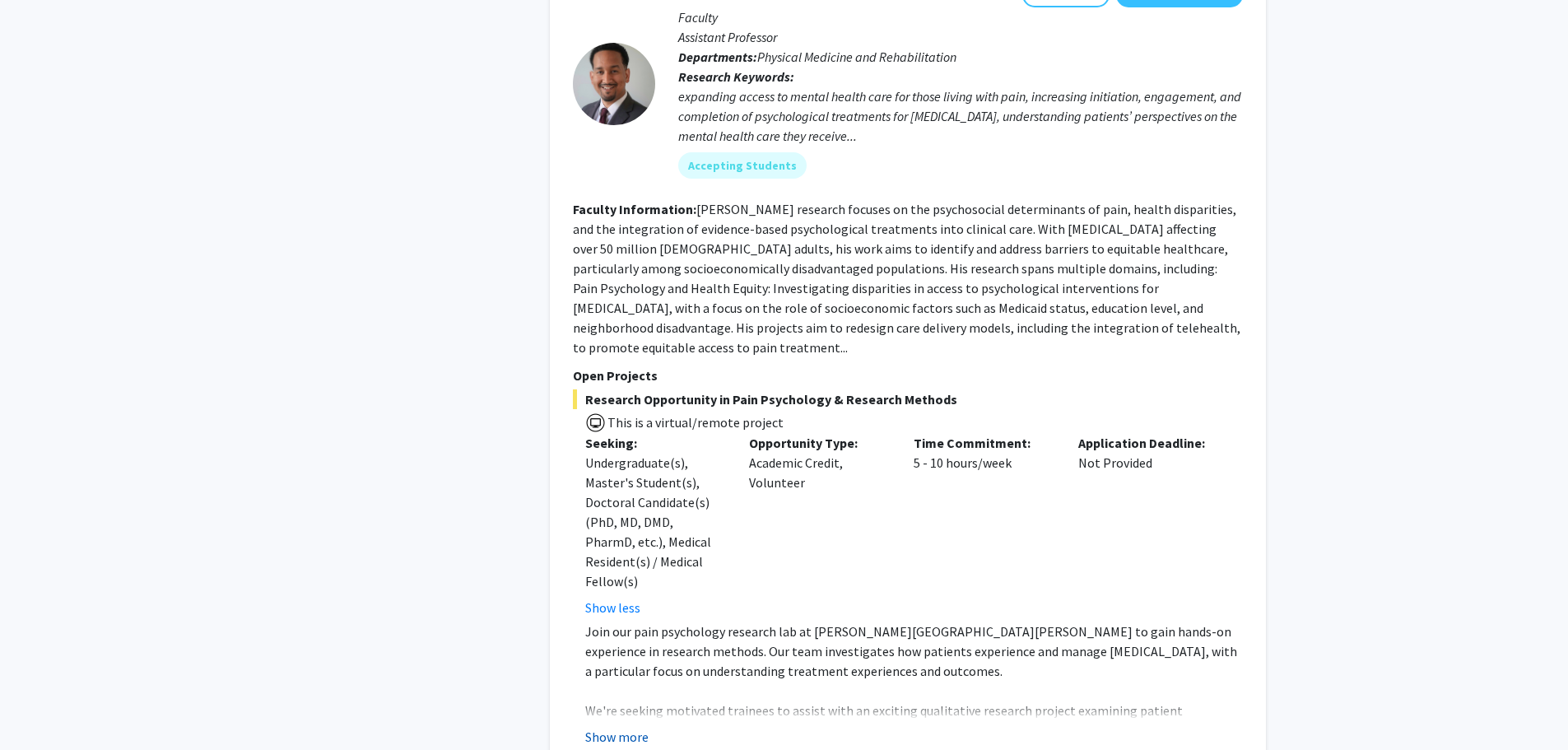
click at [621, 727] on button "Show more" at bounding box center [617, 737] width 63 height 20
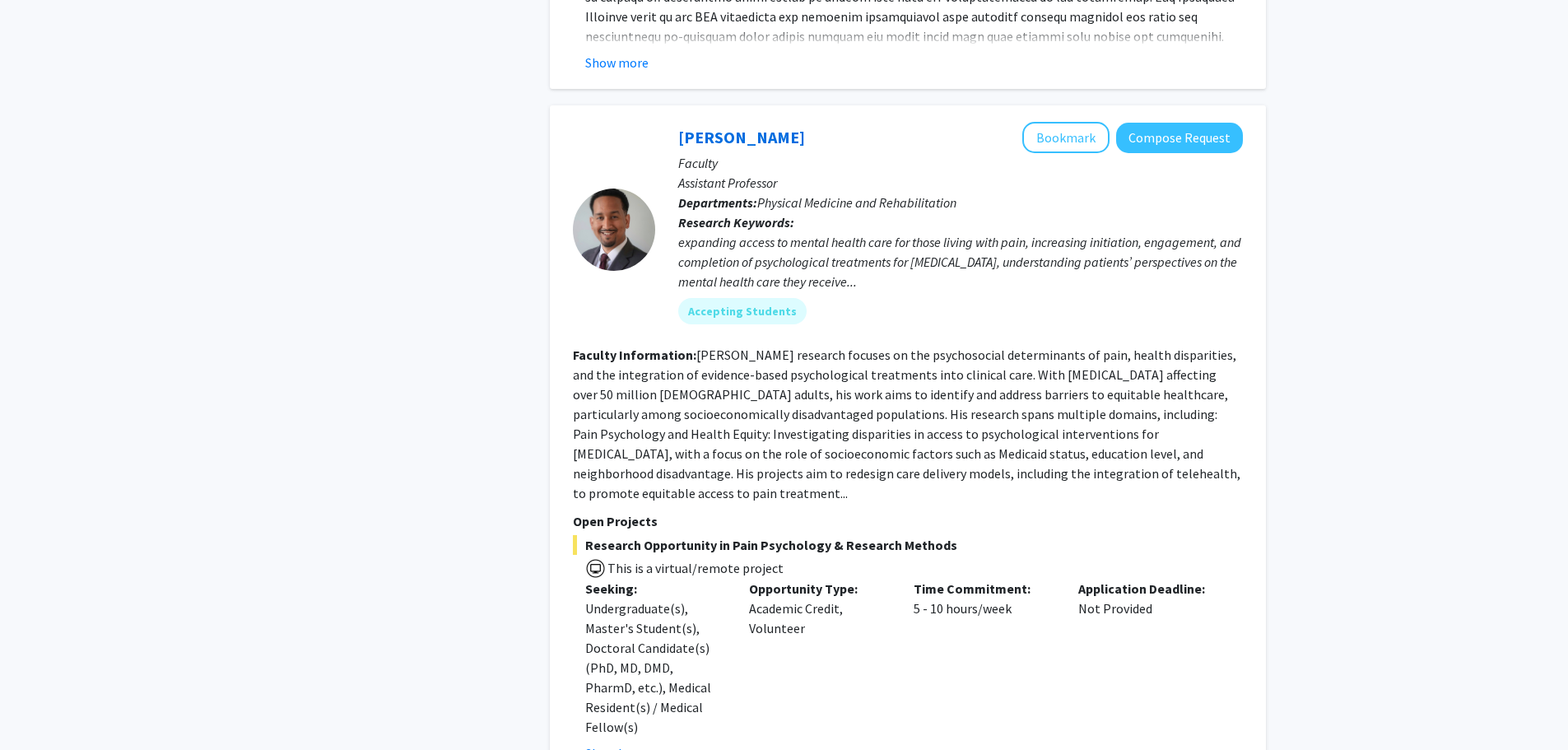
scroll to position [1812, 0]
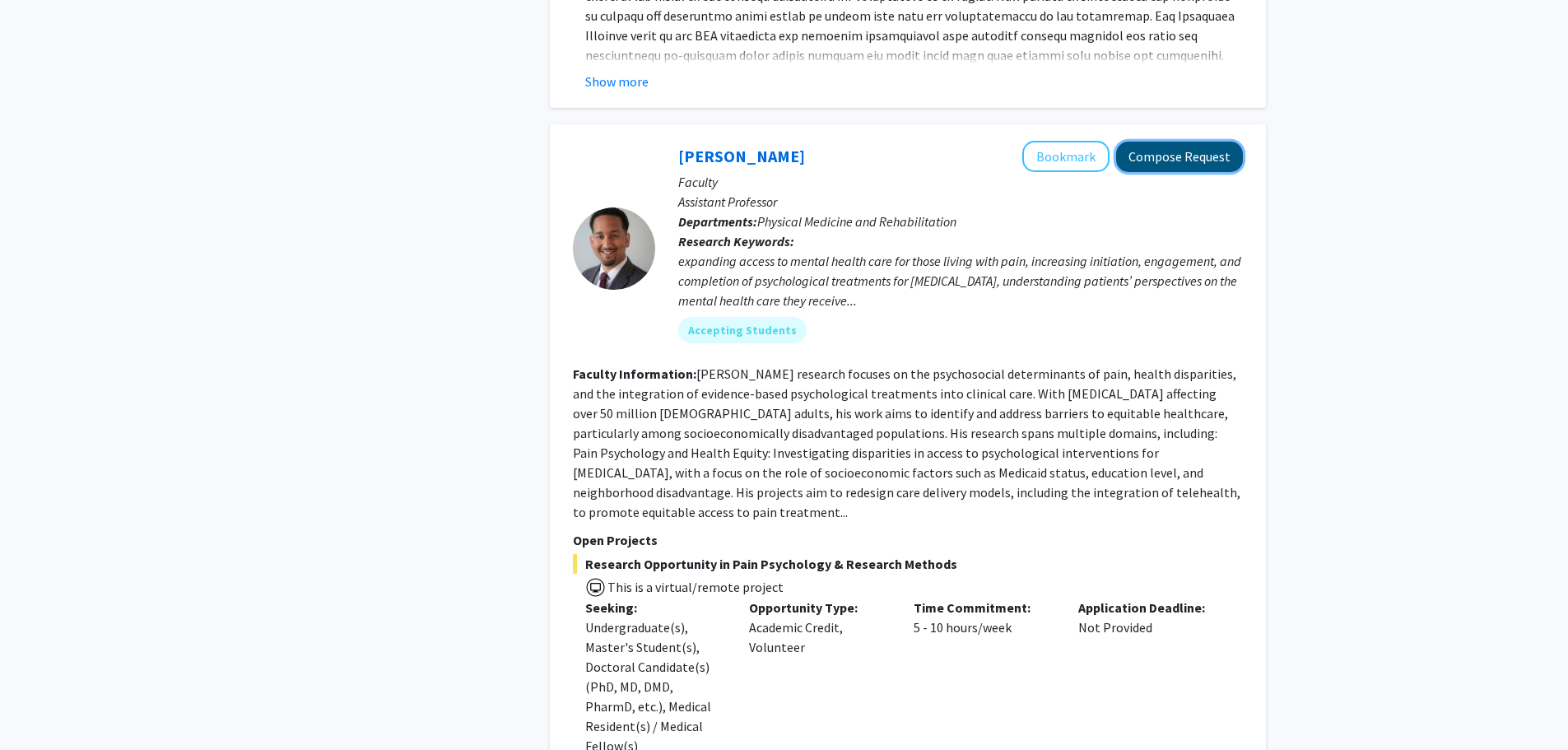
click at [1167, 147] on button "Compose Request" at bounding box center [1179, 157] width 127 height 31
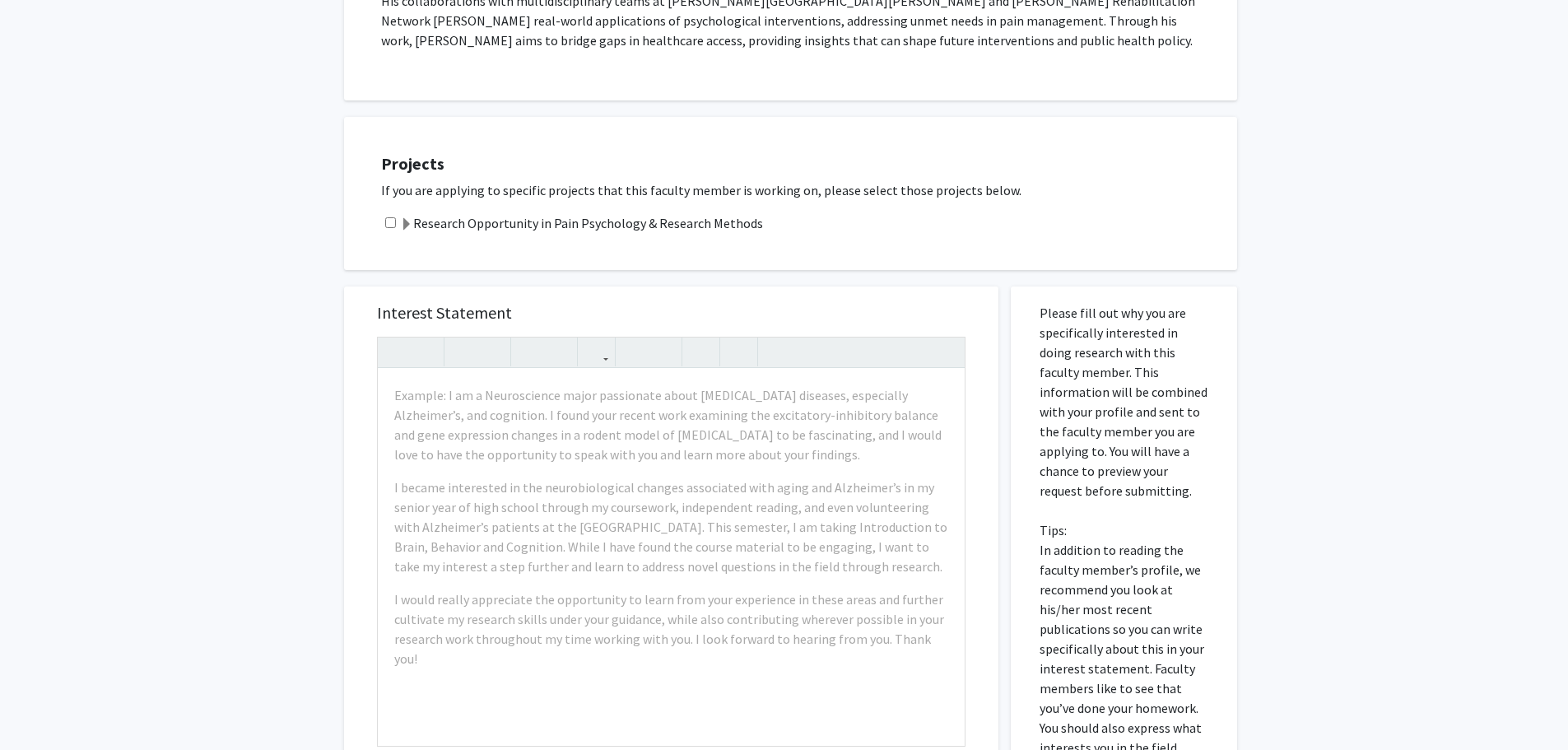
scroll to position [741, 0]
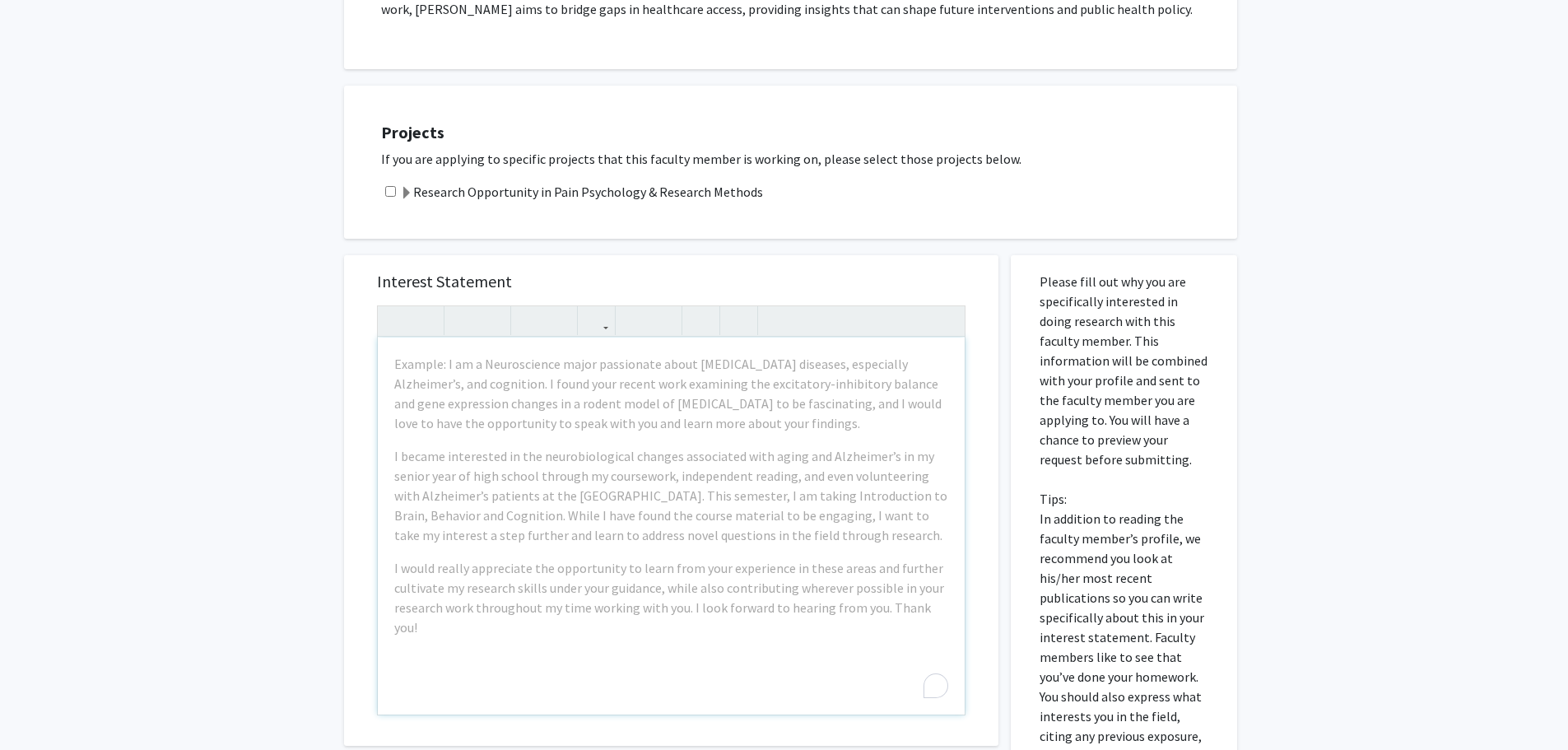
click at [1401, 269] on div "All Requests Request for [PERSON_NAME] Request for [PERSON_NAME] Departments: P…" at bounding box center [784, 169] width 1568 height 1702
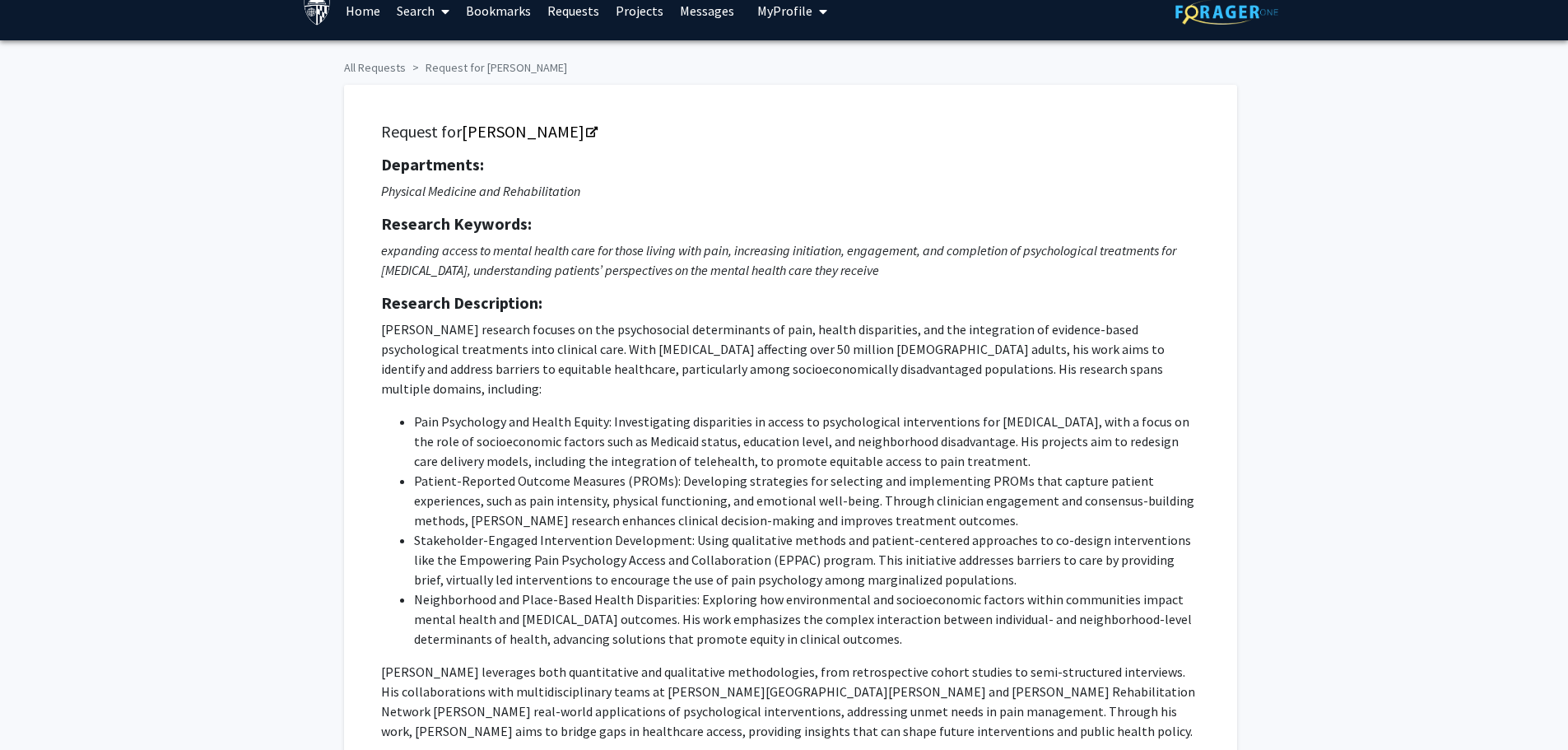
scroll to position [0, 0]
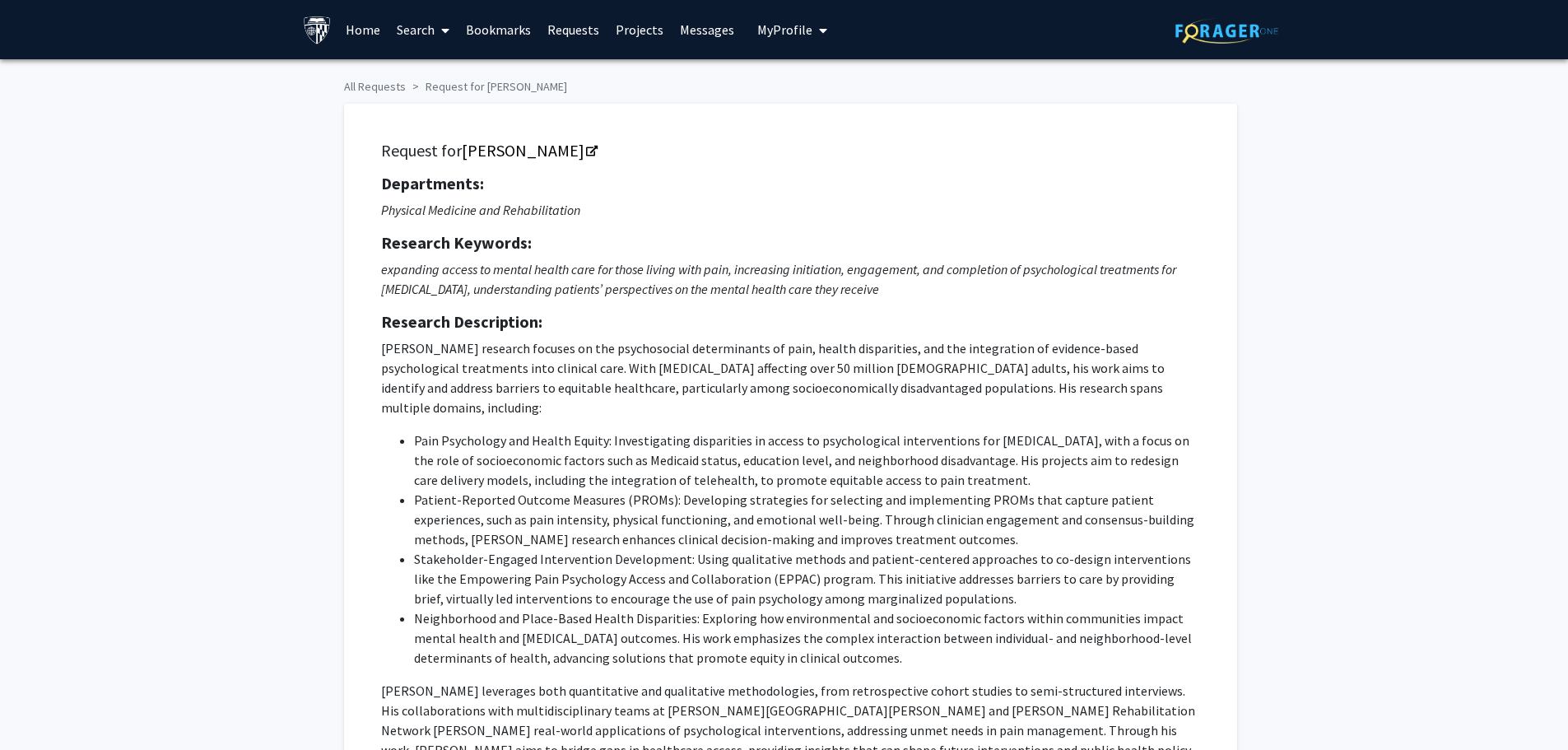
click at [363, 26] on link "Home" at bounding box center [363, 30] width 51 height 58
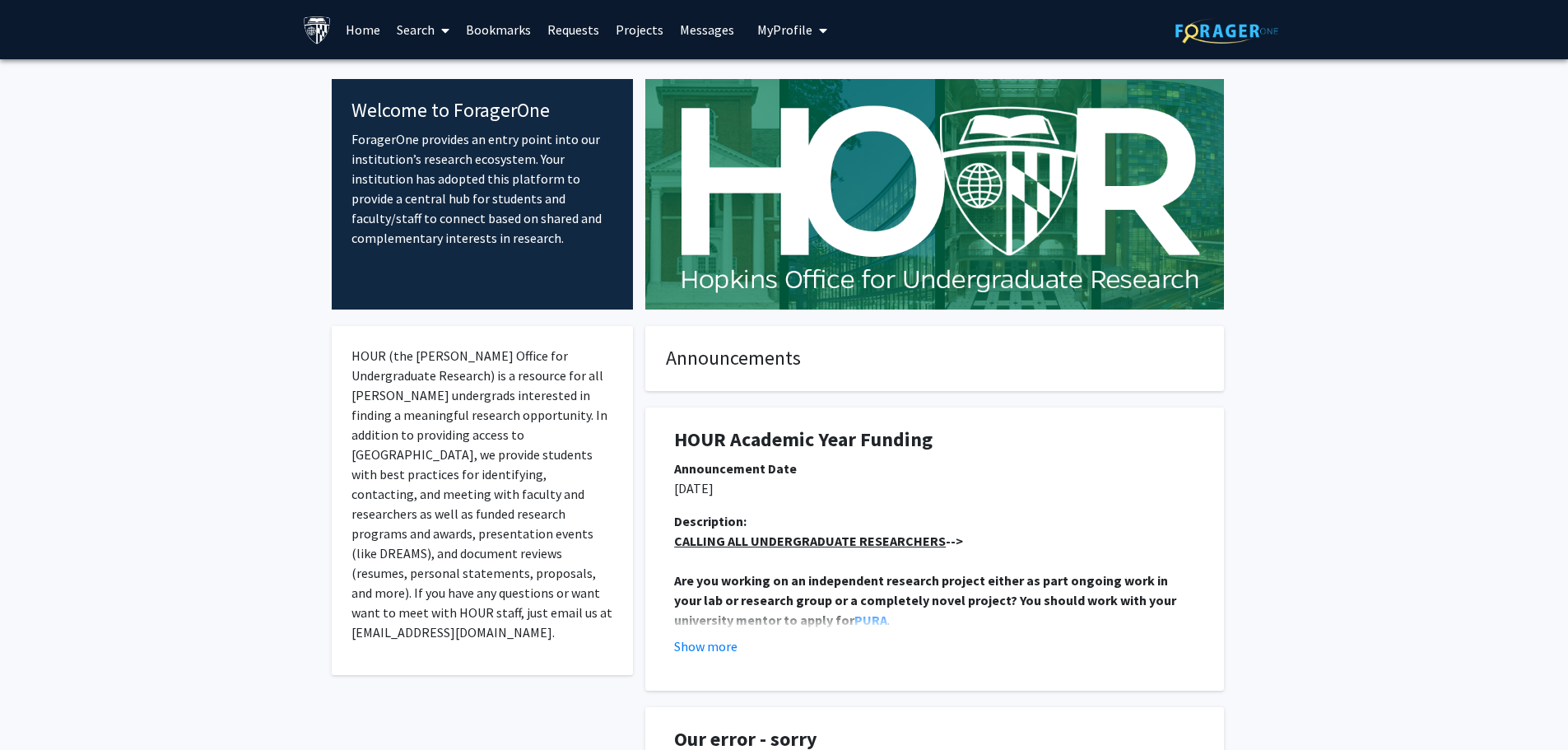
click at [797, 28] on span "My Profile" at bounding box center [785, 30] width 55 height 17
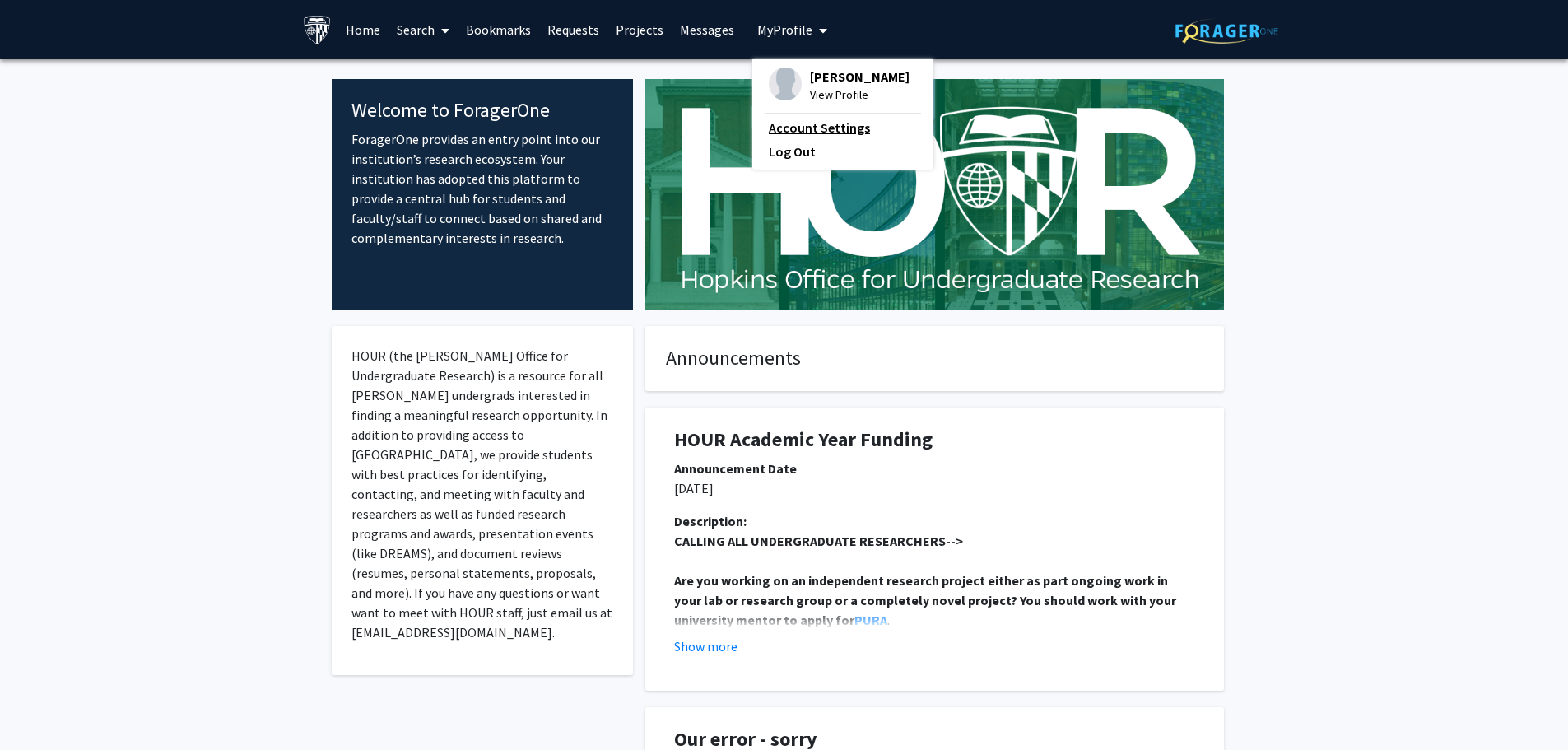
click at [810, 120] on link "Account Settings" at bounding box center [843, 128] width 148 height 20
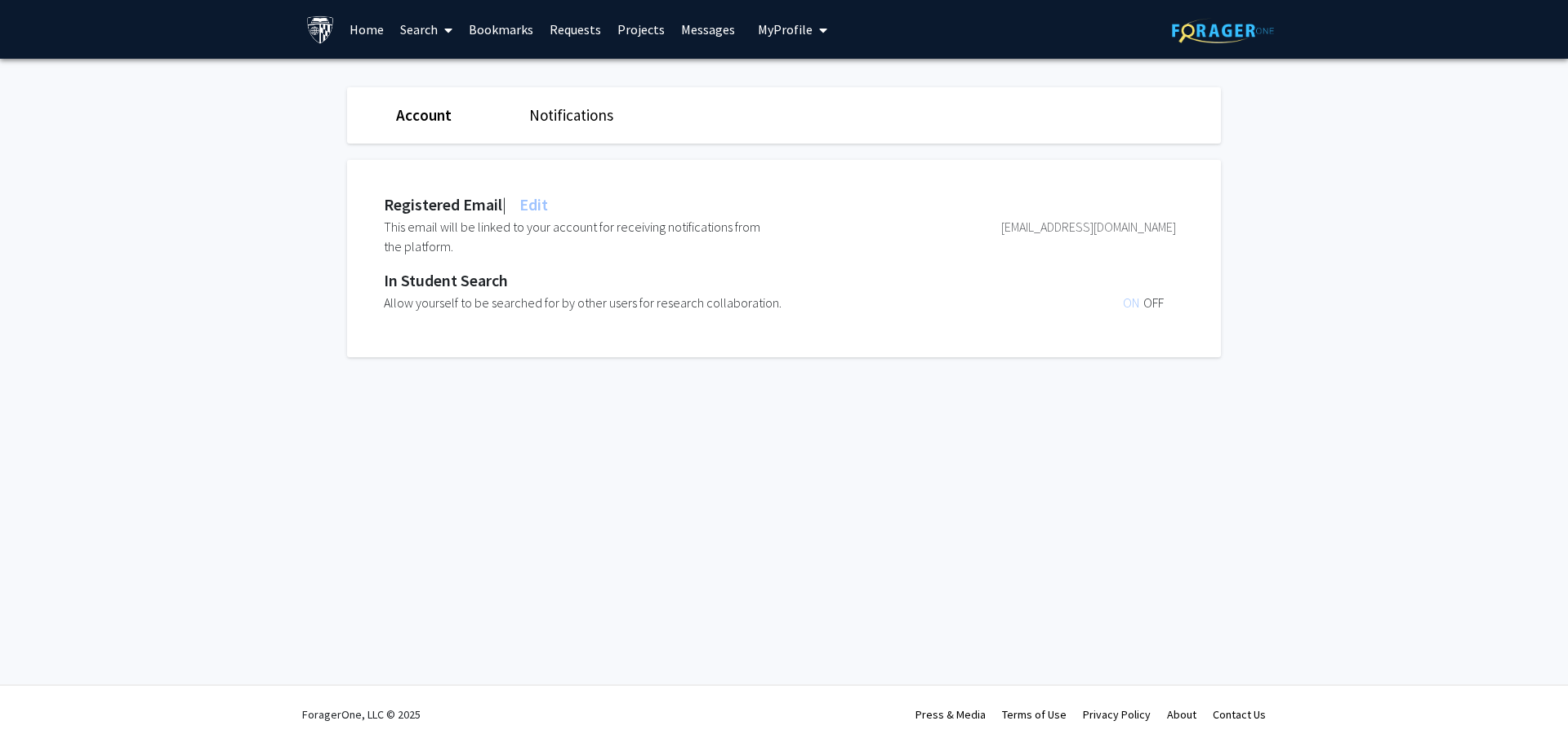
click at [564, 117] on link "Notifications" at bounding box center [572, 115] width 84 height 20
click at [413, 114] on link "Account" at bounding box center [422, 115] width 54 height 20
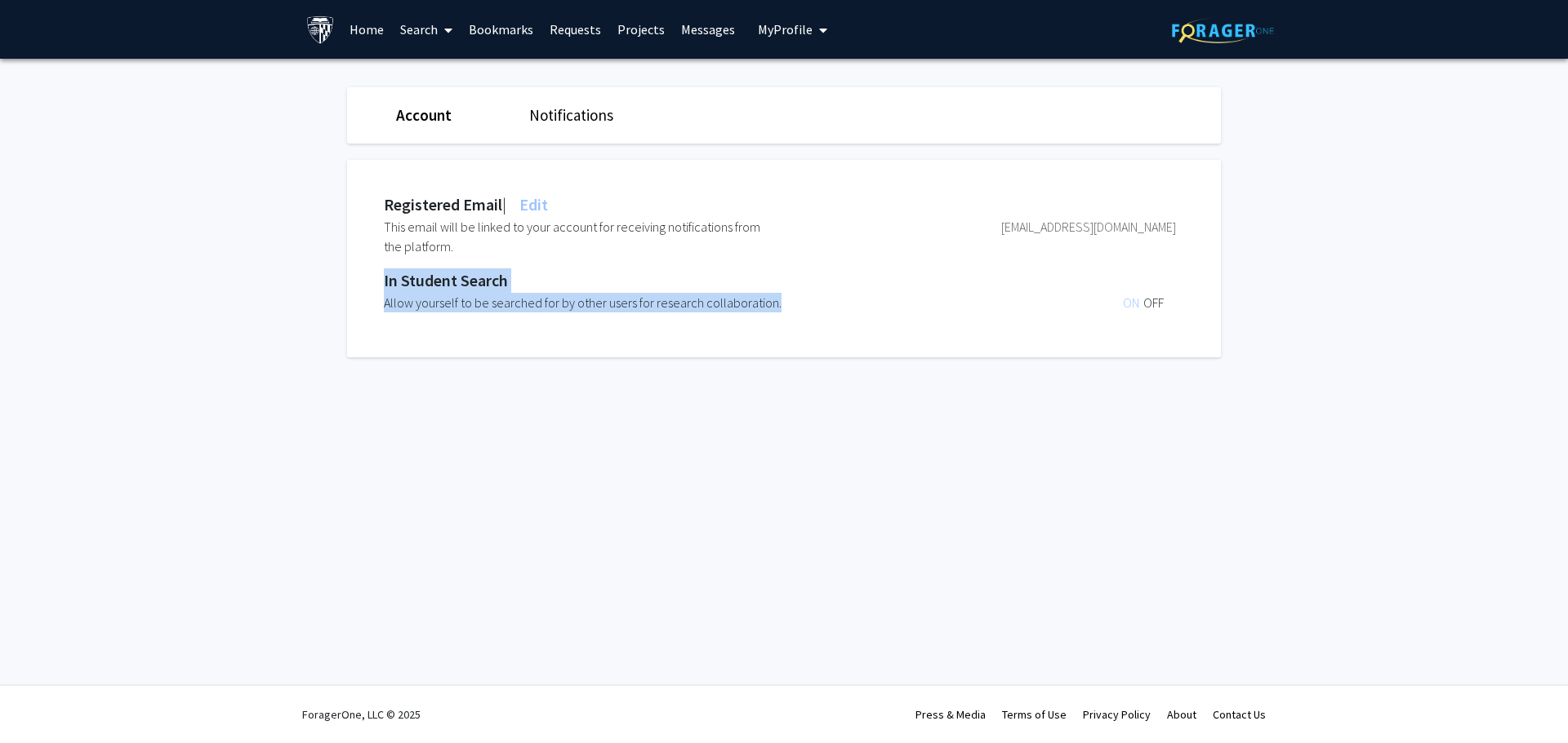
drag, startPoint x: 374, startPoint y: 281, endPoint x: 842, endPoint y: 330, distance: 470.6
click at [856, 310] on div "Registered Email | Edit This email will be linked to your account for receiving…" at bounding box center [795, 259] width 898 height 197
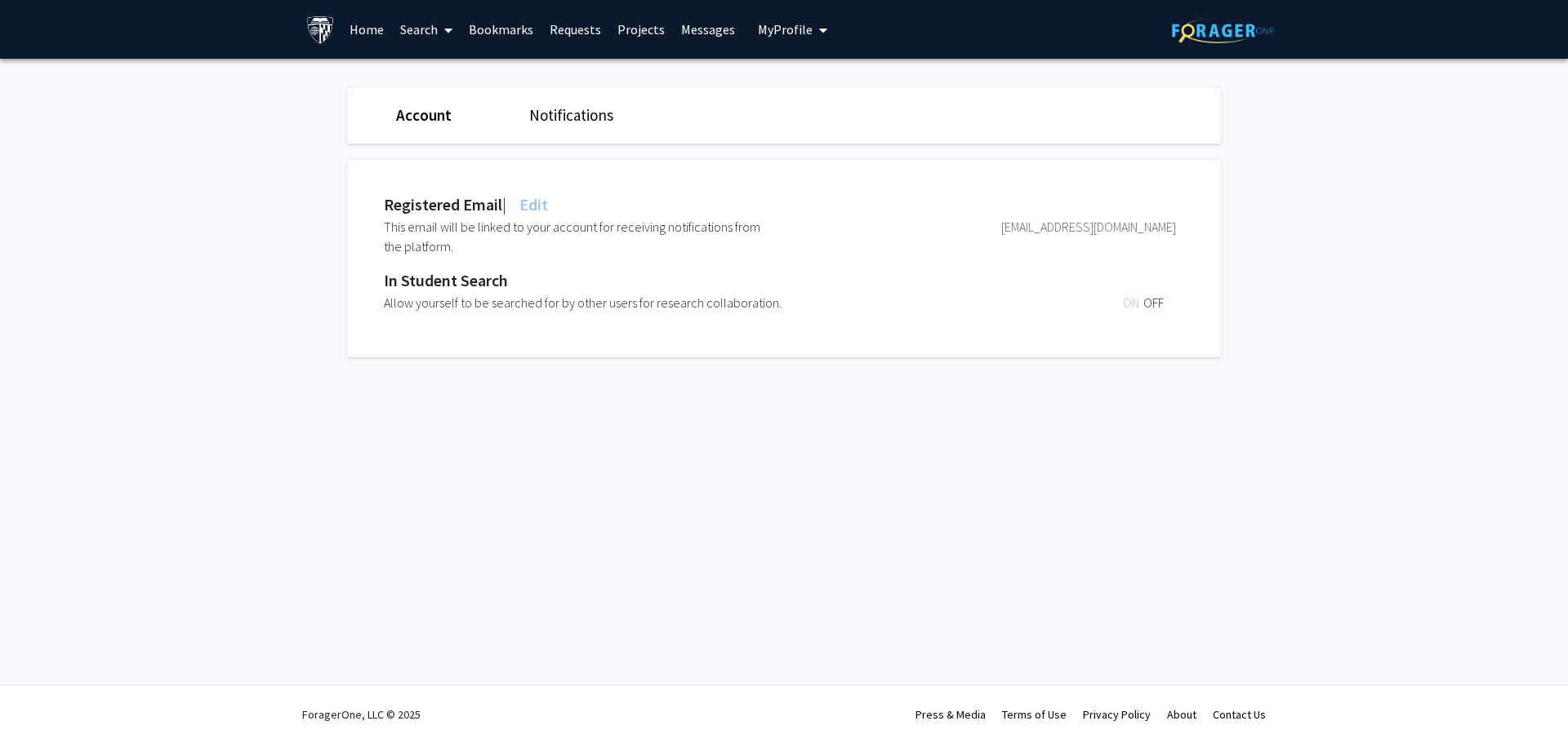
click at [360, 237] on div "Registered Email | Edit This email will be linked to your account for receiving…" at bounding box center [795, 259] width 898 height 197
click at [532, 202] on span "Edit" at bounding box center [531, 204] width 32 height 21
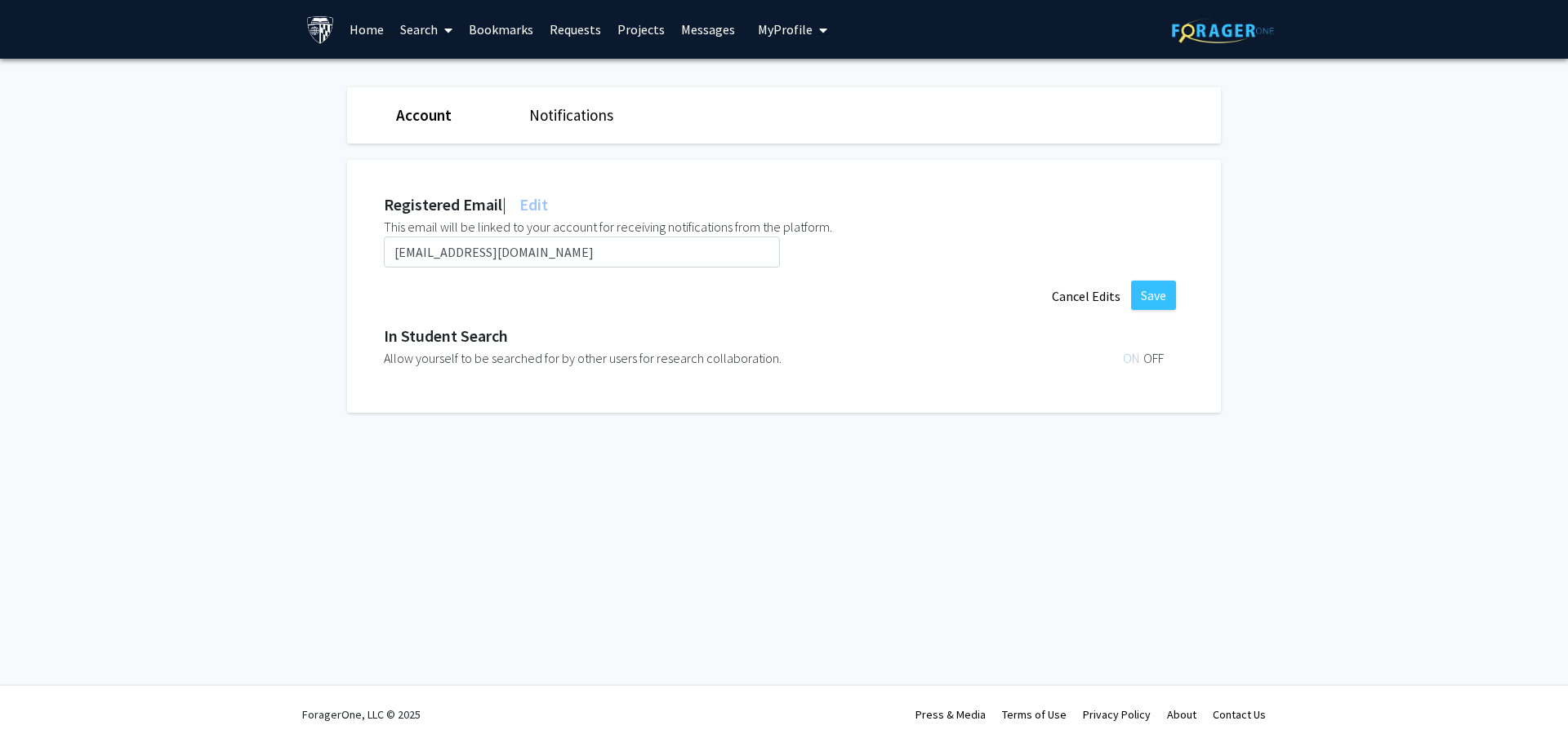
click at [424, 117] on link "Account" at bounding box center [423, 115] width 56 height 20
click at [408, 111] on link "Account" at bounding box center [423, 115] width 56 height 20
click at [594, 112] on link "Notifications" at bounding box center [572, 115] width 84 height 20
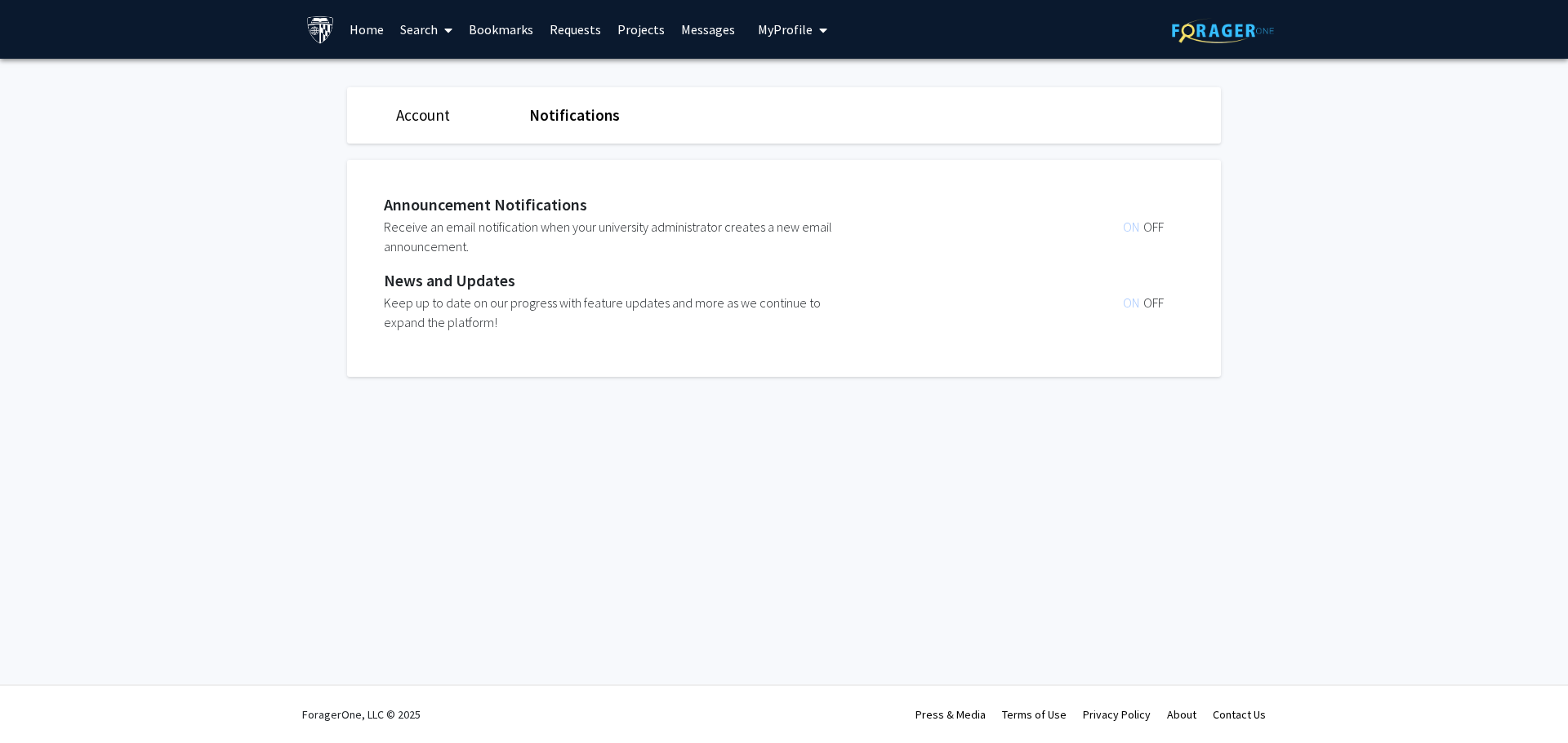
click at [419, 118] on link "Account" at bounding box center [422, 115] width 54 height 20
click at [1128, 304] on span "ON" at bounding box center [1132, 303] width 21 height 17
click at [1148, 308] on span "OFF" at bounding box center [1153, 303] width 21 height 17
click at [1126, 306] on span "ON" at bounding box center [1132, 303] width 21 height 17
click at [1157, 307] on span "OFF" at bounding box center [1153, 303] width 21 height 17
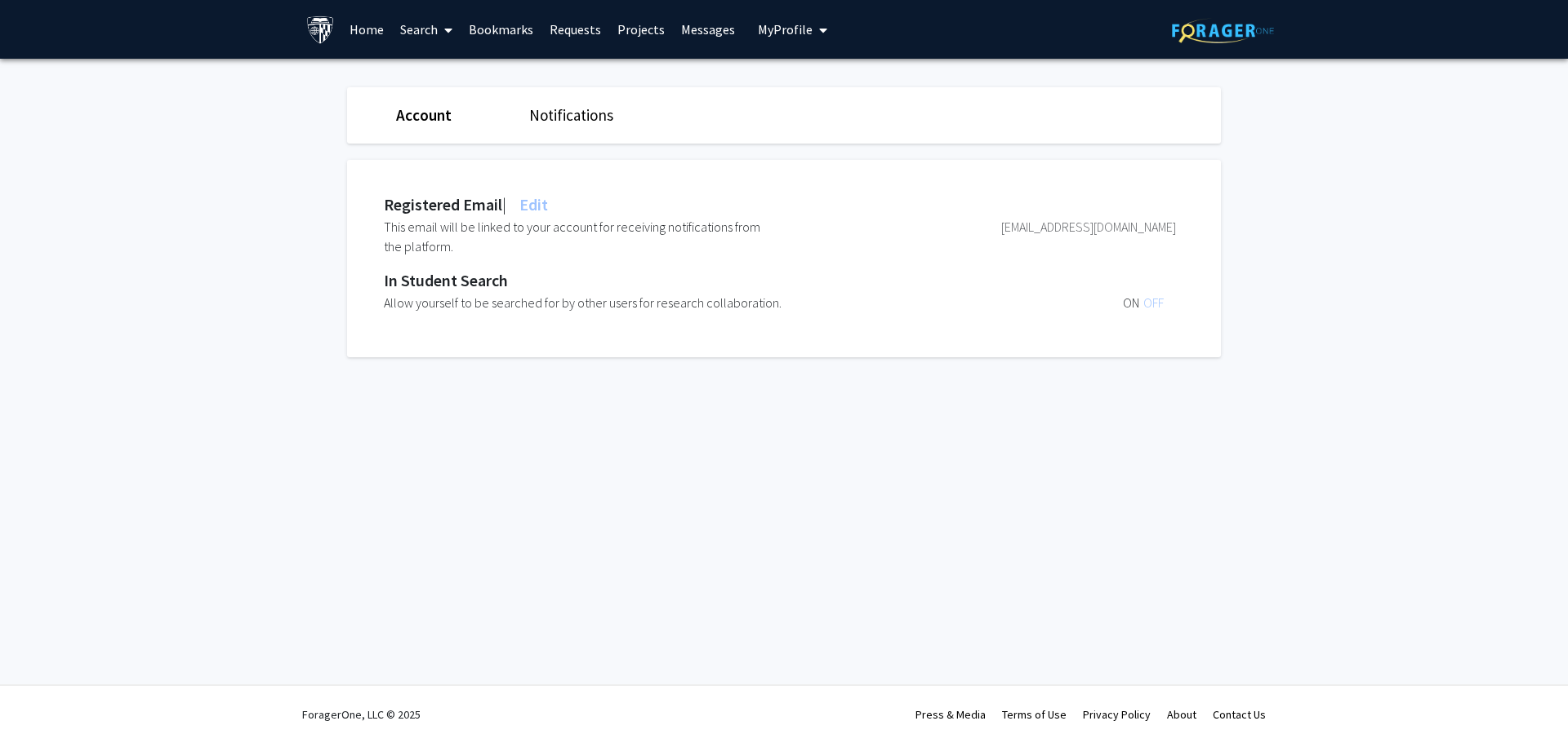
click at [1129, 308] on span "ON" at bounding box center [1132, 303] width 21 height 17
drag, startPoint x: 1151, startPoint y: 307, endPoint x: 1140, endPoint y: 307, distance: 11.0
click at [1150, 307] on span "OFF" at bounding box center [1153, 303] width 21 height 17
click at [1130, 308] on span "ON" at bounding box center [1132, 303] width 21 height 17
click at [1146, 308] on span "OFF" at bounding box center [1153, 303] width 21 height 17
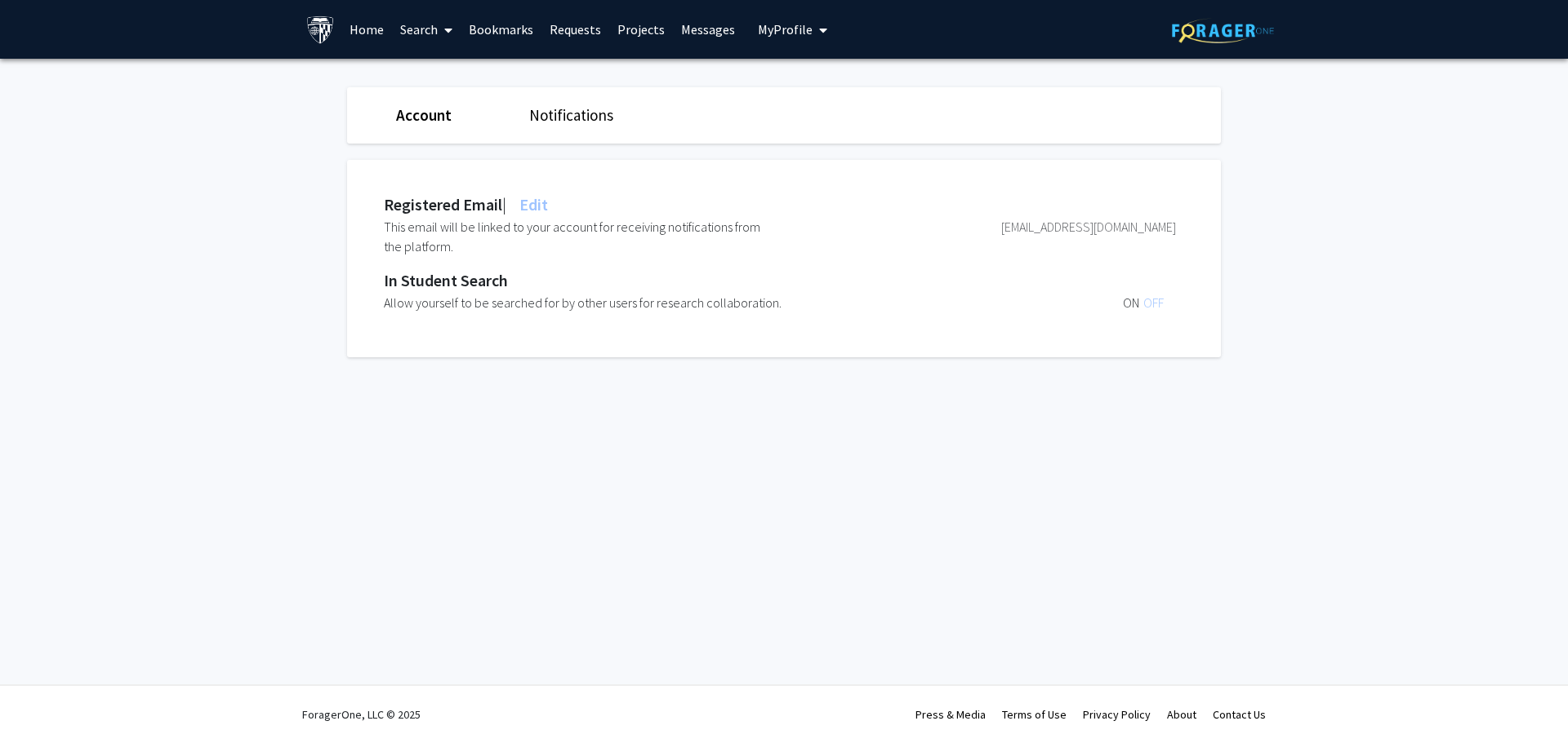
click at [1132, 308] on span "ON" at bounding box center [1132, 303] width 21 height 17
click at [1150, 301] on span "OFF" at bounding box center [1153, 303] width 21 height 17
click at [1125, 302] on span "ON" at bounding box center [1132, 303] width 21 height 17
click at [441, 38] on span at bounding box center [445, 30] width 15 height 58
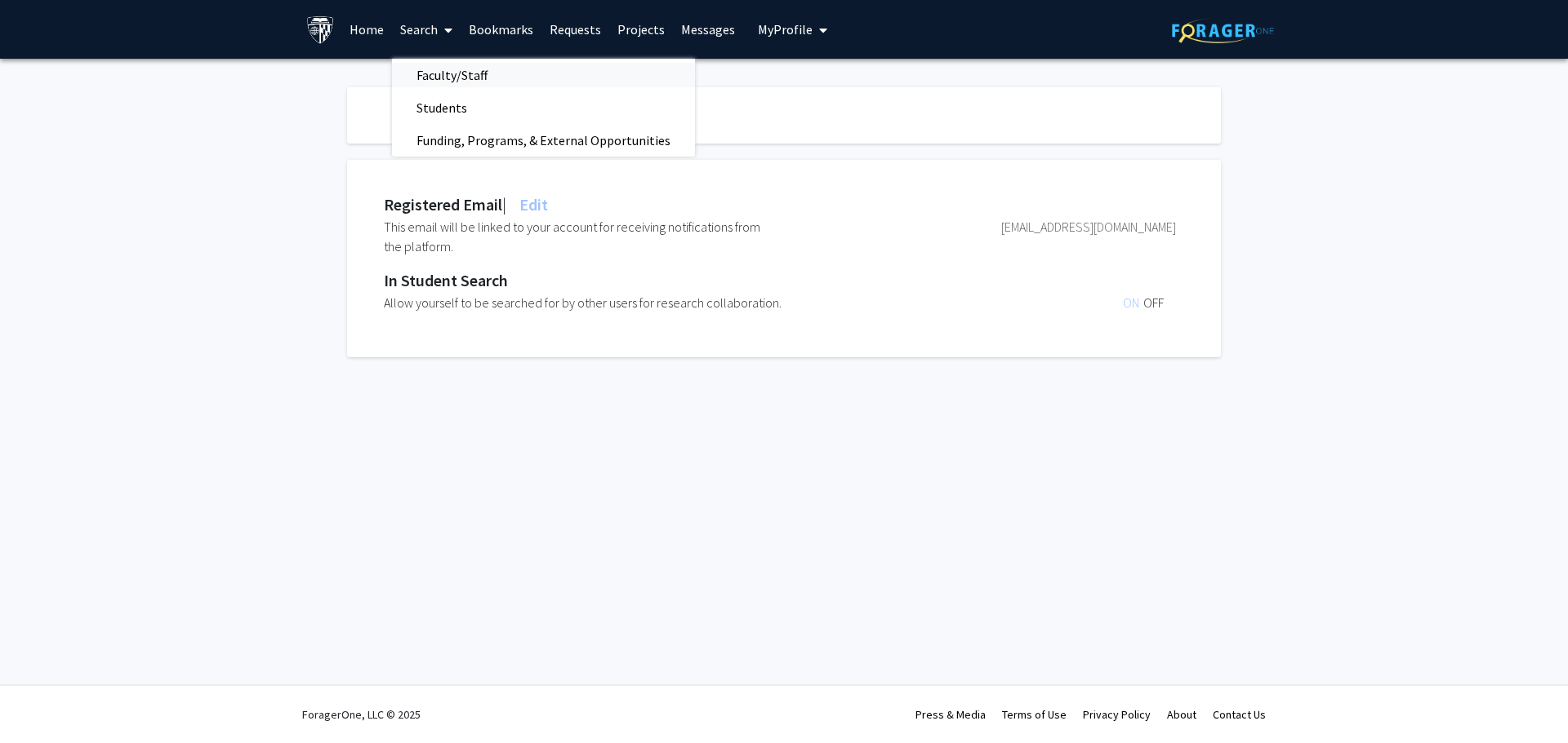
click at [446, 72] on span "Faculty/Staff" at bounding box center [451, 74] width 120 height 32
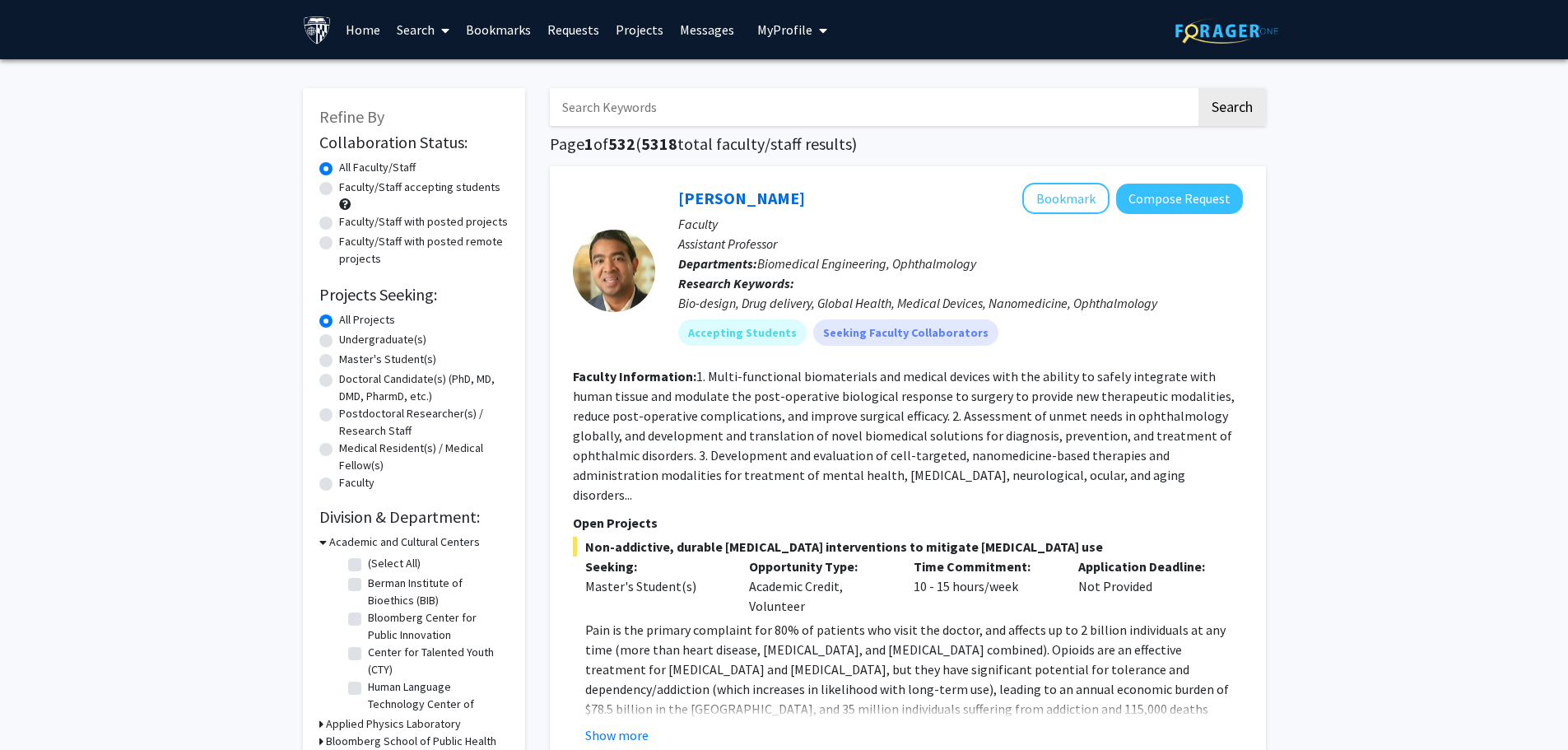
click at [339, 344] on label "Undergraduate(s)" at bounding box center [382, 340] width 88 height 18
click at [339, 342] on input "Undergraduate(s)" at bounding box center [344, 336] width 11 height 11
radio input "true"
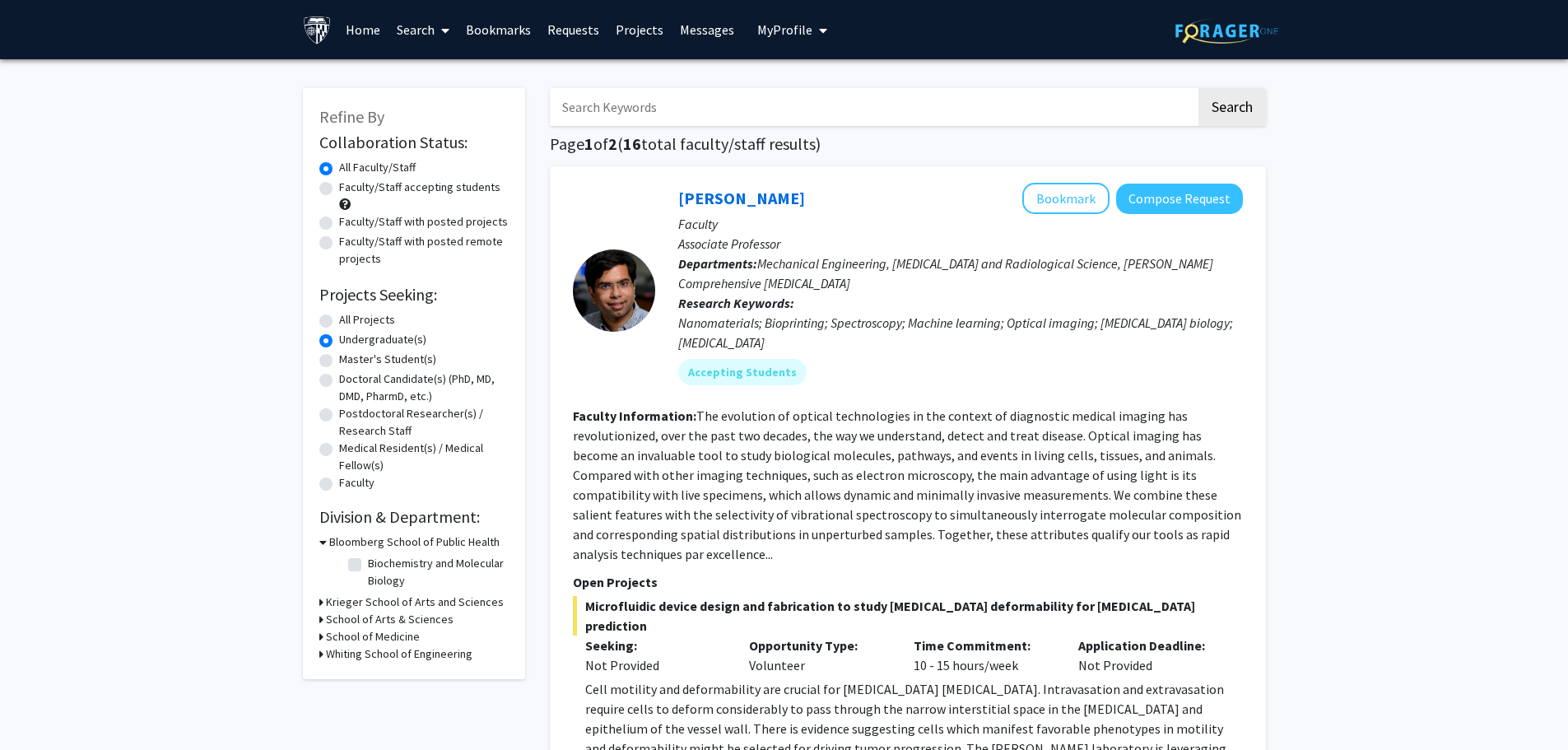
click at [339, 186] on label "Faculty/Staff accepting students" at bounding box center [420, 187] width 162 height 18
click at [339, 186] on input "Faculty/Staff accepting students" at bounding box center [344, 183] width 11 height 11
radio input "true"
drag, startPoint x: 634, startPoint y: 148, endPoint x: 709, endPoint y: 153, distance: 75.2
click at [709, 153] on h1 "Page 1 of 2 ( 16 total faculty/staff results)" at bounding box center [907, 144] width 716 height 20
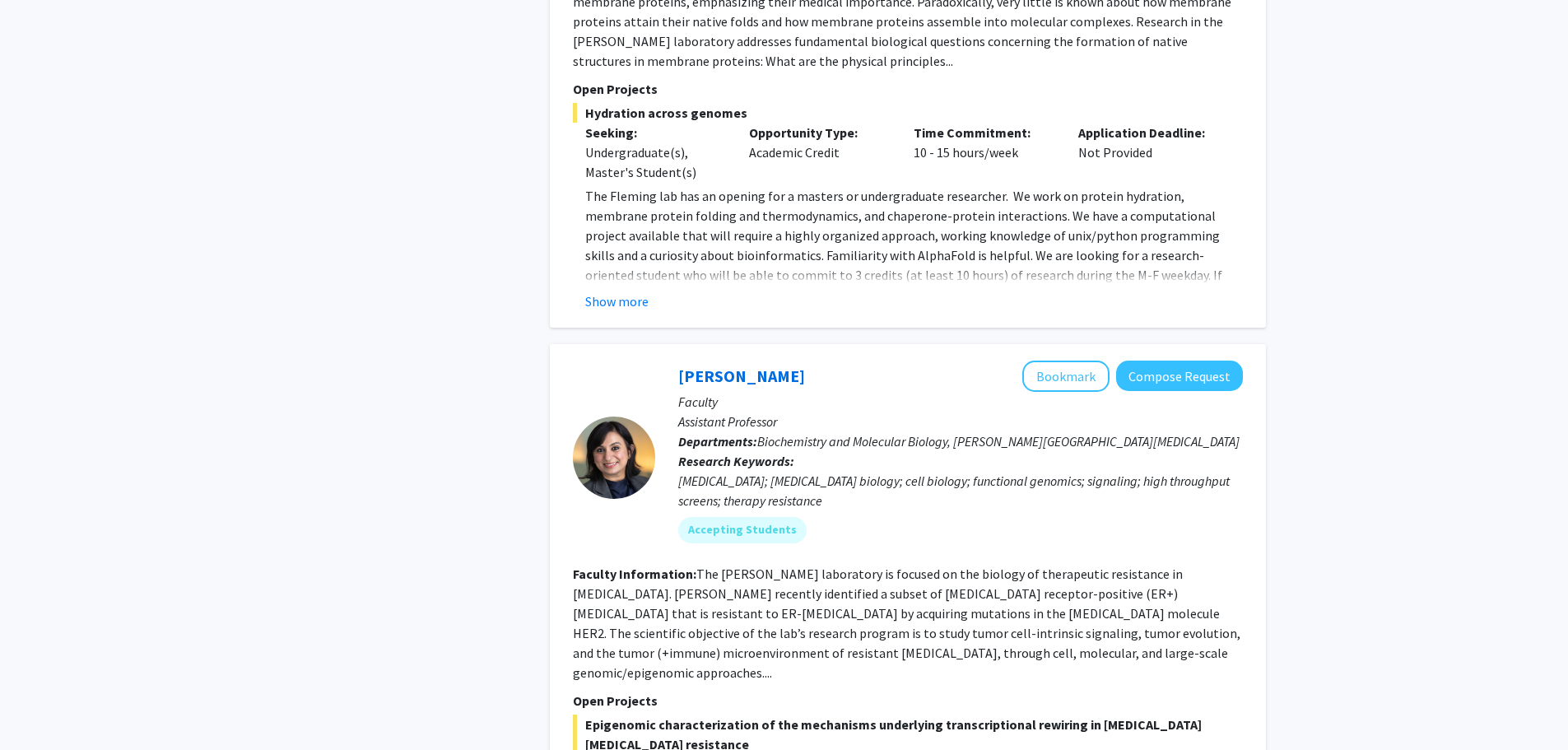
scroll to position [7219, 0]
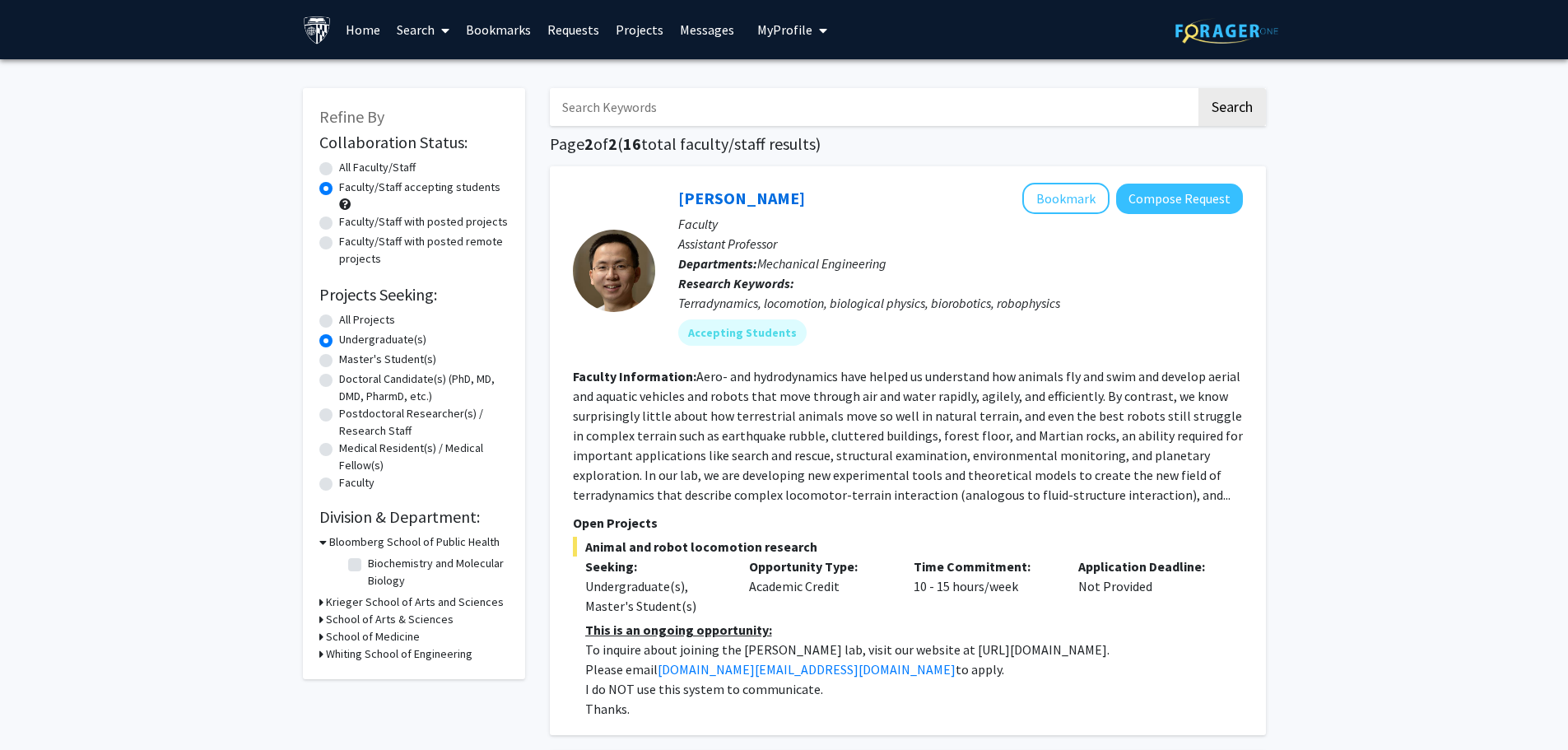
click at [339, 170] on label "All Faculty/Staff" at bounding box center [377, 168] width 77 height 18
click at [339, 170] on input "All Faculty/Staff" at bounding box center [344, 164] width 11 height 11
radio input "true"
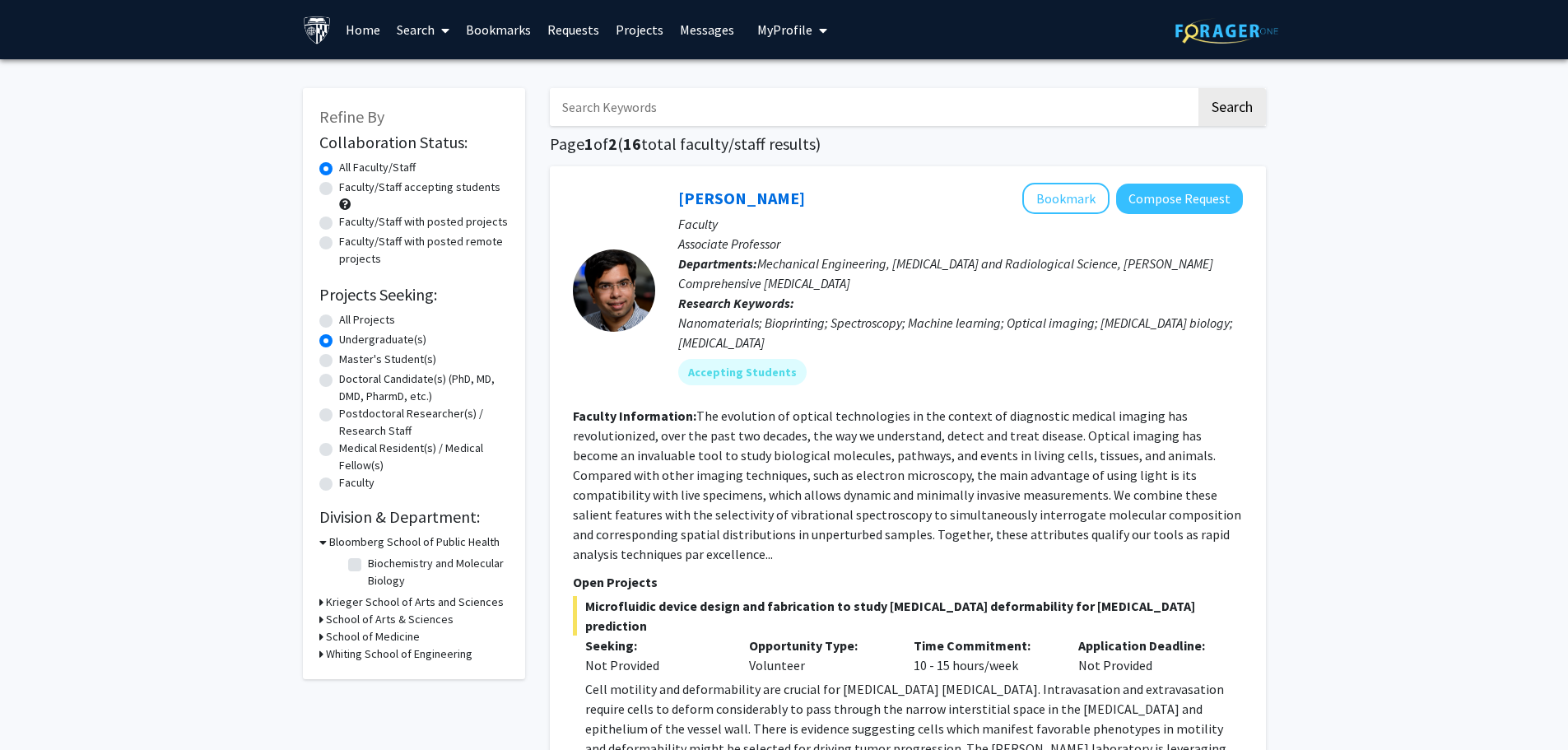
click at [339, 324] on label "All Projects" at bounding box center [366, 320] width 56 height 18
click at [339, 322] on input "All Projects" at bounding box center [344, 316] width 11 height 11
radio input "true"
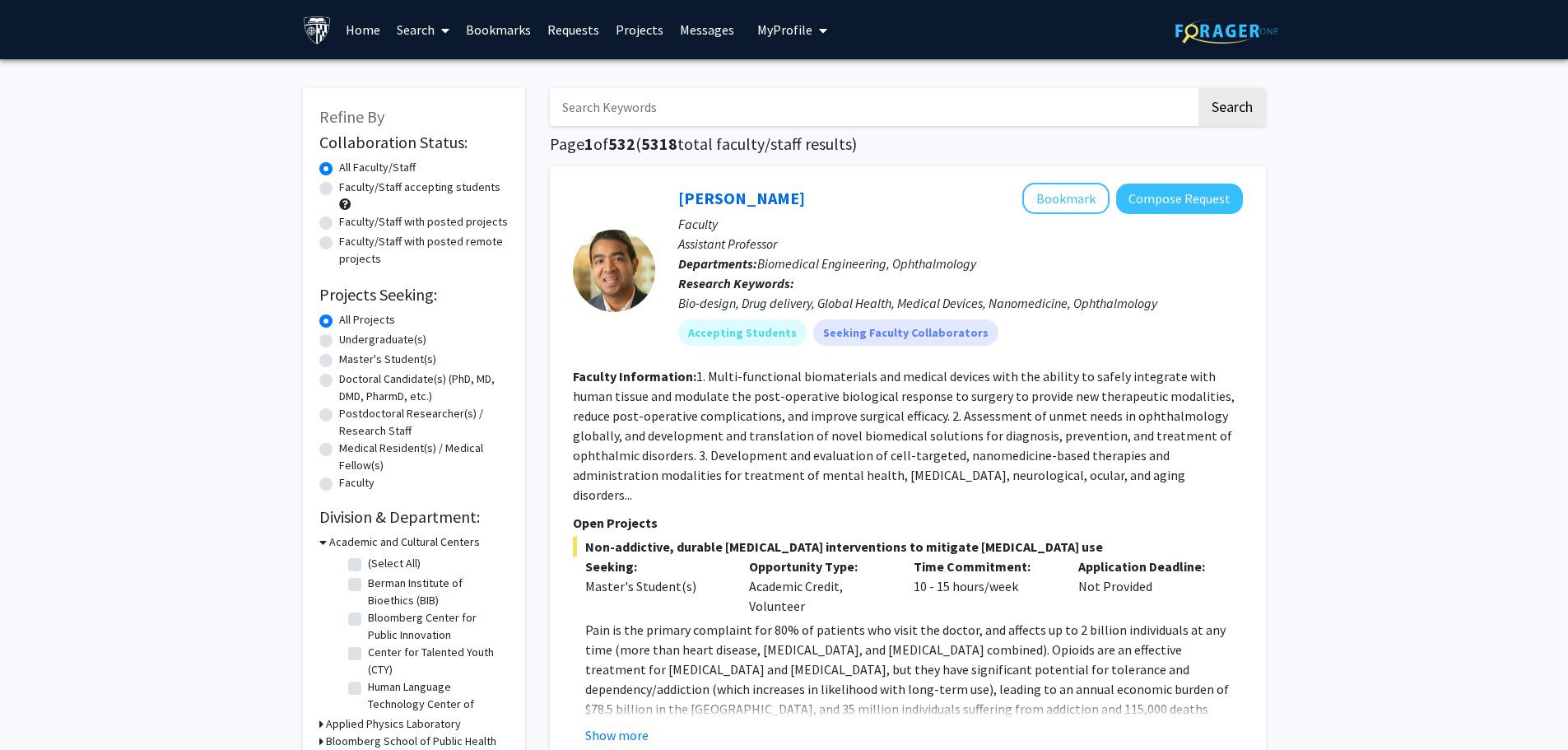
drag, startPoint x: 733, startPoint y: 98, endPoint x: 731, endPoint y: 128, distance: 30.1
type input "z"
type input "[PERSON_NAME]"
click at [1199, 88] on button "Search" at bounding box center [1232, 106] width 68 height 37
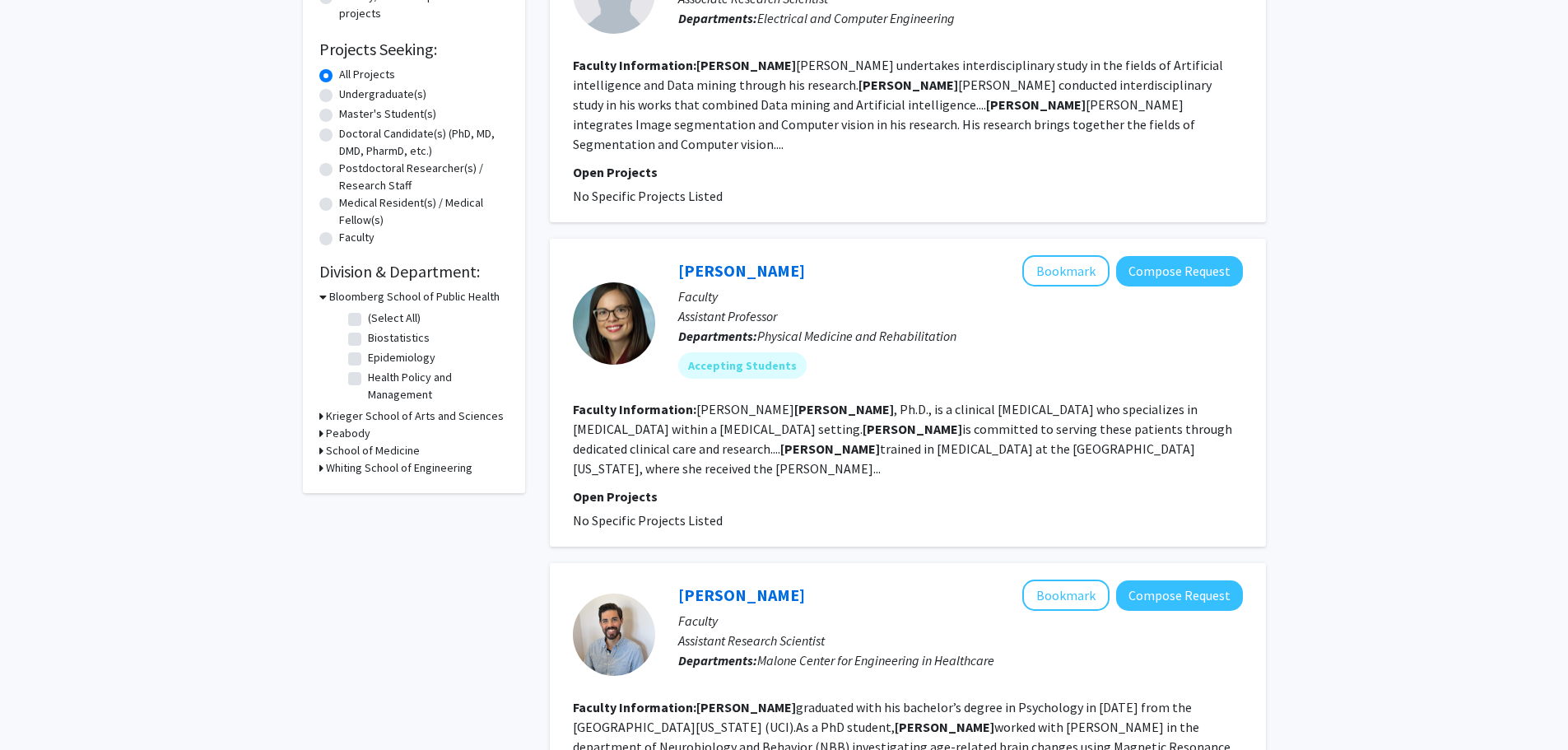
scroll to position [247, 0]
drag, startPoint x: 570, startPoint y: 458, endPoint x: 647, endPoint y: 460, distance: 77.0
click at [730, 484] on div "[PERSON_NAME] Bookmark Compose Request Faculty Assistant Professor Departments:…" at bounding box center [907, 391] width 716 height 308
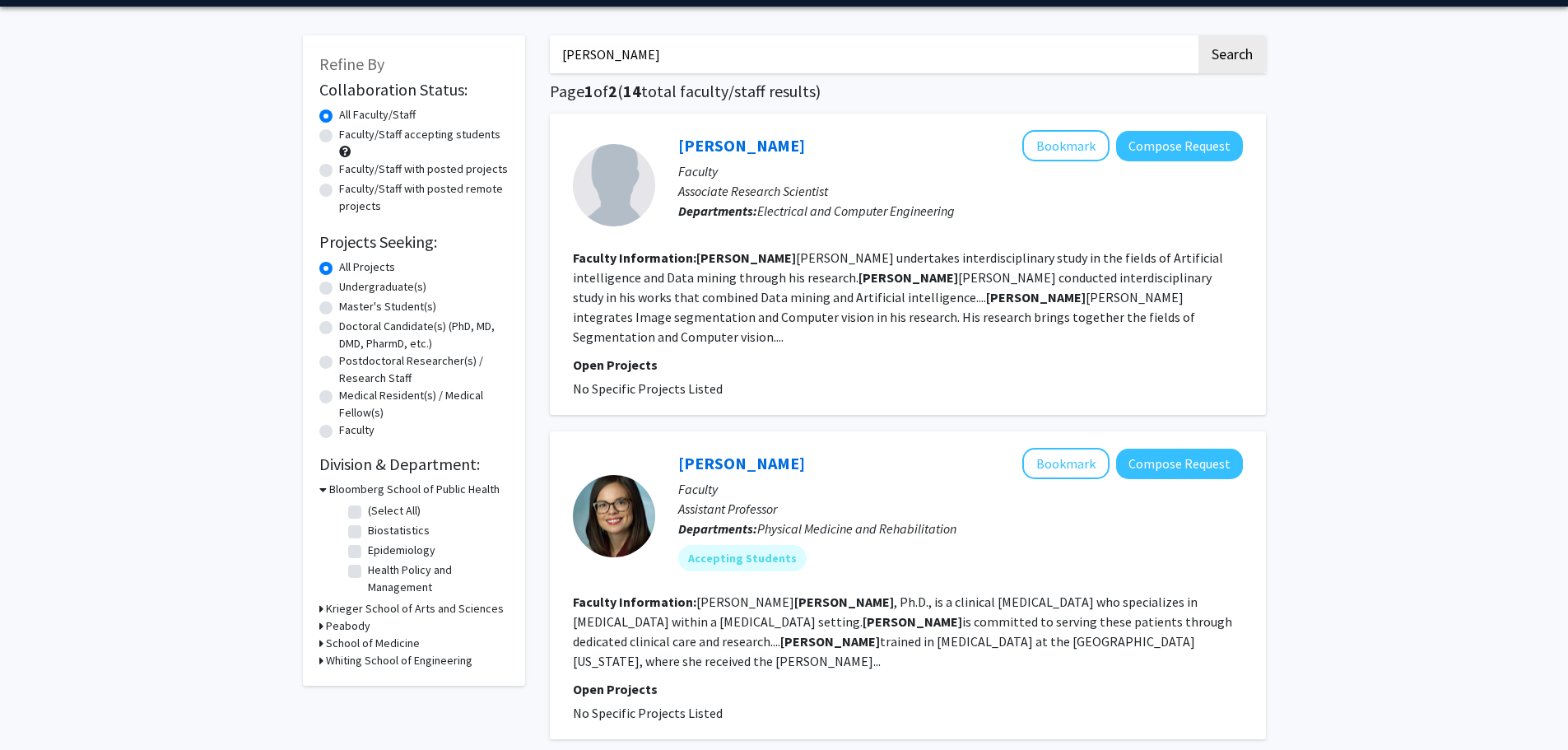
scroll to position [83, 0]
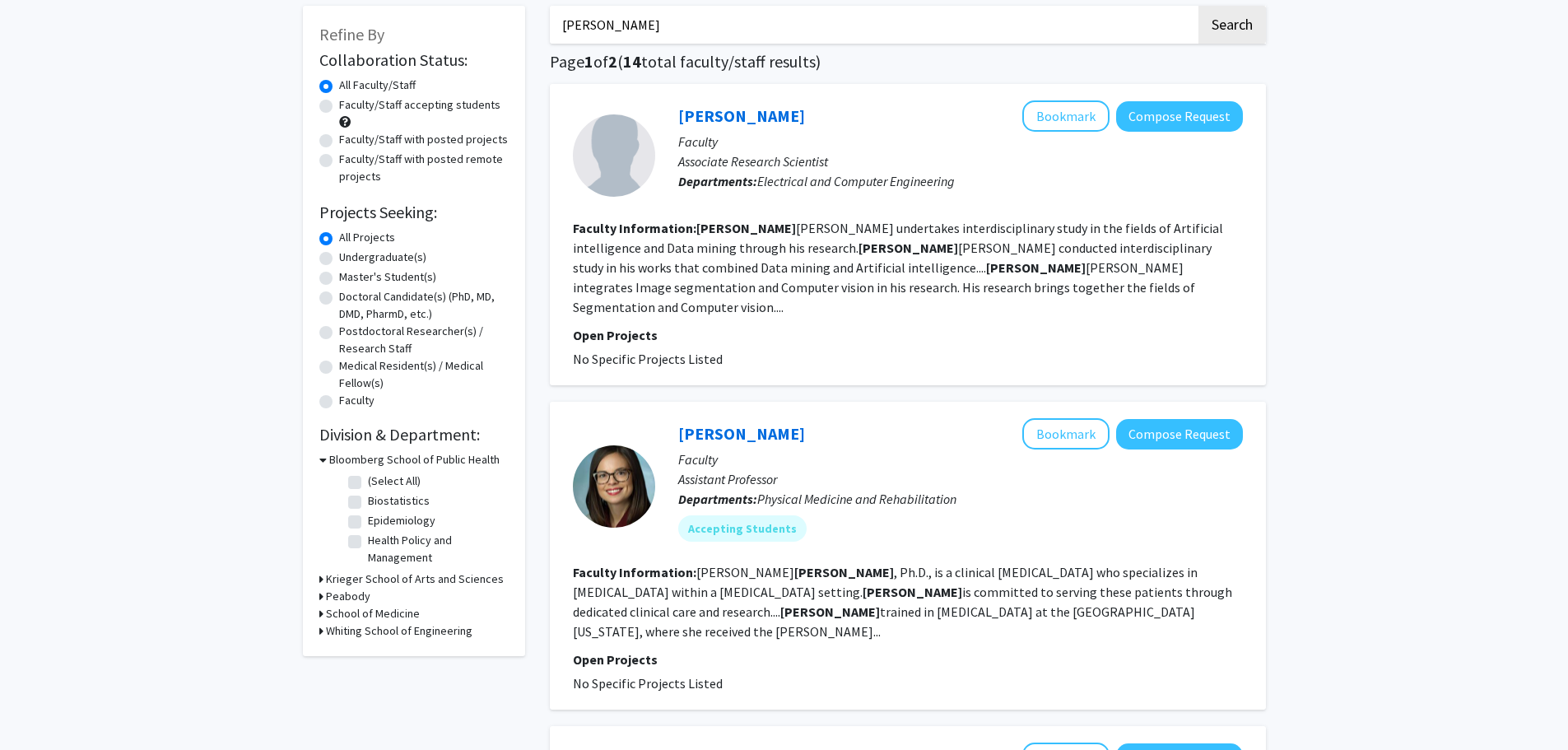
click at [319, 612] on icon at bounding box center [321, 614] width 4 height 18
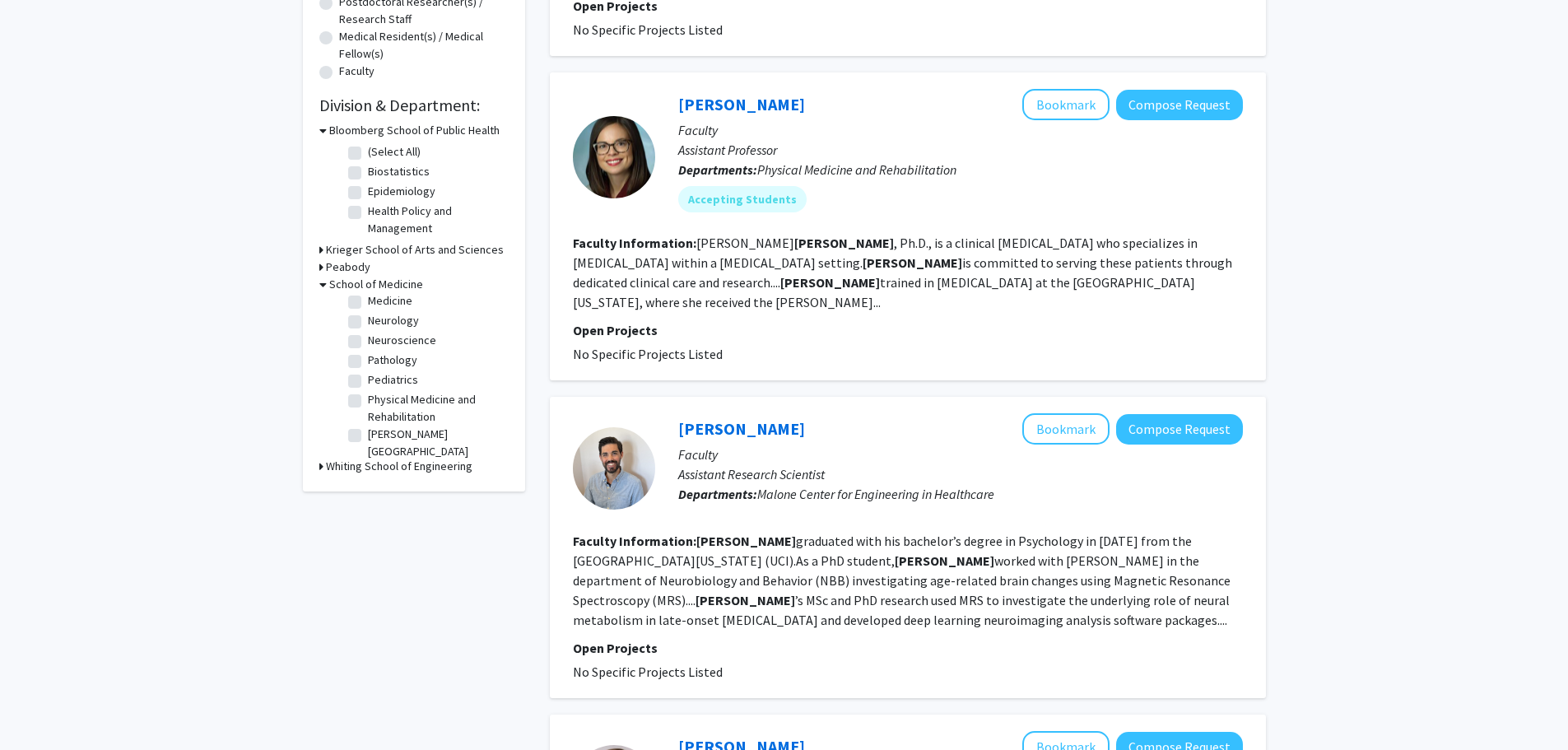
scroll to position [68, 0]
click at [368, 376] on label "Physical Medicine and Rehabilitation" at bounding box center [436, 384] width 137 height 34
click at [368, 376] on input "Physical Medicine and Rehabilitation" at bounding box center [373, 373] width 11 height 11
checkbox input "true"
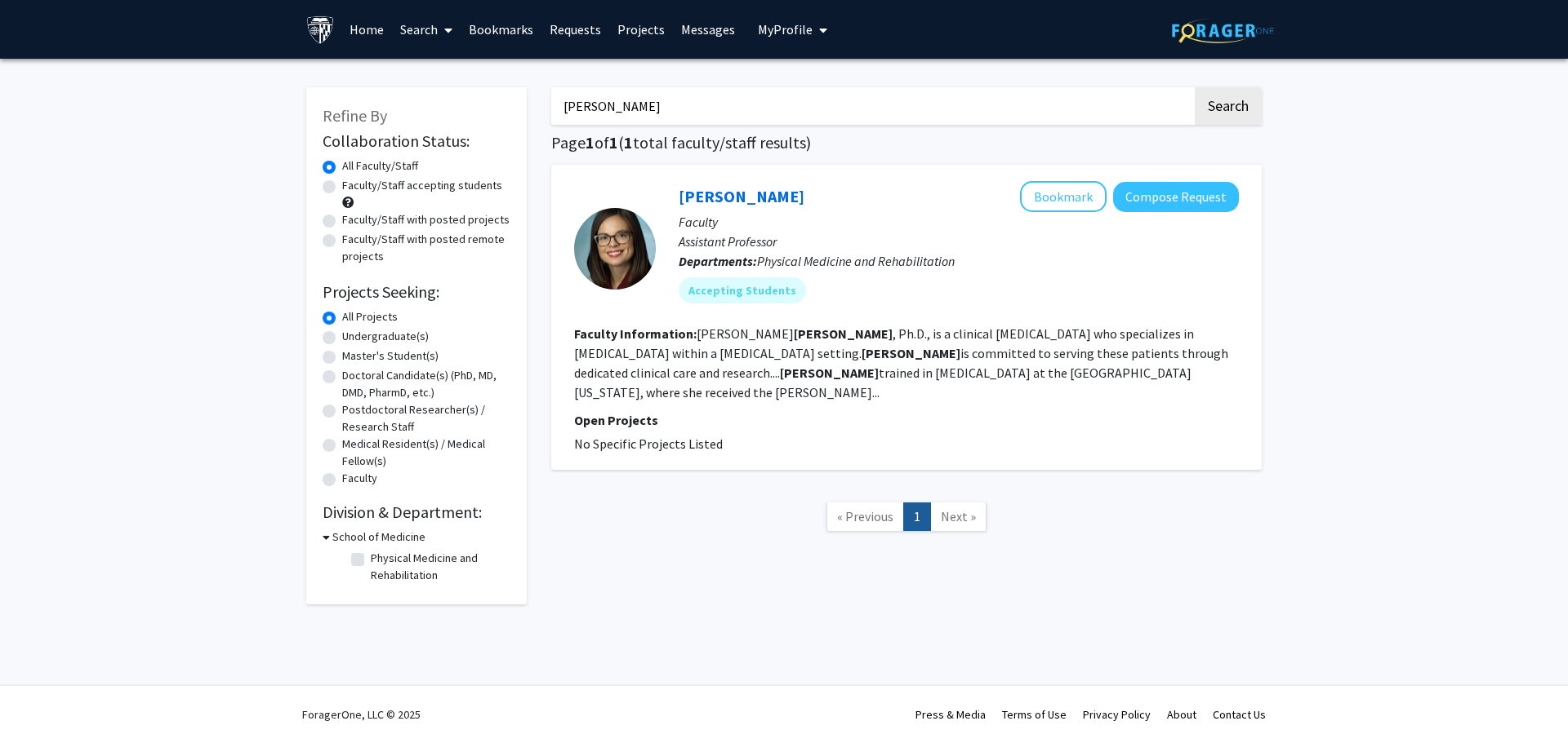
checkbox input "false"
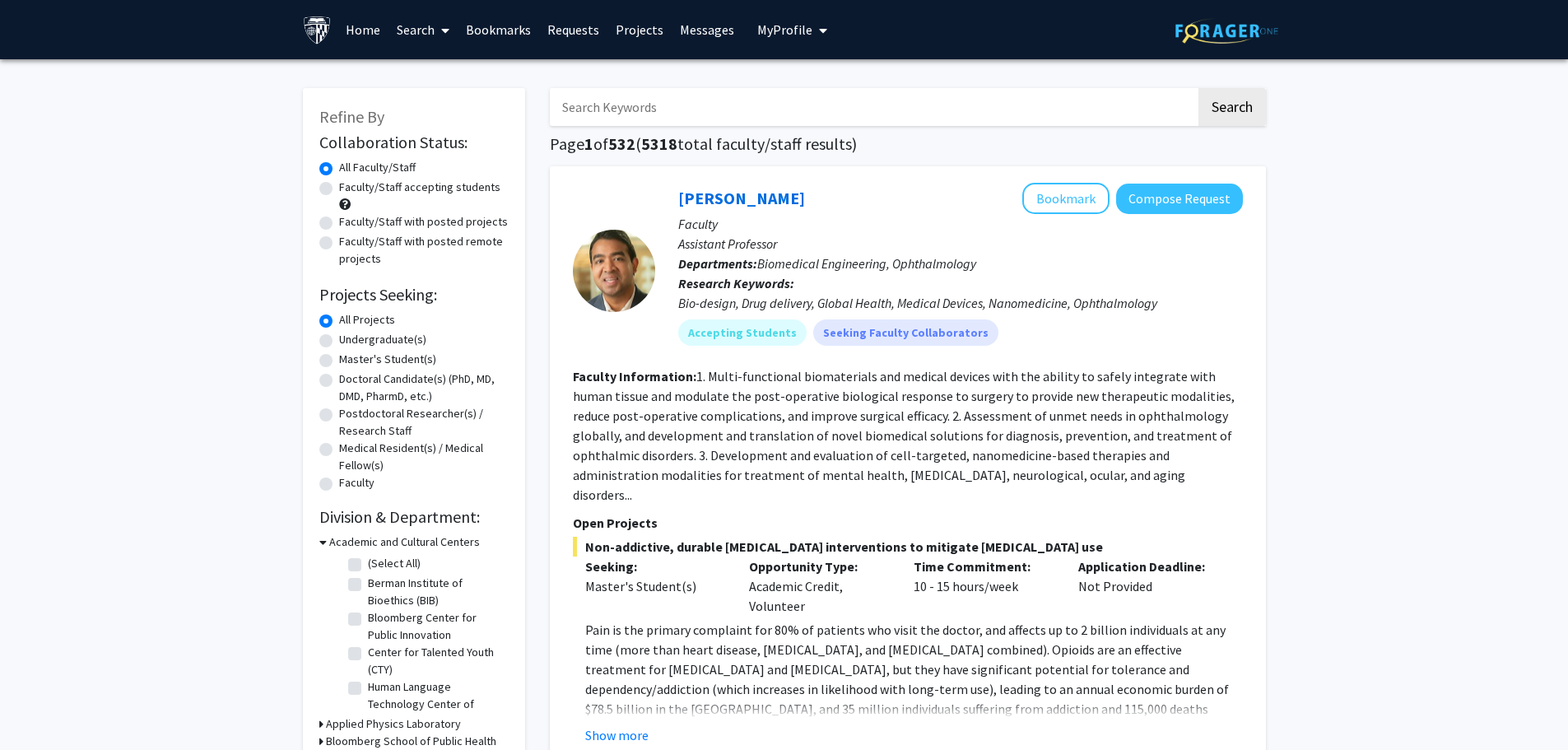
click at [339, 340] on label "Undergraduate(s)" at bounding box center [382, 340] width 88 height 18
click at [339, 340] on input "Undergraduate(s)" at bounding box center [344, 336] width 11 height 11
radio input "true"
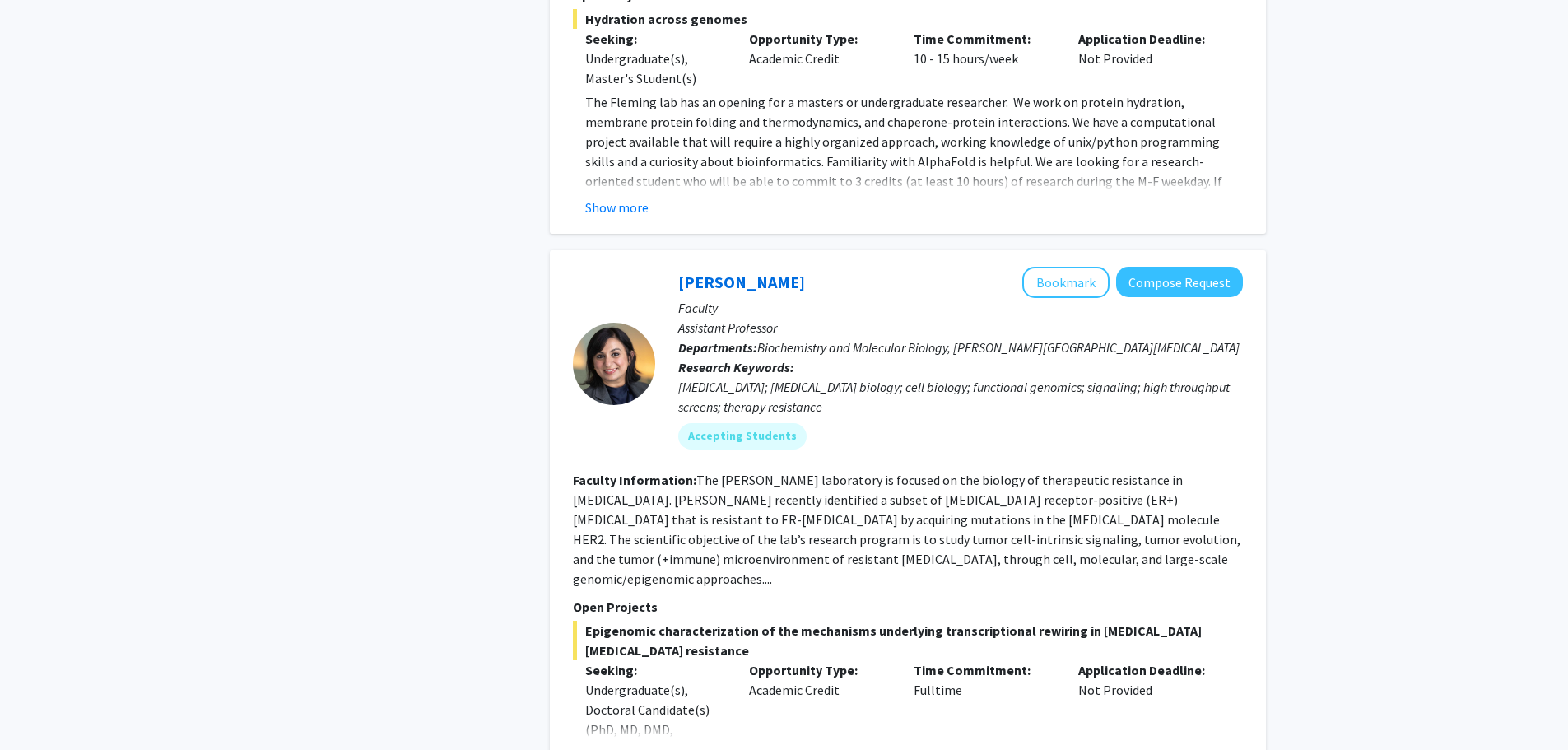
scroll to position [7219, 0]
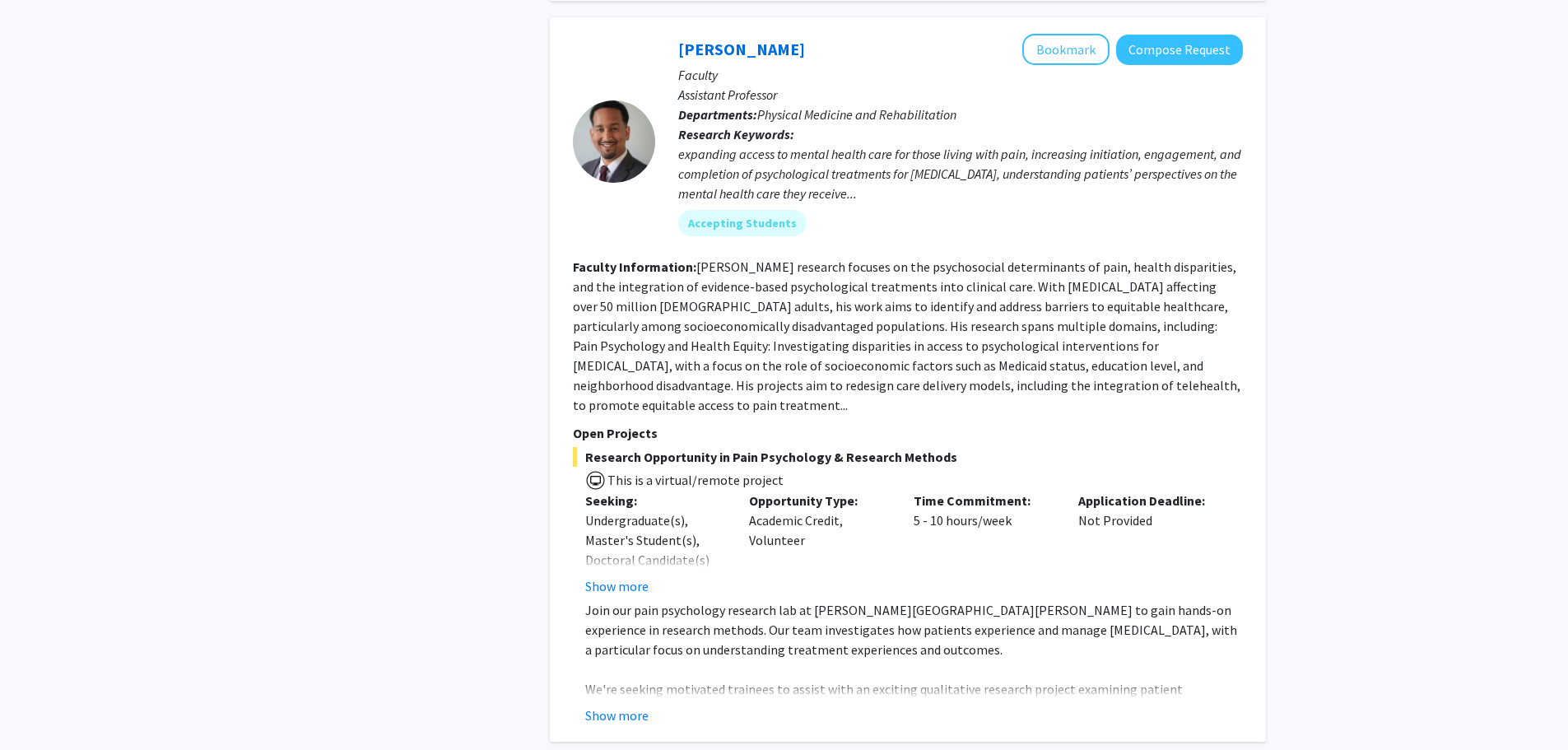
scroll to position [1894, 0]
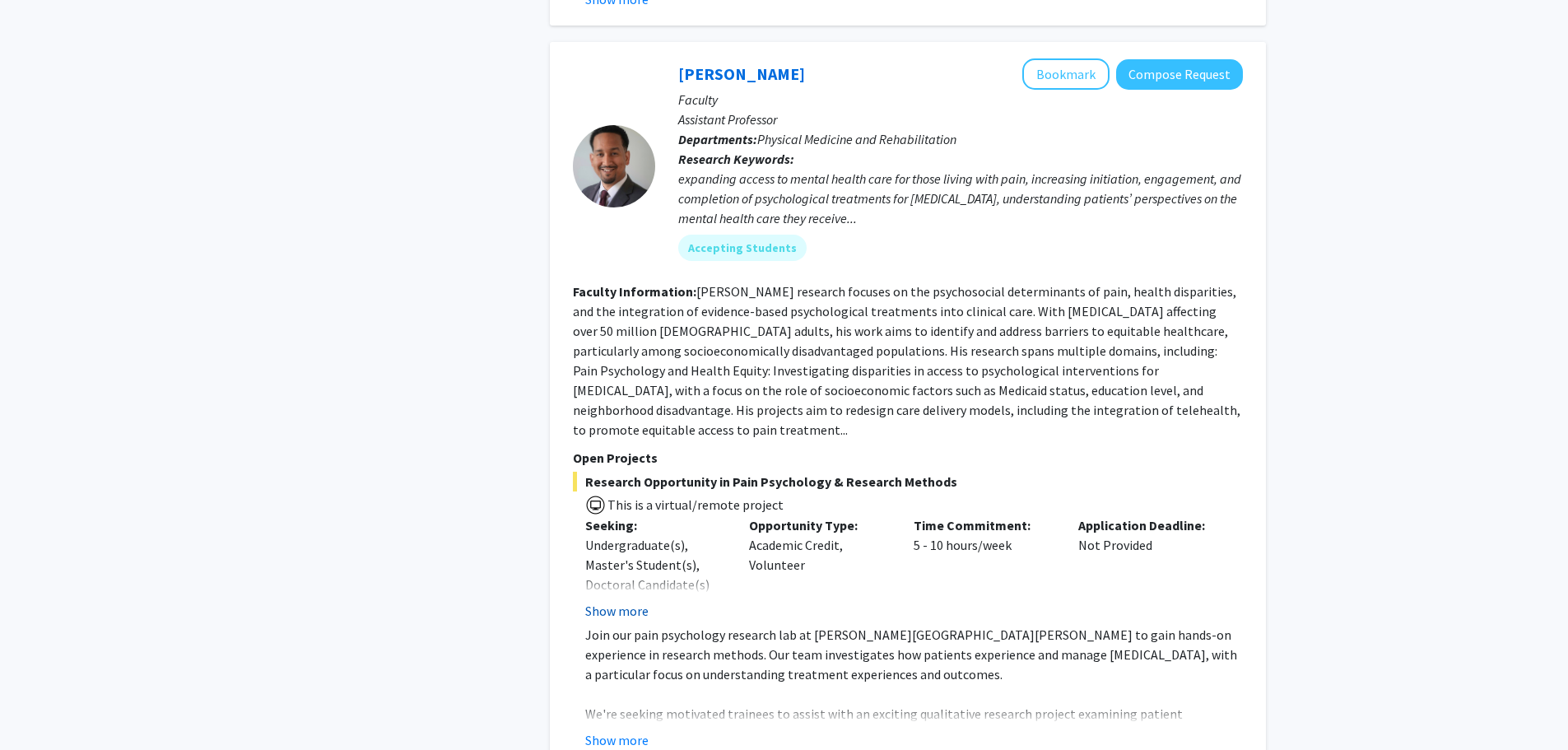
click at [634, 601] on button "Show more" at bounding box center [617, 611] width 63 height 20
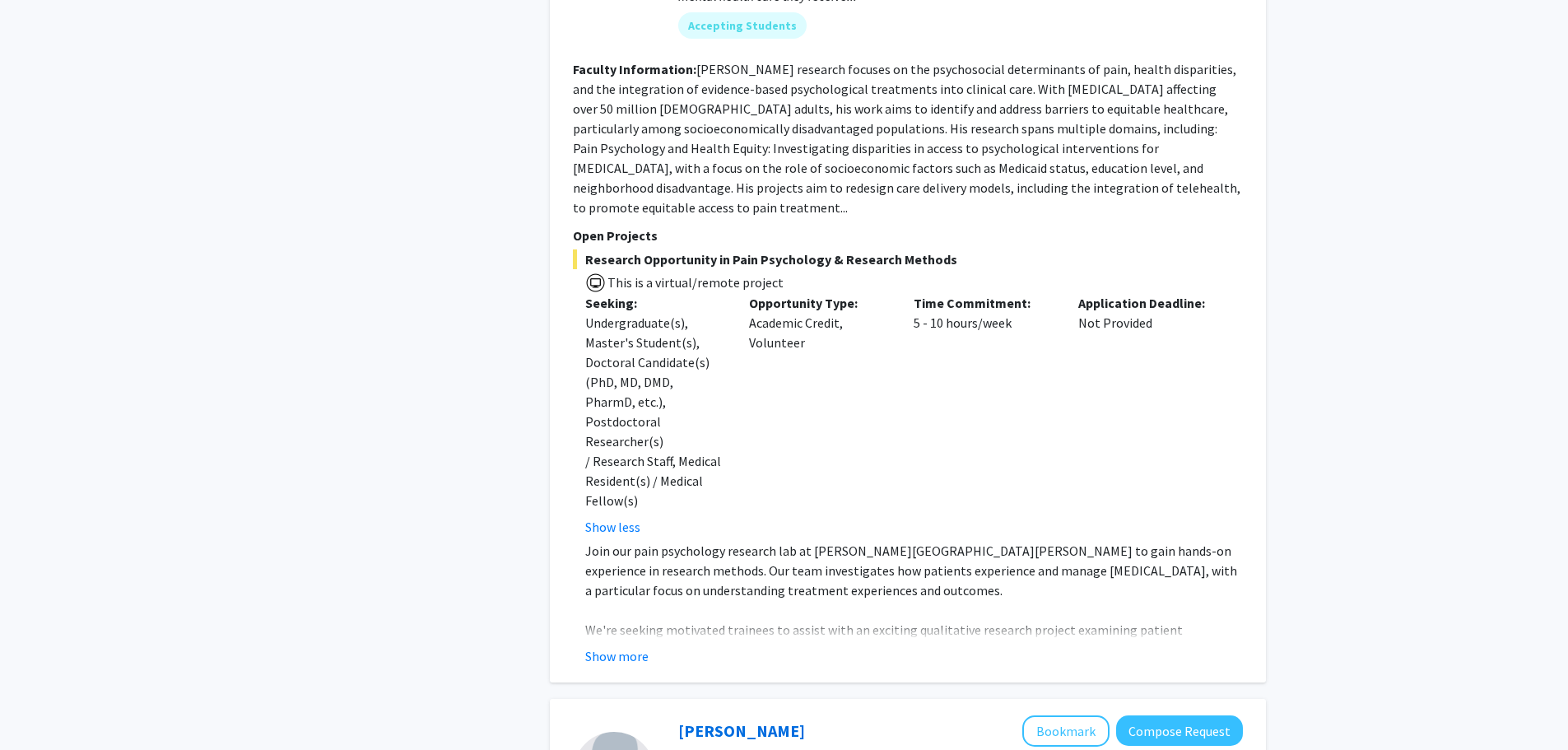
scroll to position [2142, 0]
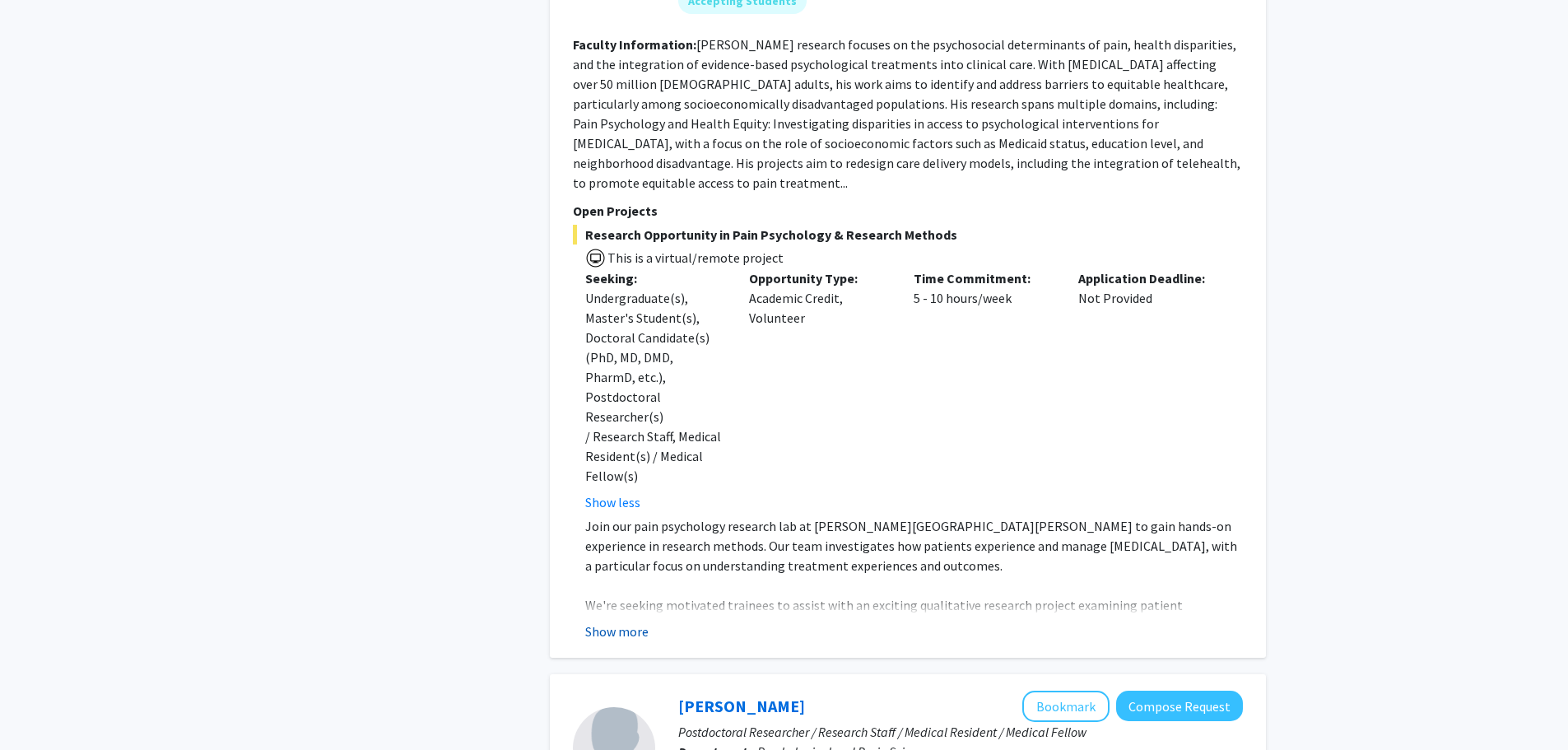
click at [622, 622] on button "Show more" at bounding box center [617, 632] width 63 height 20
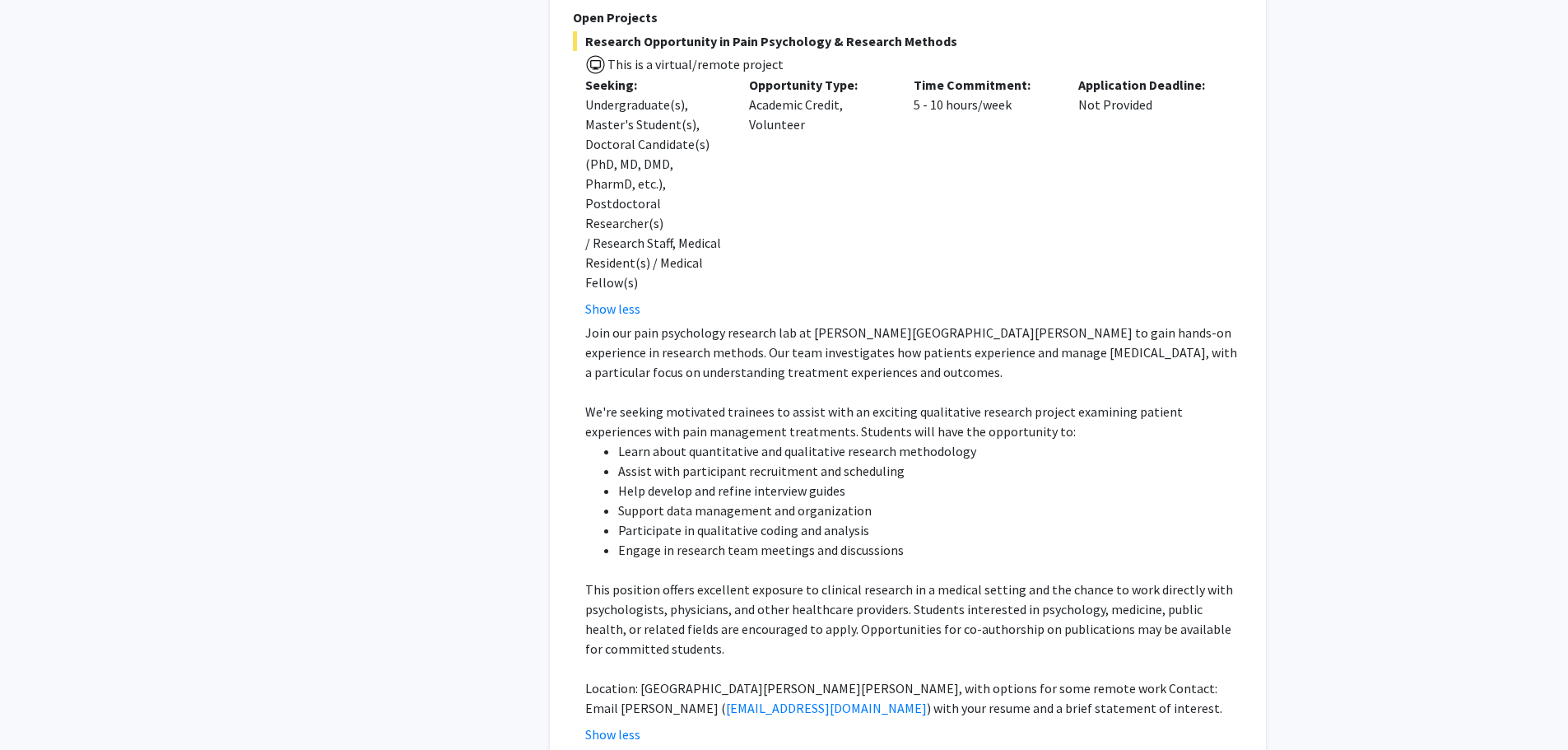
scroll to position [2306, 0]
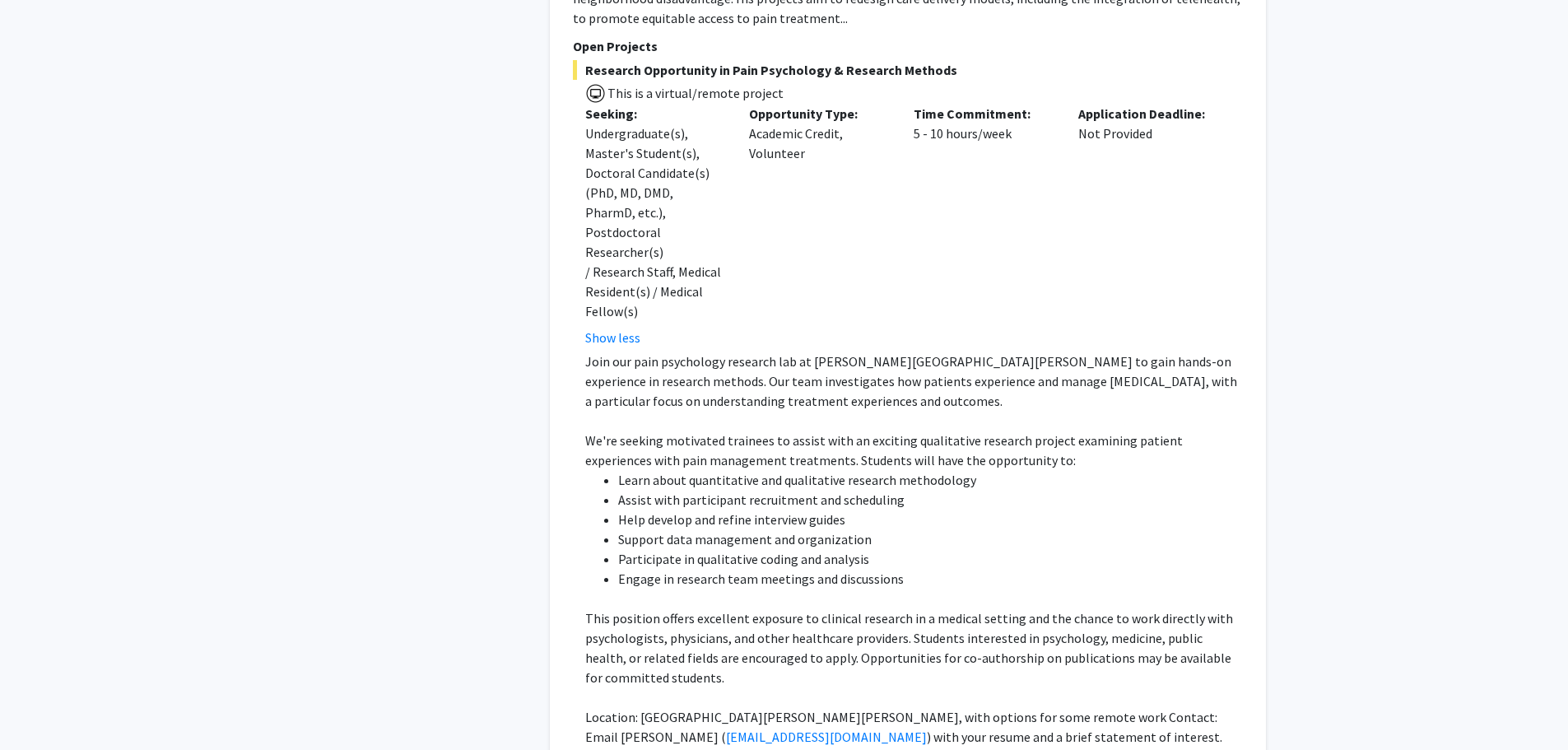
drag, startPoint x: 769, startPoint y: 55, endPoint x: 683, endPoint y: 130, distance: 114.1
click at [616, 85] on span "This is a virtual/remote project" at bounding box center [694, 93] width 178 height 17
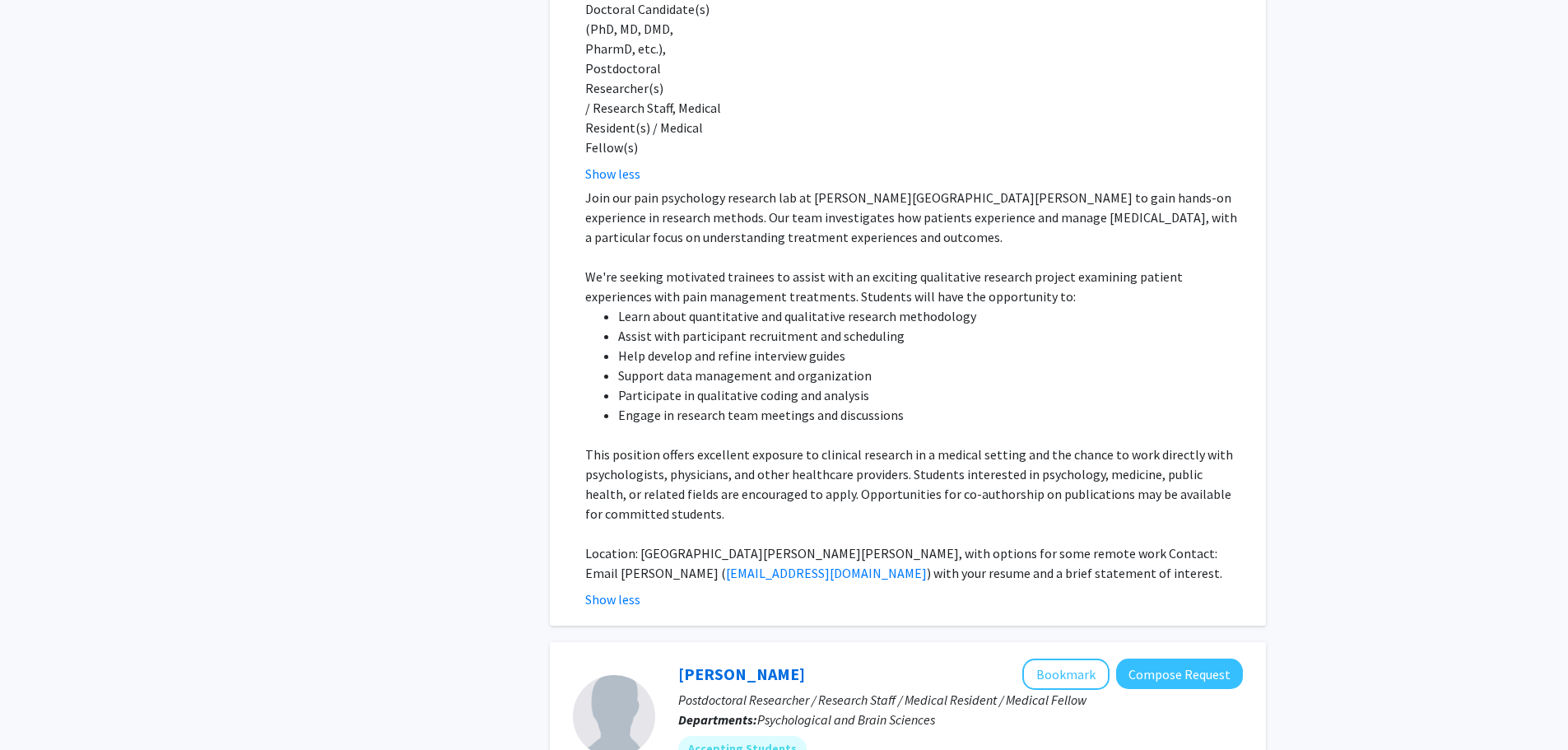
scroll to position [2471, 0]
drag, startPoint x: 789, startPoint y: 479, endPoint x: 989, endPoint y: 469, distance: 200.2
click at [989, 543] on p "Location: [GEOGRAPHIC_DATA][PERSON_NAME][PERSON_NAME], with options for some re…" at bounding box center [914, 563] width 658 height 39
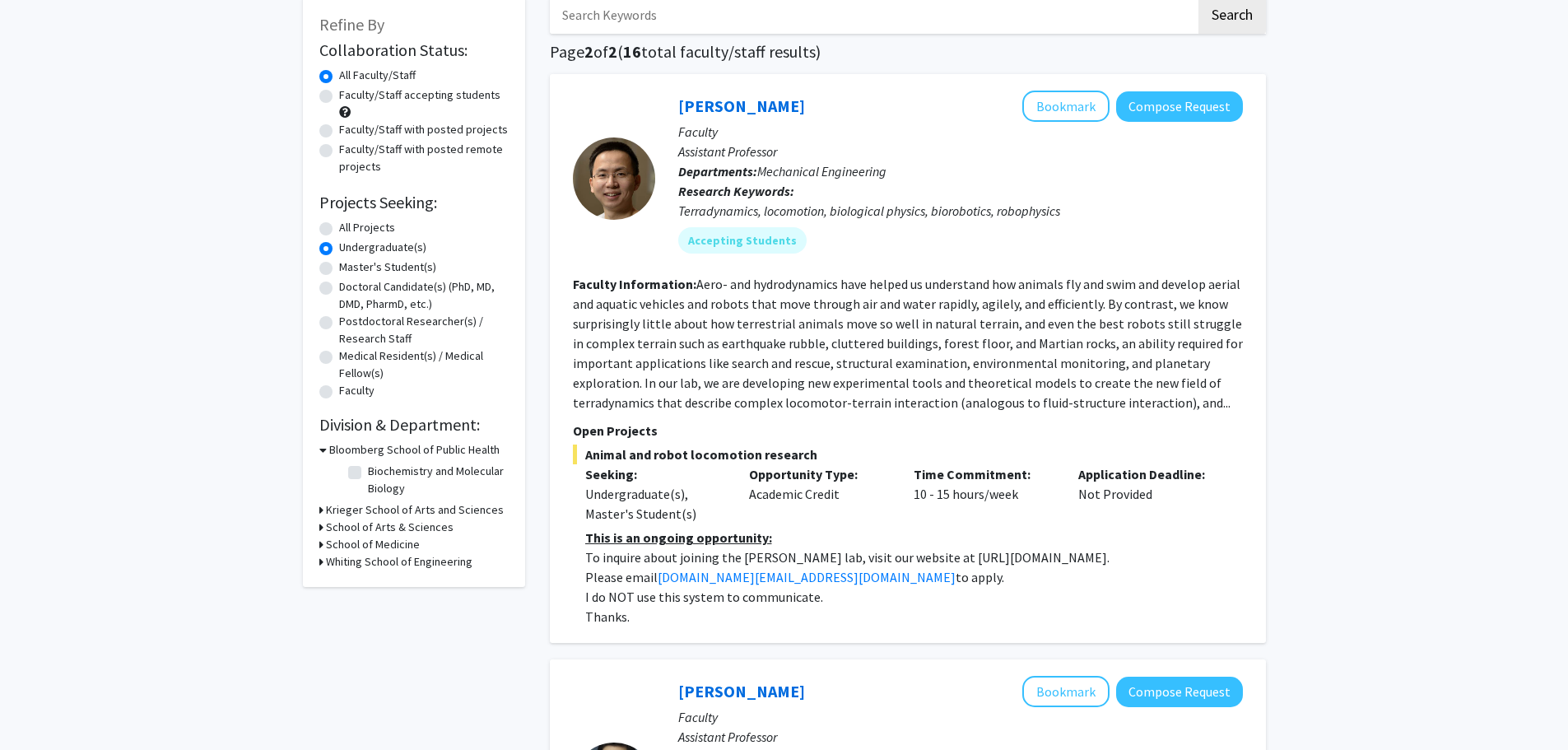
scroll to position [0, 0]
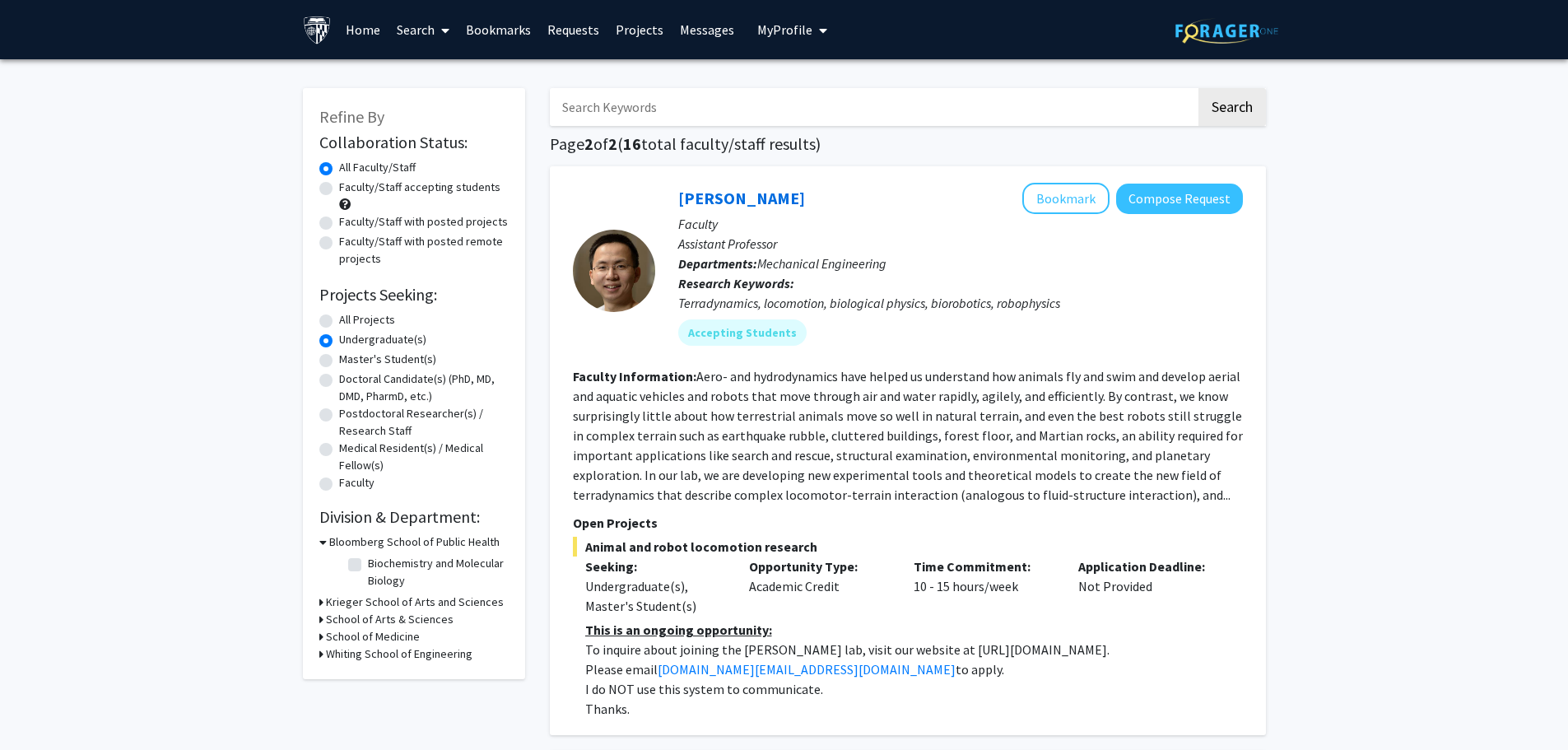
click at [405, 23] on link "Search" at bounding box center [423, 30] width 69 height 58
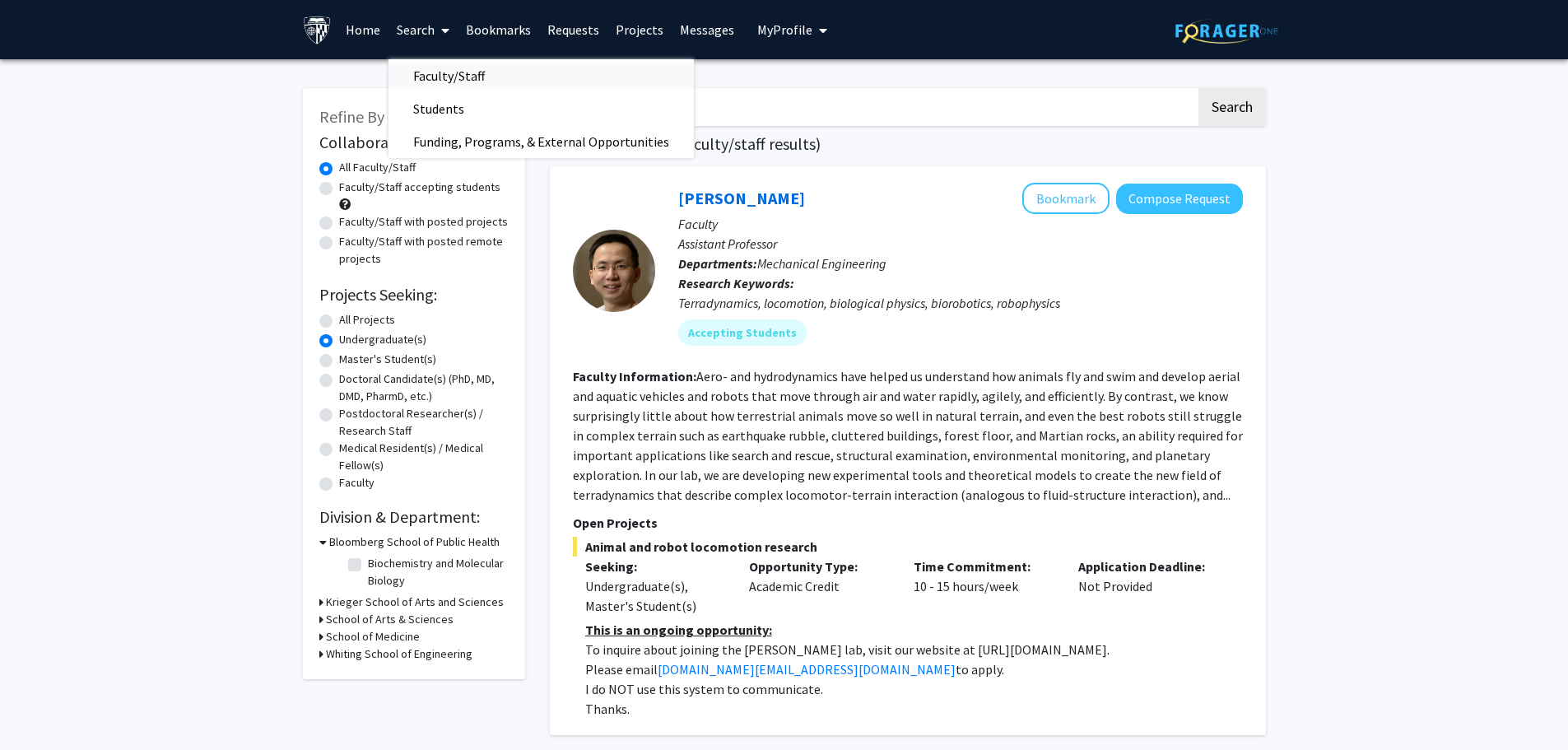
click at [429, 76] on span "Faculty/Staff" at bounding box center [448, 75] width 121 height 33
radio input "true"
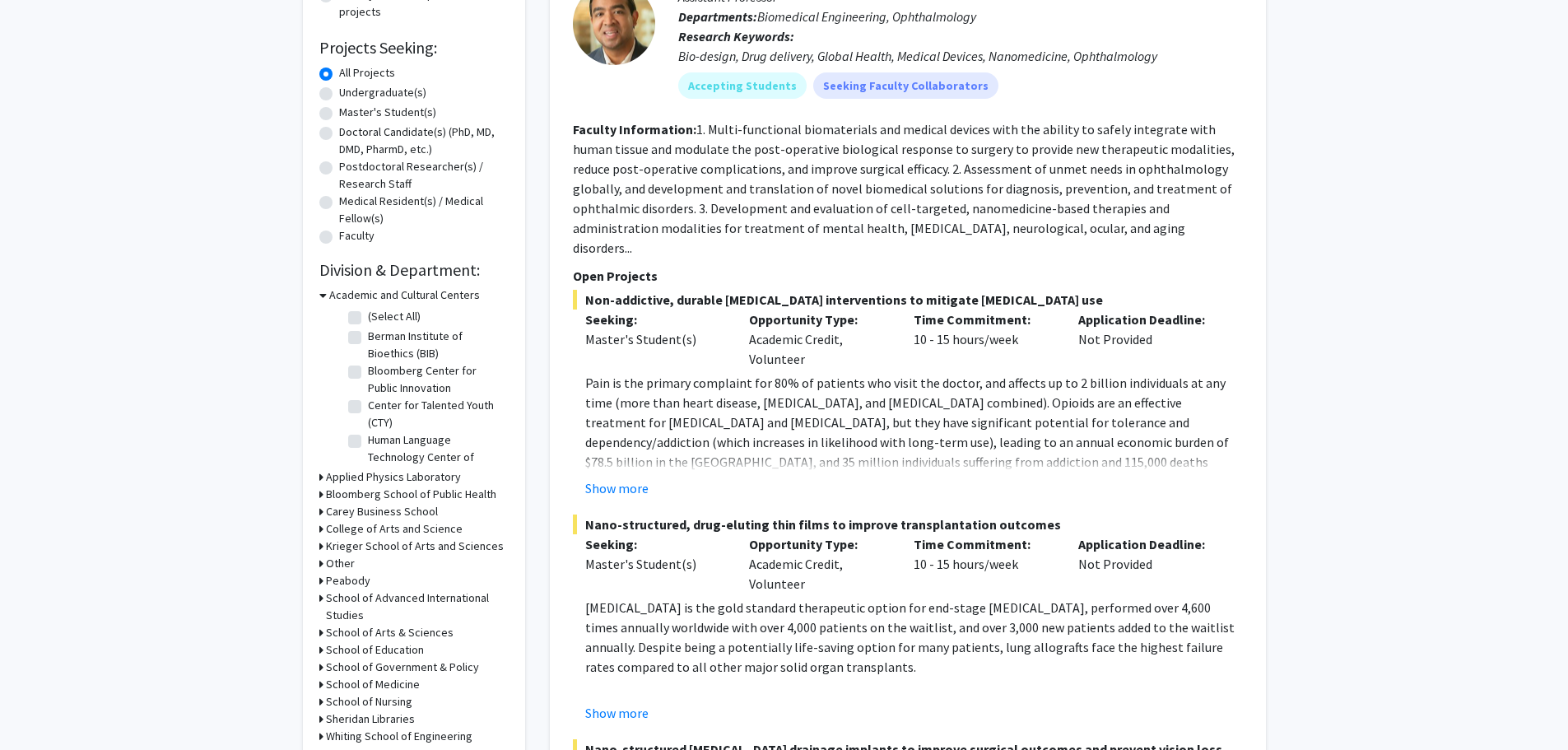
click at [324, 294] on icon at bounding box center [323, 296] width 8 height 18
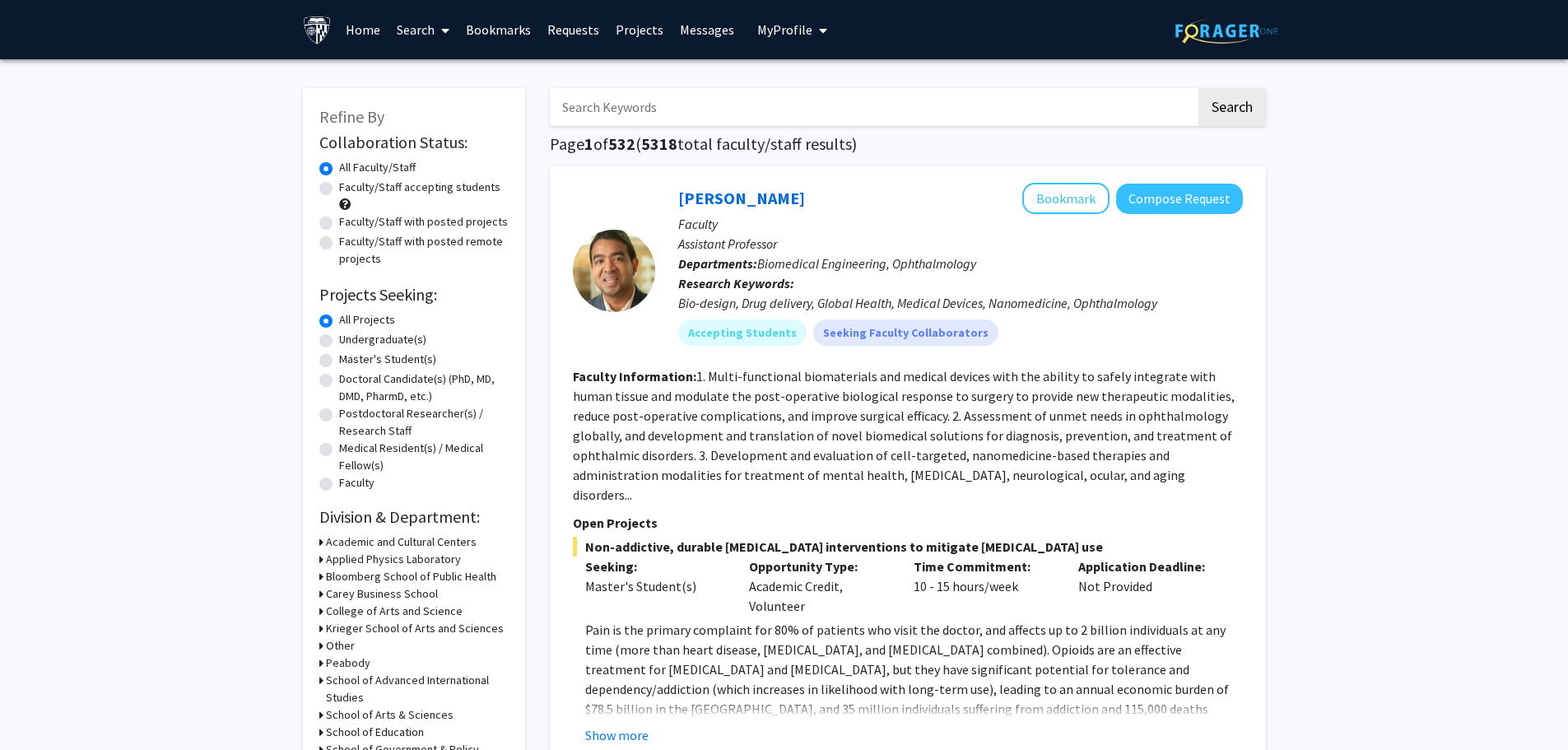
click at [798, 34] on span "My Profile" at bounding box center [785, 30] width 55 height 17
click at [815, 74] on span "[PERSON_NAME]" at bounding box center [859, 77] width 99 height 18
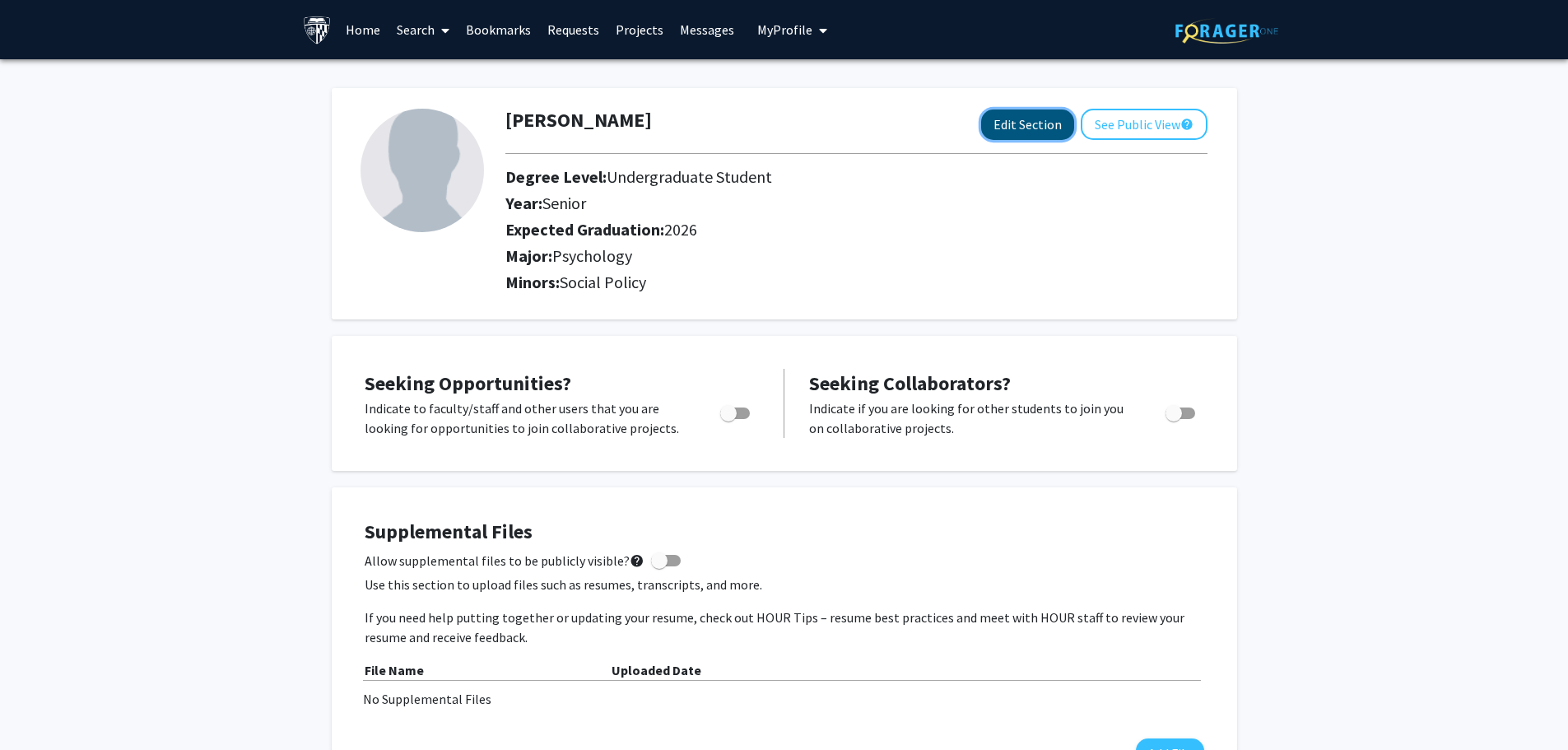
click at [1033, 127] on button "Edit Section" at bounding box center [1027, 124] width 93 height 31
select select "senior"
select select "2026"
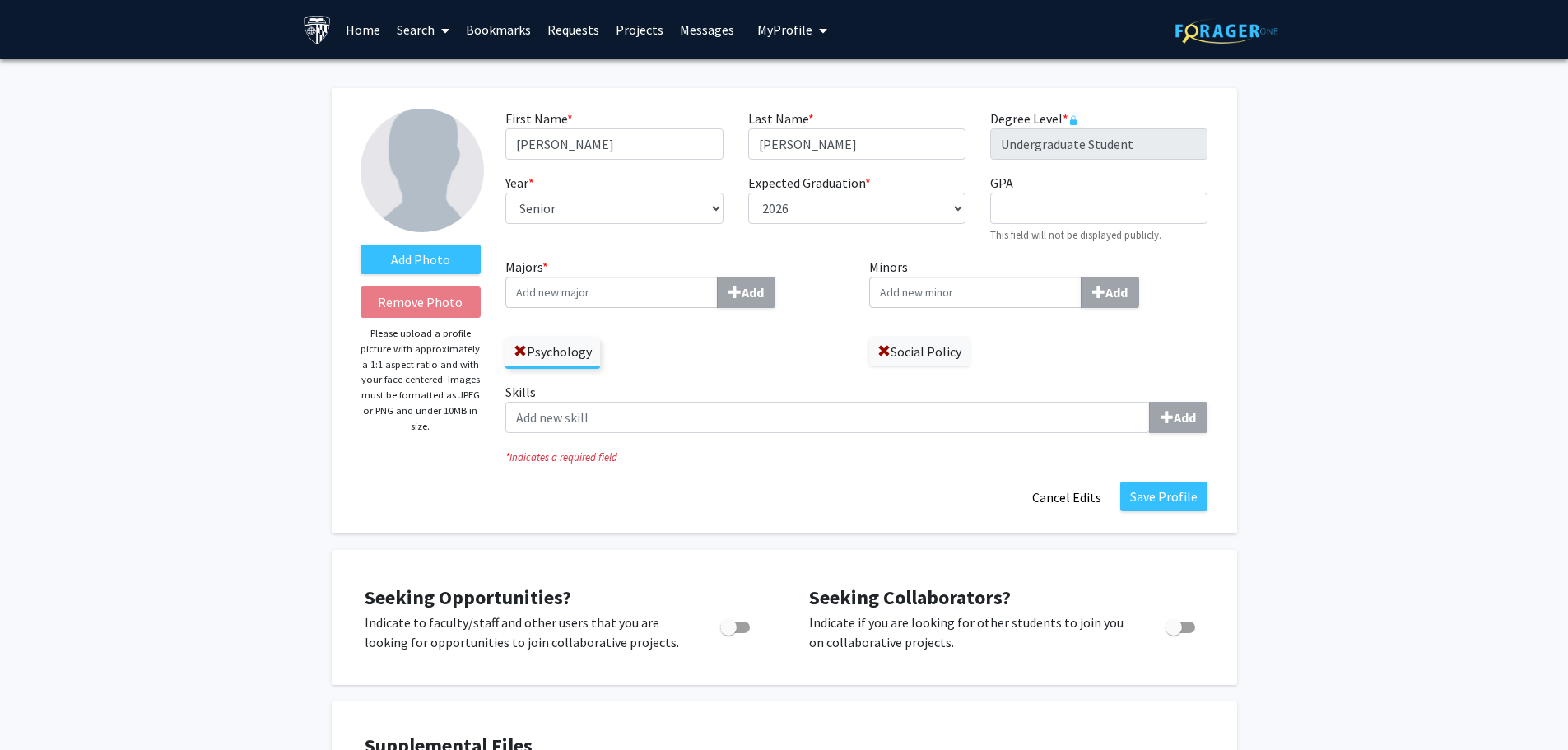
click at [784, 25] on span "My Profile" at bounding box center [785, 30] width 55 height 17
click at [811, 130] on link "Account Settings" at bounding box center [843, 128] width 148 height 20
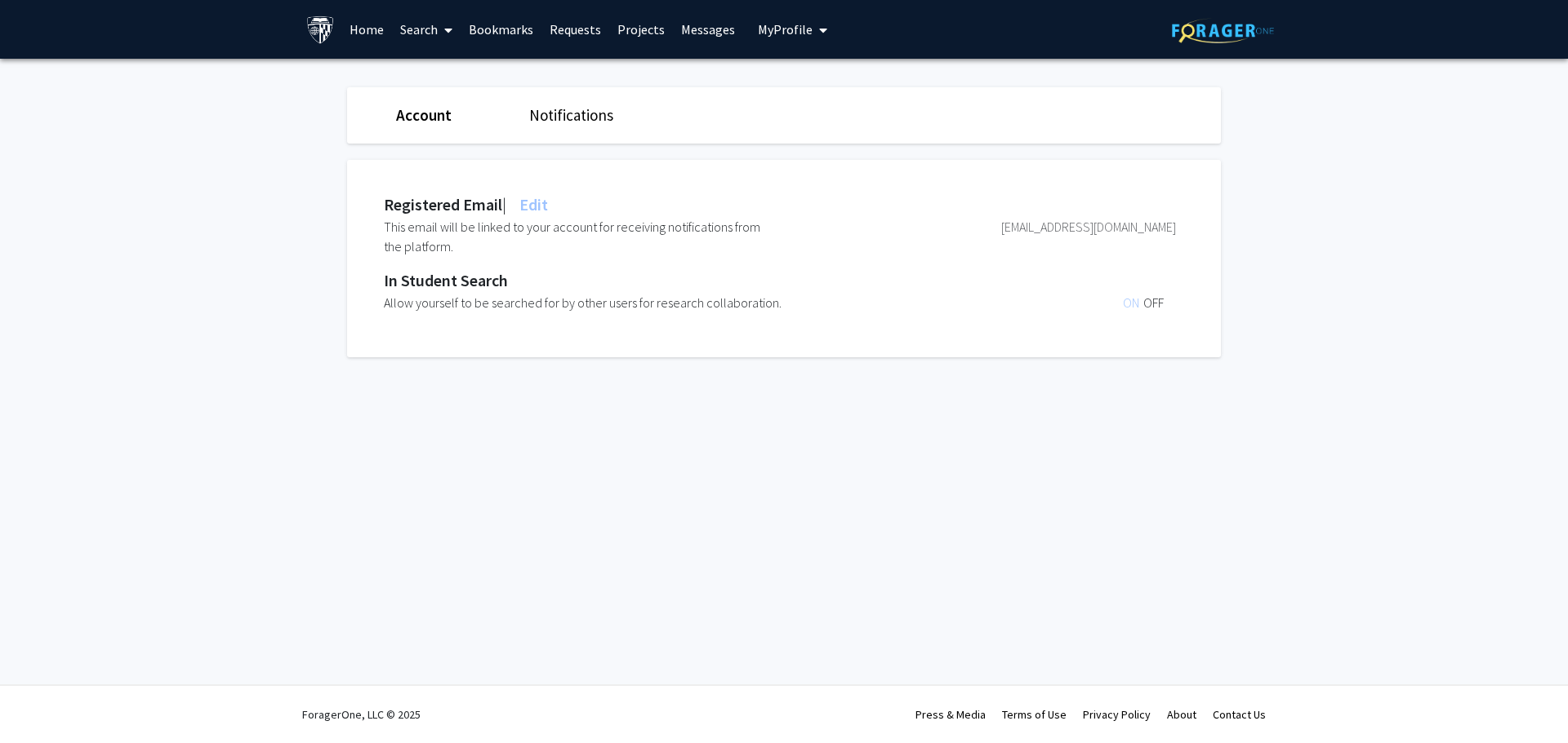
click at [1134, 302] on span "ON" at bounding box center [1132, 303] width 21 height 17
click at [1156, 302] on span "OFF" at bounding box center [1153, 303] width 21 height 17
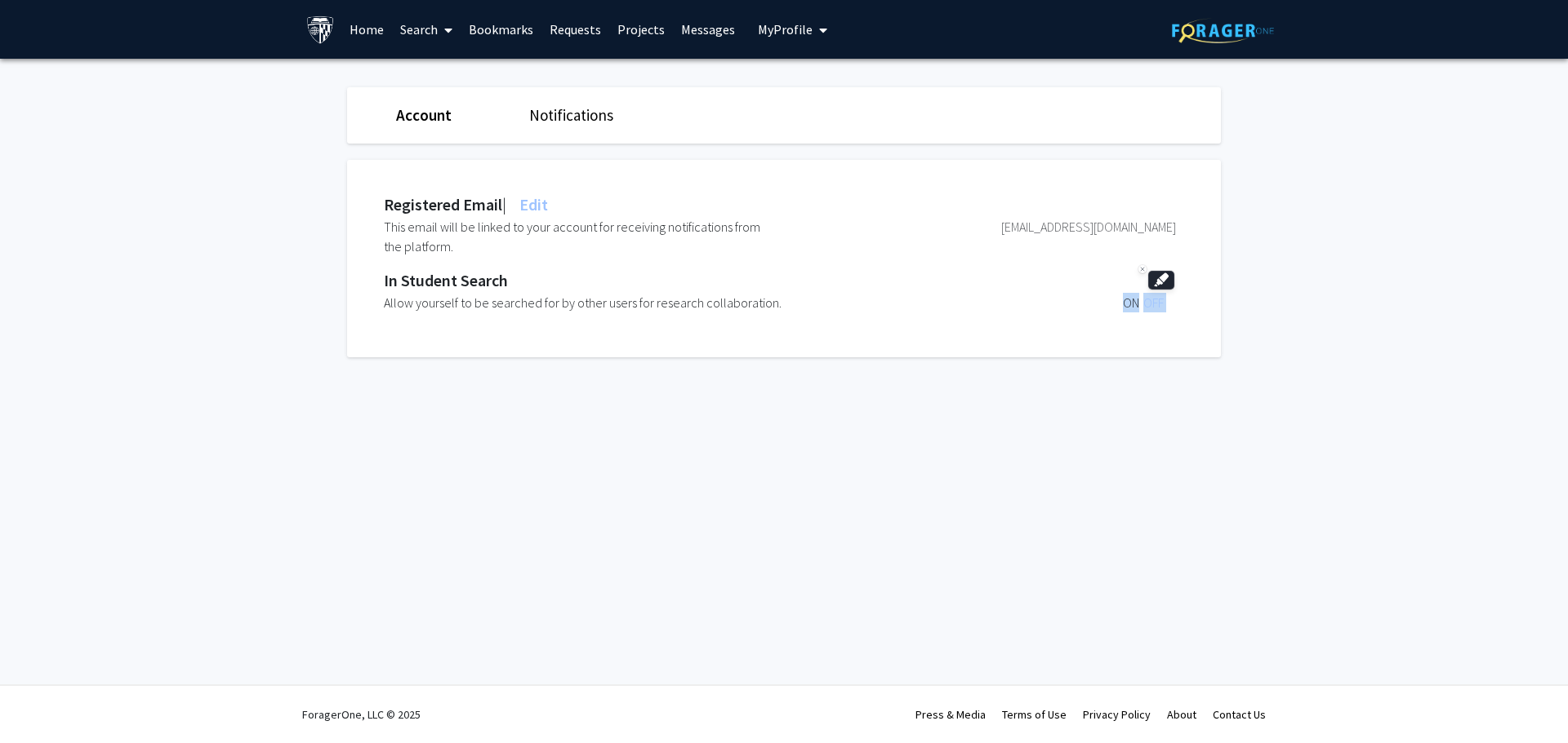
click at [1156, 302] on span "OFF" at bounding box center [1153, 303] width 21 height 17
click at [1239, 288] on div "Registered Email | Edit This email will be linked to your account for receiving…" at bounding box center [795, 259] width 898 height 197
click at [538, 209] on span "Edit" at bounding box center [531, 204] width 32 height 21
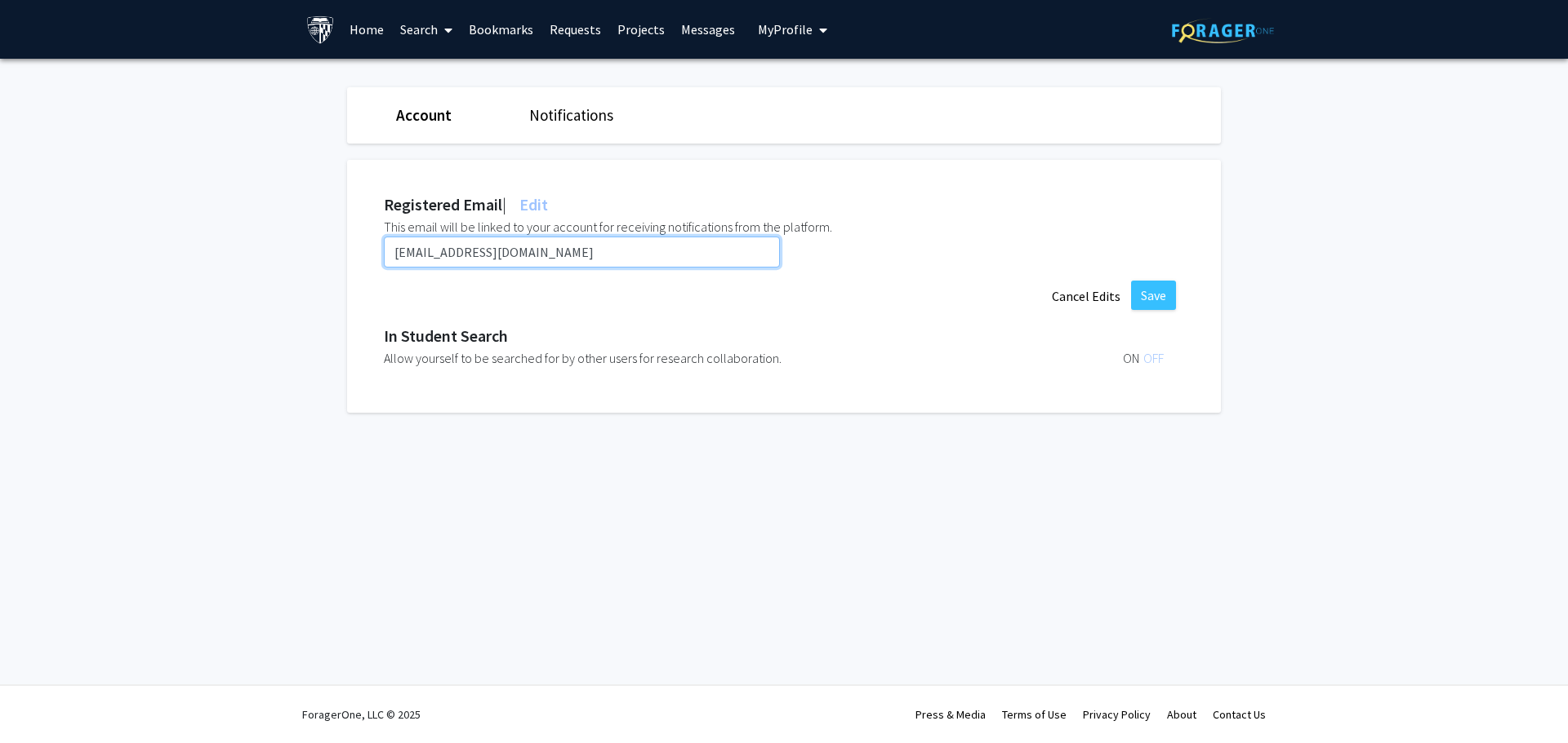
drag, startPoint x: 527, startPoint y: 254, endPoint x: 0, endPoint y: 228, distance: 527.6
click at [0, 228] on fg-settings "Account Notifications Registered Email | Edit This email will be linked to your…" at bounding box center [784, 254] width 1568 height 391
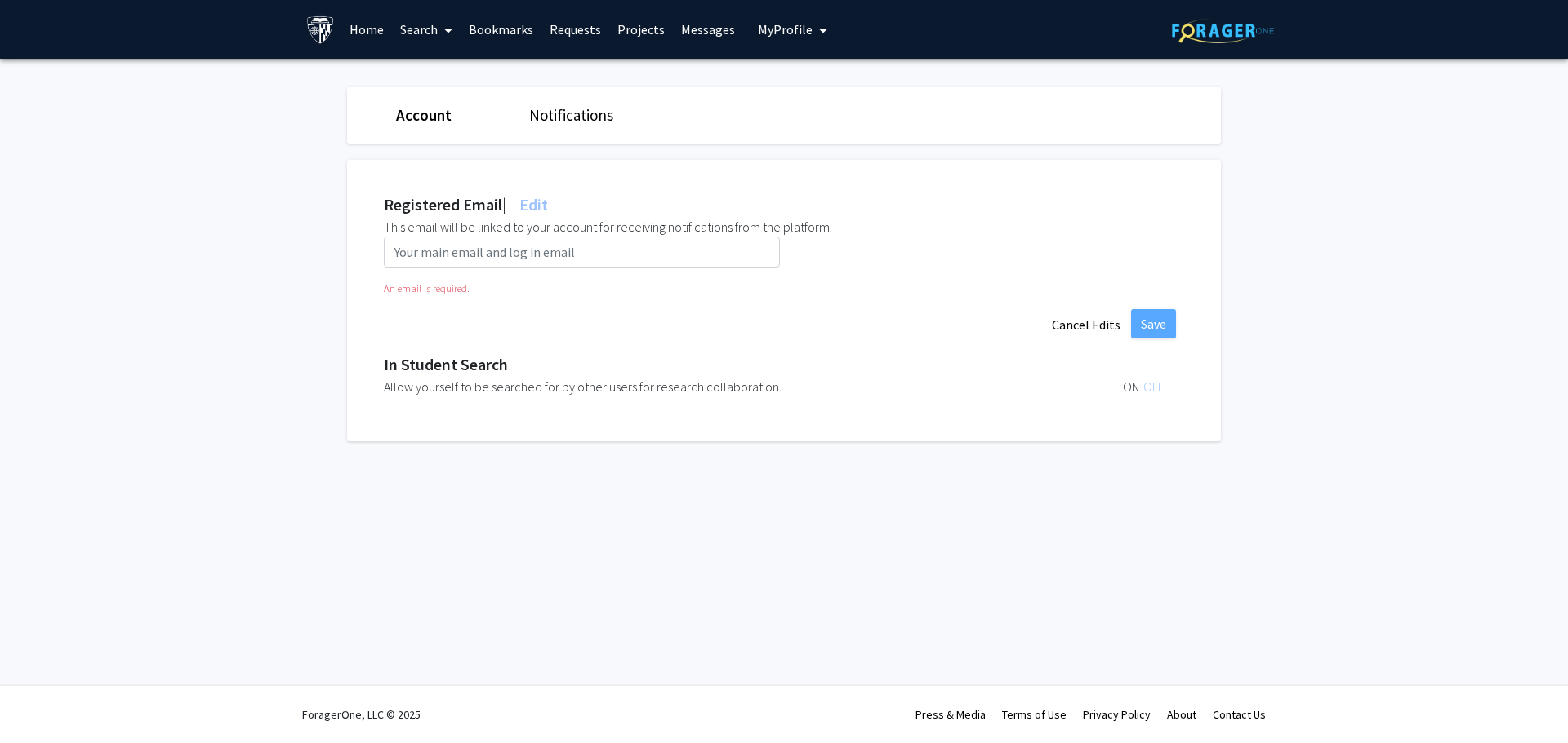
click at [1426, 246] on fg-settings "Account Notifications Registered Email | Edit This email will be linked to your…" at bounding box center [784, 268] width 1568 height 420
click at [1124, 330] on button "Cancel Edits" at bounding box center [1086, 325] width 90 height 31
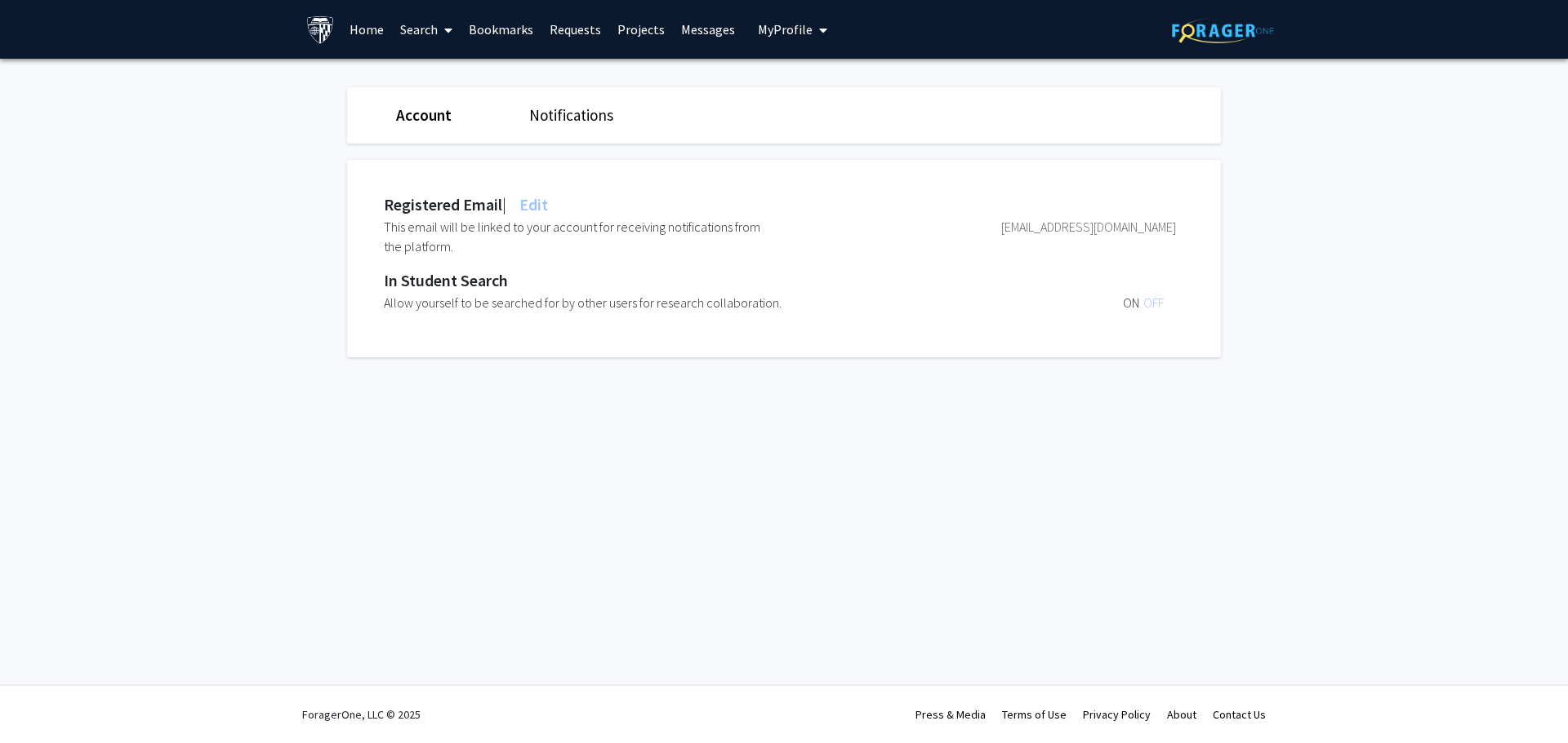
click at [1178, 325] on div "Registered Email | Edit This email will be linked to your account for receiving…" at bounding box center [795, 259] width 898 height 197
click at [1125, 226] on div "[EMAIL_ADDRESS][DOMAIN_NAME]" at bounding box center [977, 236] width 396 height 39
click at [306, 31] on div "Skip navigation Home Search Bookmarks Requests Projects Messages My Profile [PE…" at bounding box center [784, 29] width 980 height 59
click at [312, 31] on img at bounding box center [319, 29] width 28 height 28
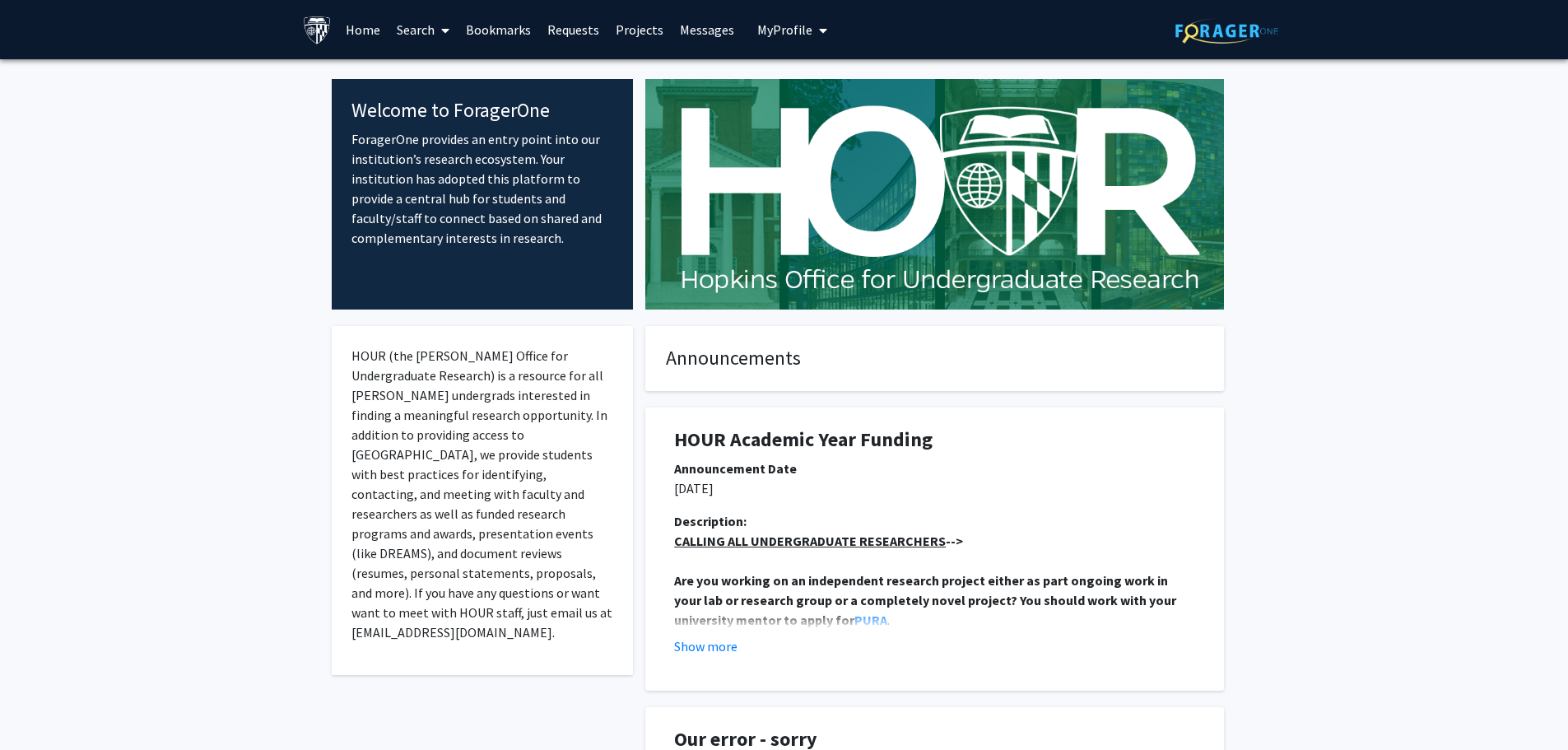
click at [813, 23] on span "My profile dropdown to access profile and logout" at bounding box center [819, 31] width 15 height 58
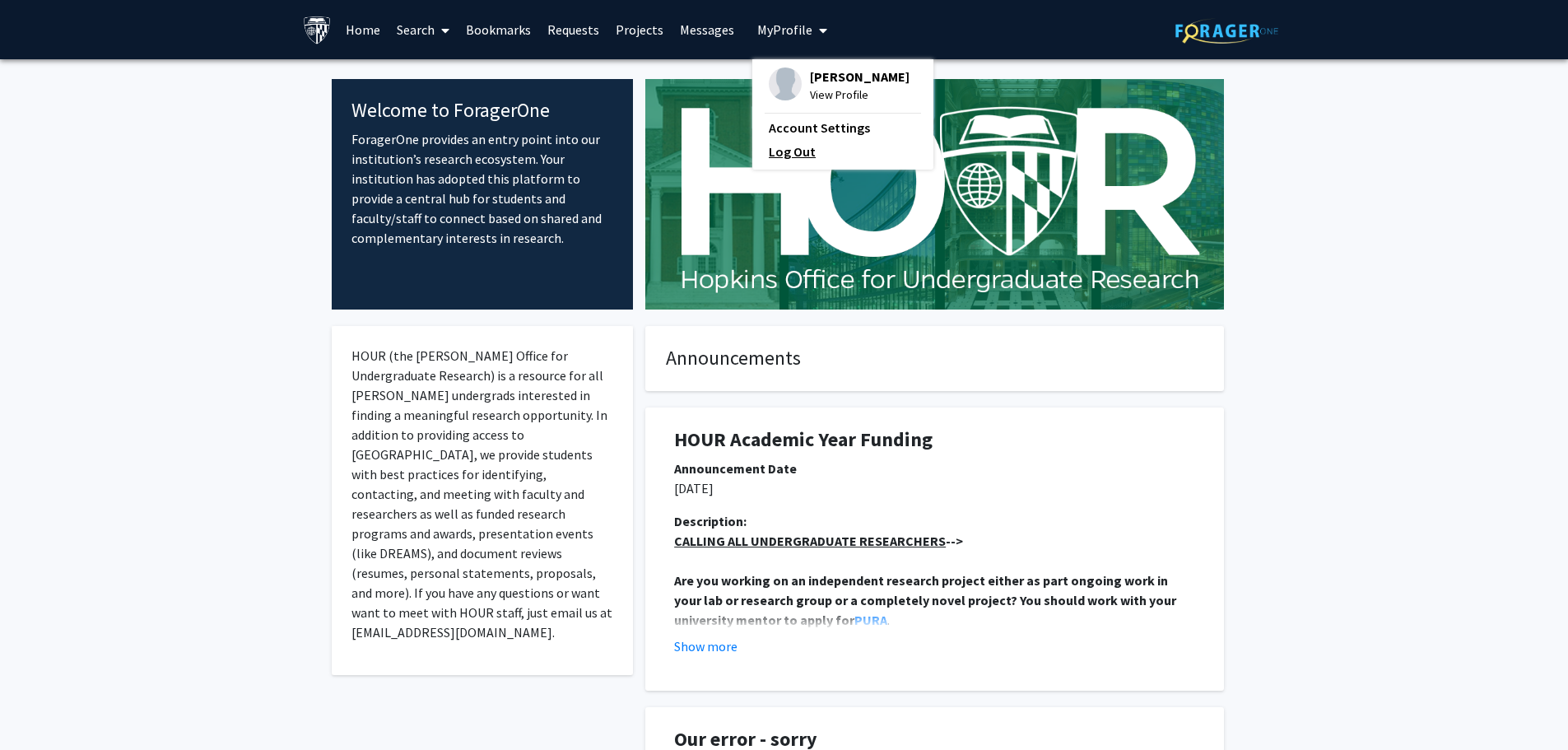
click at [794, 157] on link "Log Out" at bounding box center [843, 152] width 148 height 20
